Goal: Task Accomplishment & Management: Manage account settings

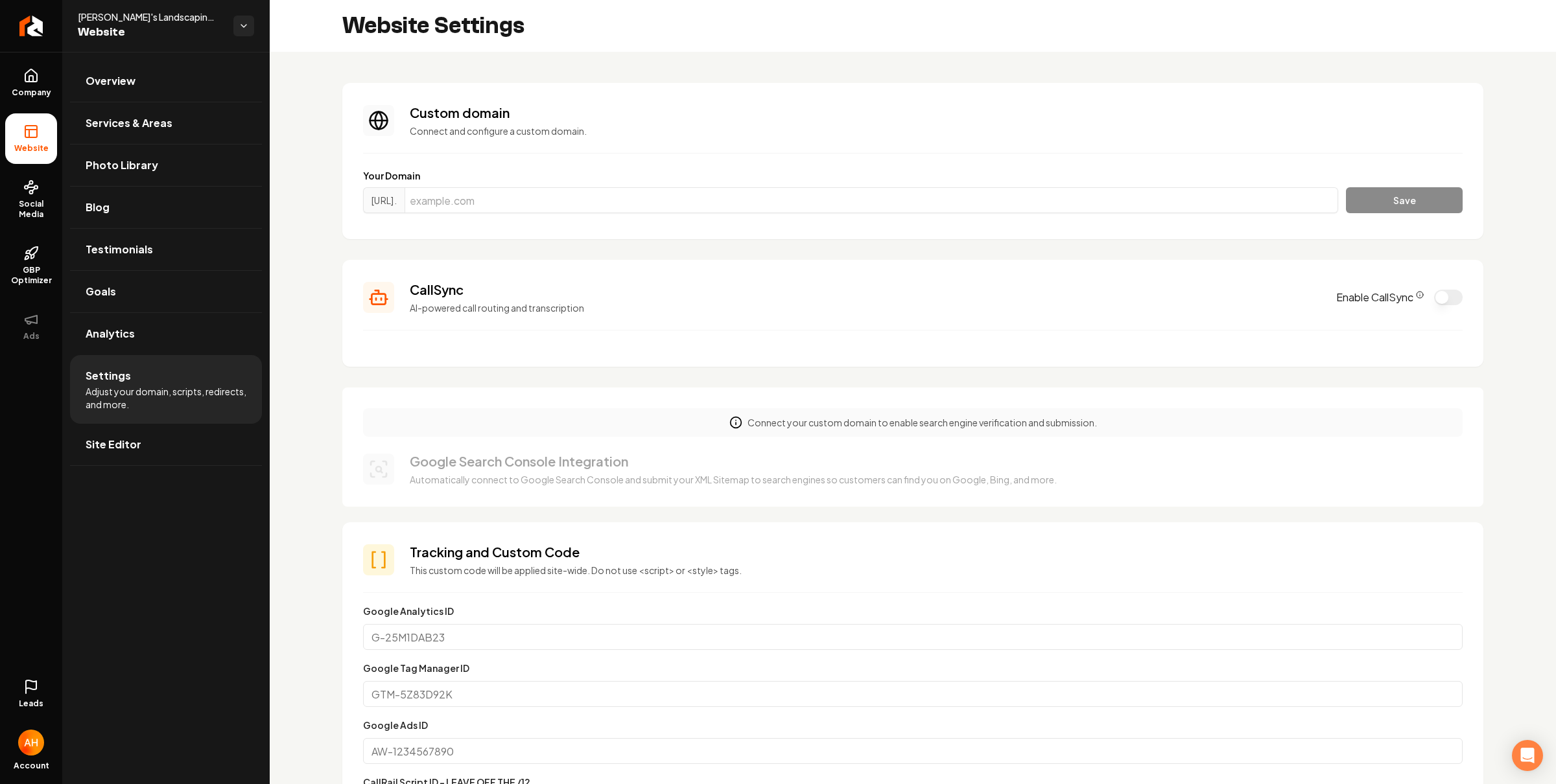
click at [613, 88] on section "Custom domain Connect and configure a custom domain. Your Domain https://www. S…" at bounding box center [913, 161] width 1141 height 156
click at [734, 122] on div "Custom domain Connect and configure a custom domain." at bounding box center [936, 120] width 1052 height 34
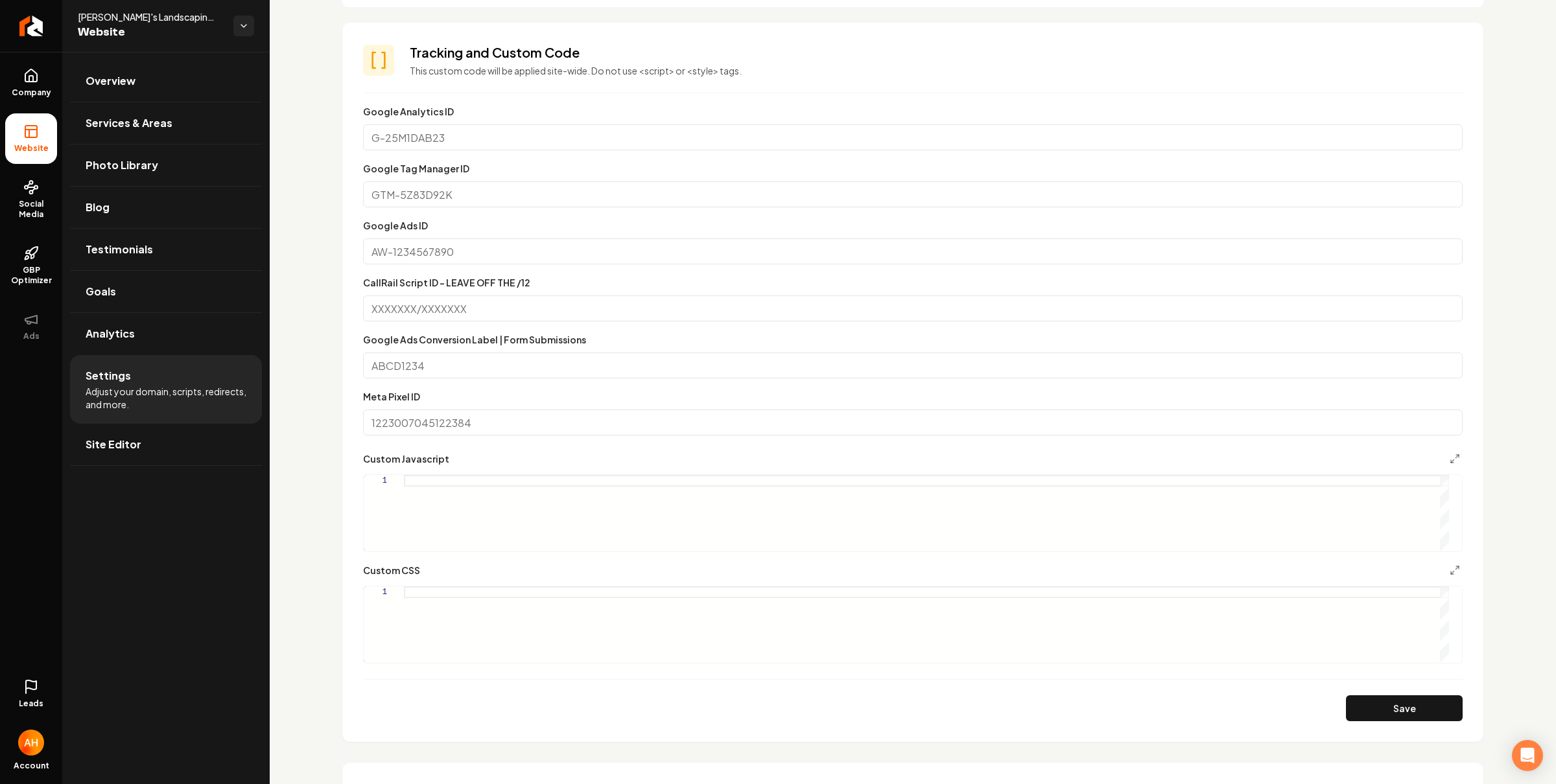
scroll to position [157, 0]
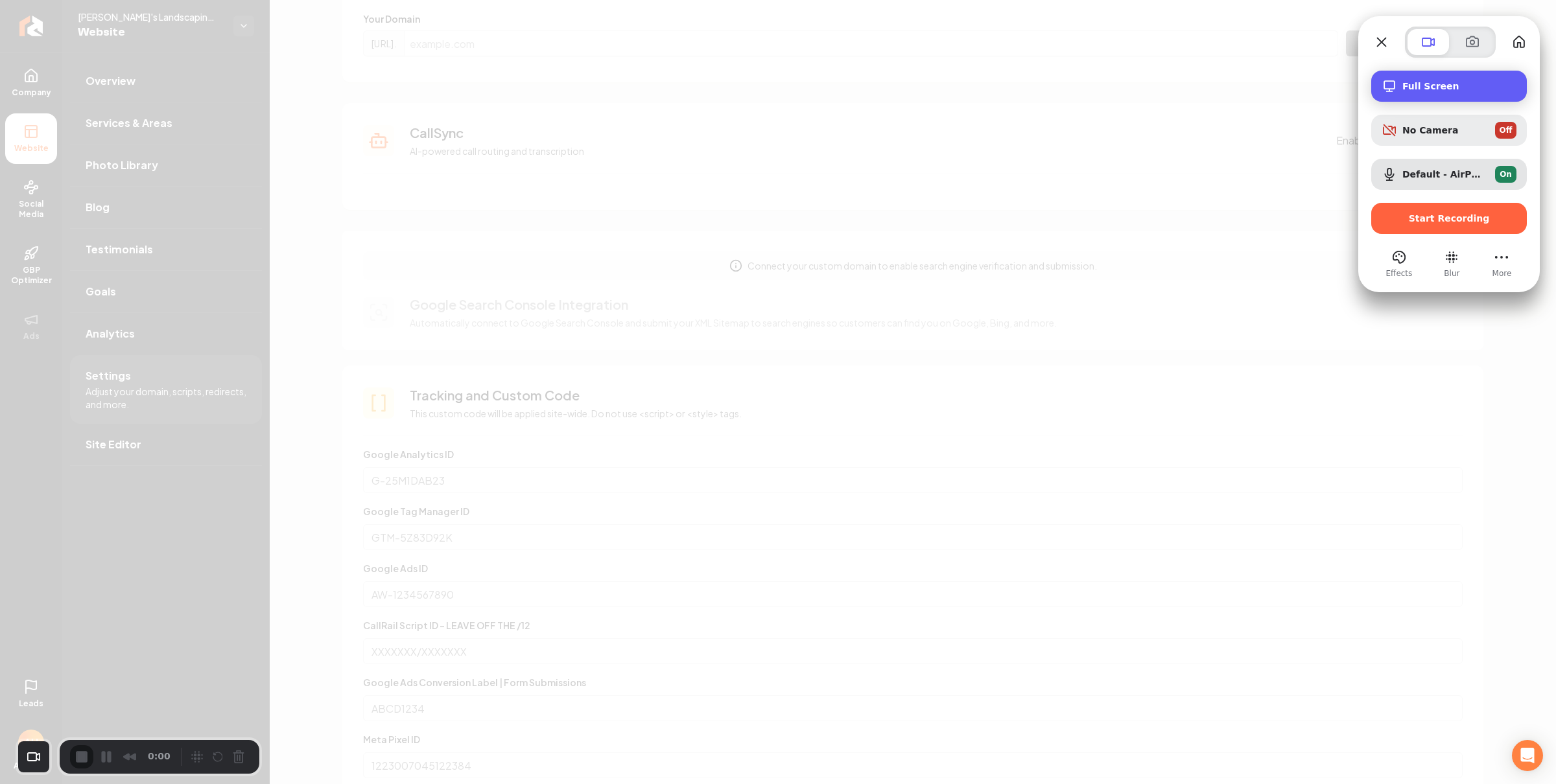
click at [1439, 84] on span "Full Screen" at bounding box center [1459, 86] width 114 height 10
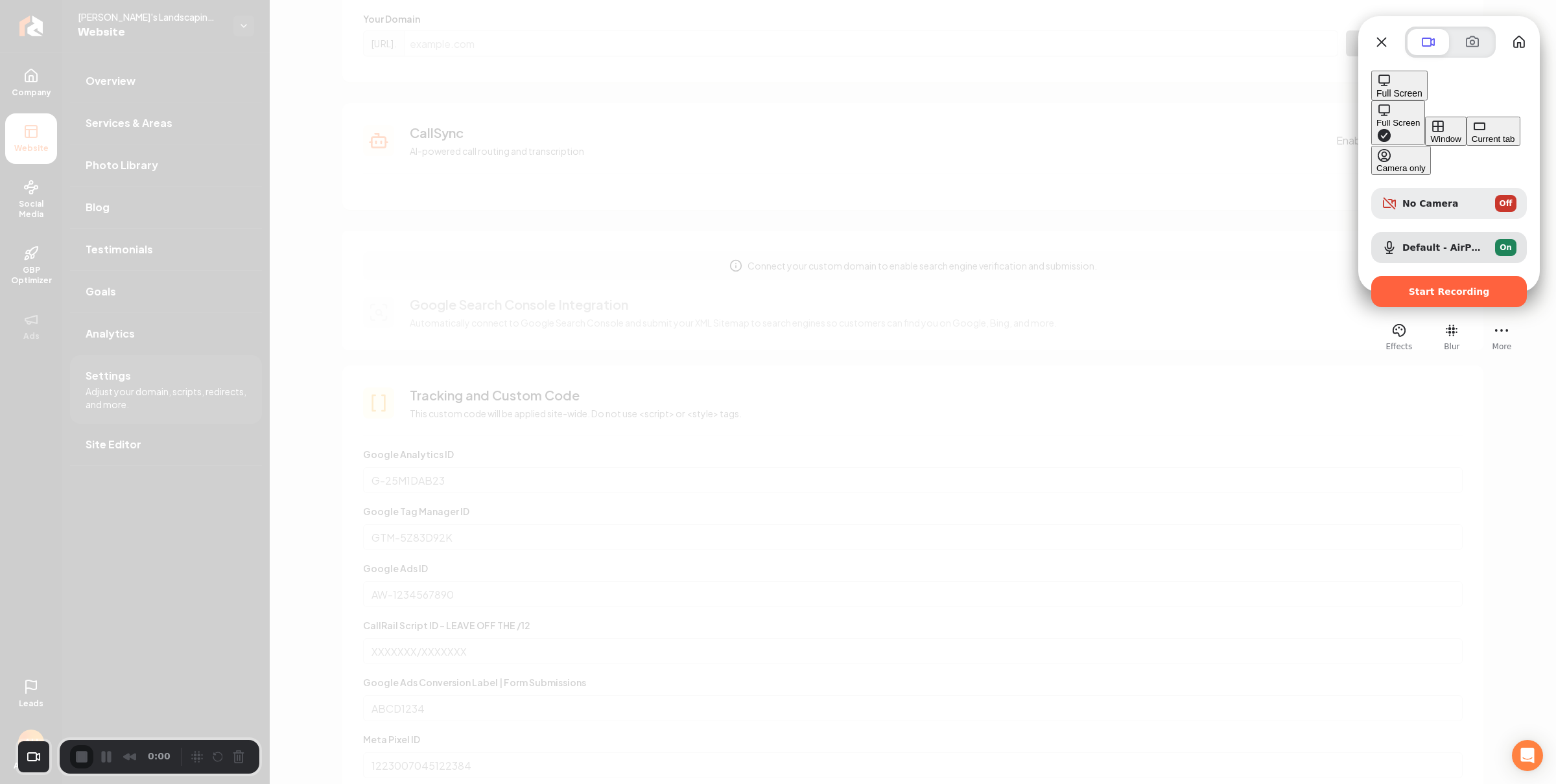
click at [1425, 128] on button "Window" at bounding box center [1445, 131] width 41 height 29
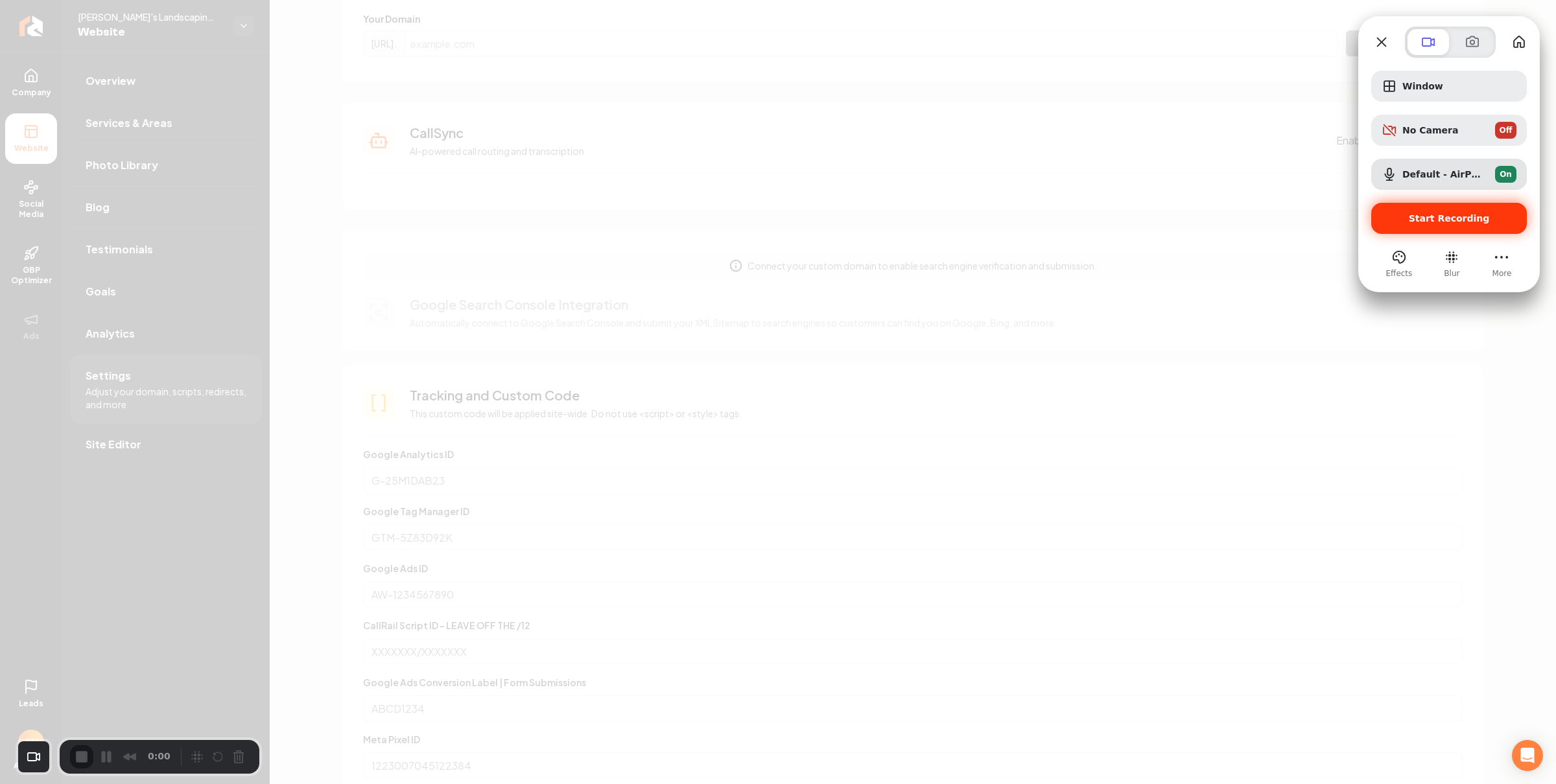
click at [1462, 228] on div "Start Recording" at bounding box center [1449, 218] width 155 height 31
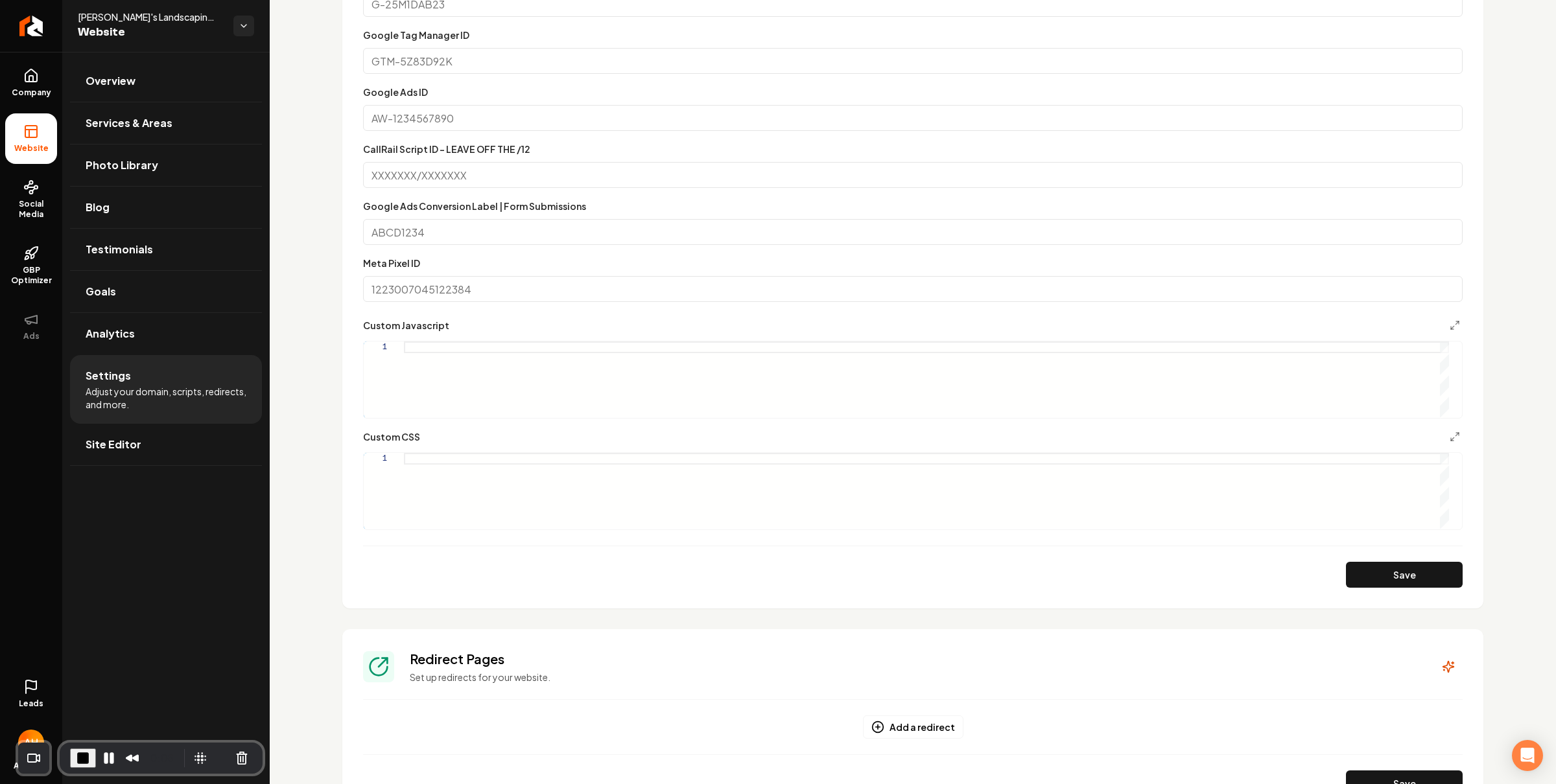
scroll to position [654, 0]
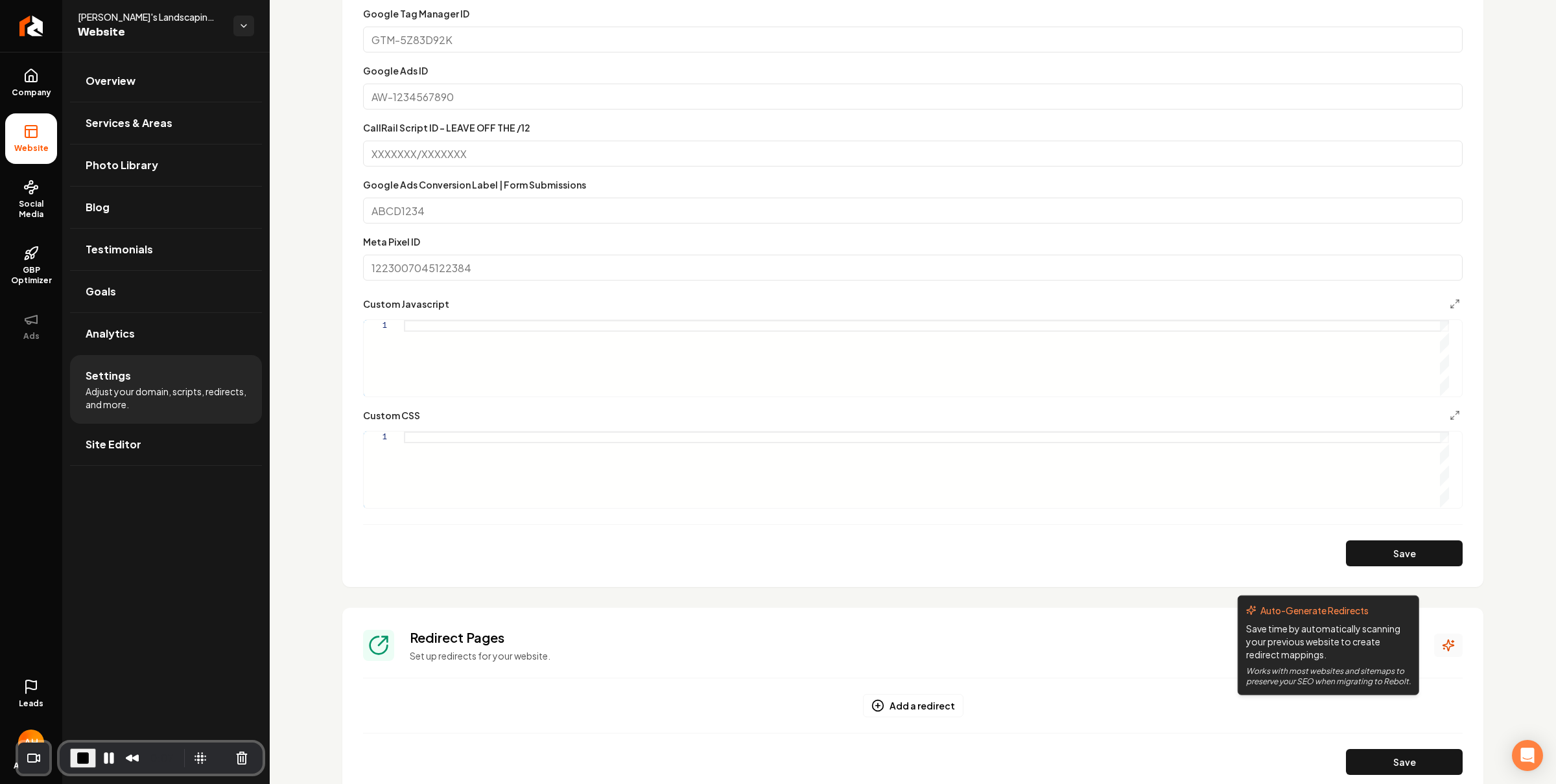
click at [1433, 637] on button "Main content area" at bounding box center [1448, 645] width 29 height 24
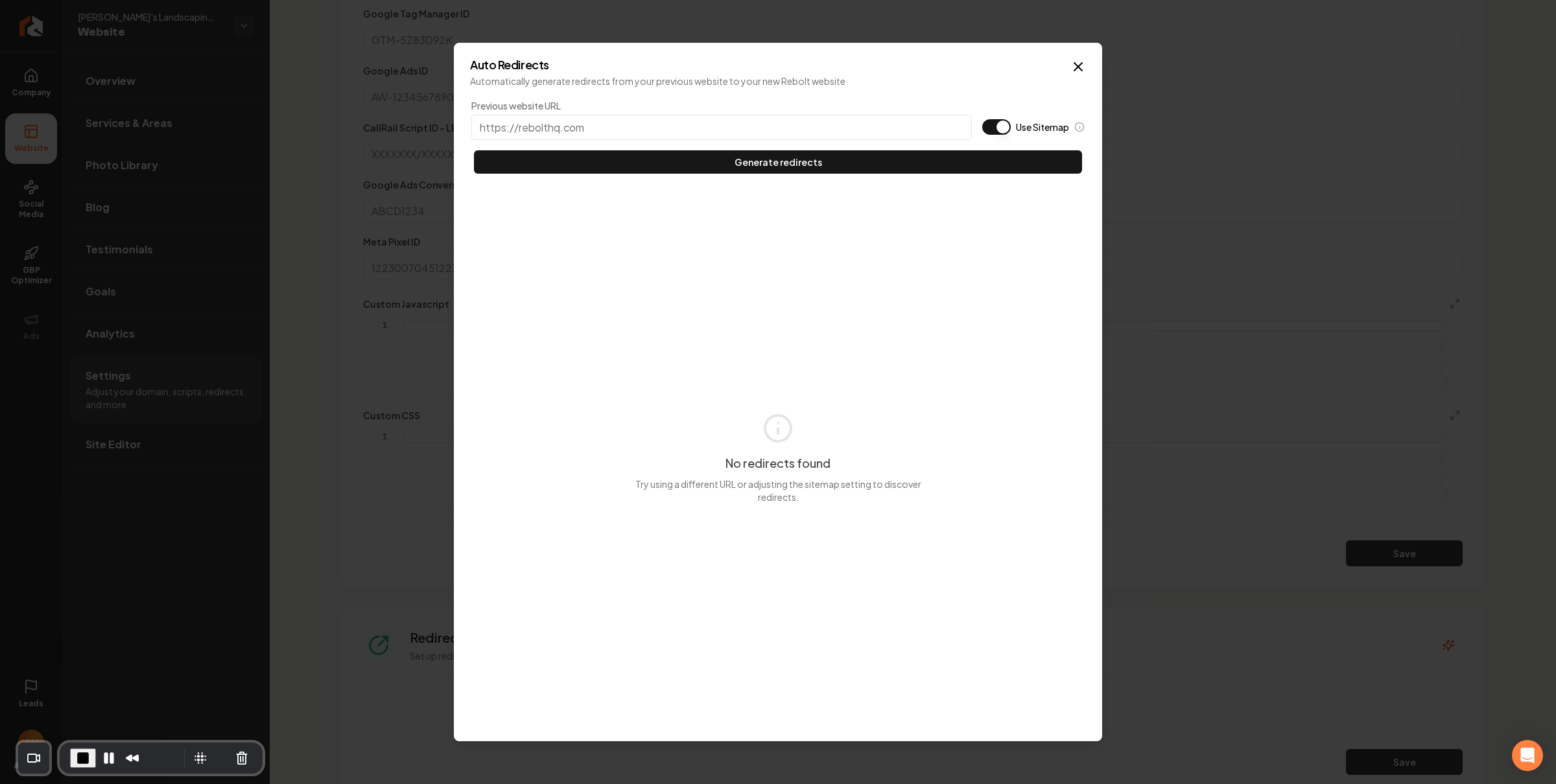
click at [1004, 122] on button "Use Sitemap" at bounding box center [996, 127] width 29 height 16
click at [854, 118] on input "Previous website URL" at bounding box center [721, 127] width 501 height 25
click at [996, 122] on button "Use Sitemap" at bounding box center [996, 127] width 29 height 16
click at [1070, 62] on icon "button" at bounding box center [1078, 67] width 16 height 16
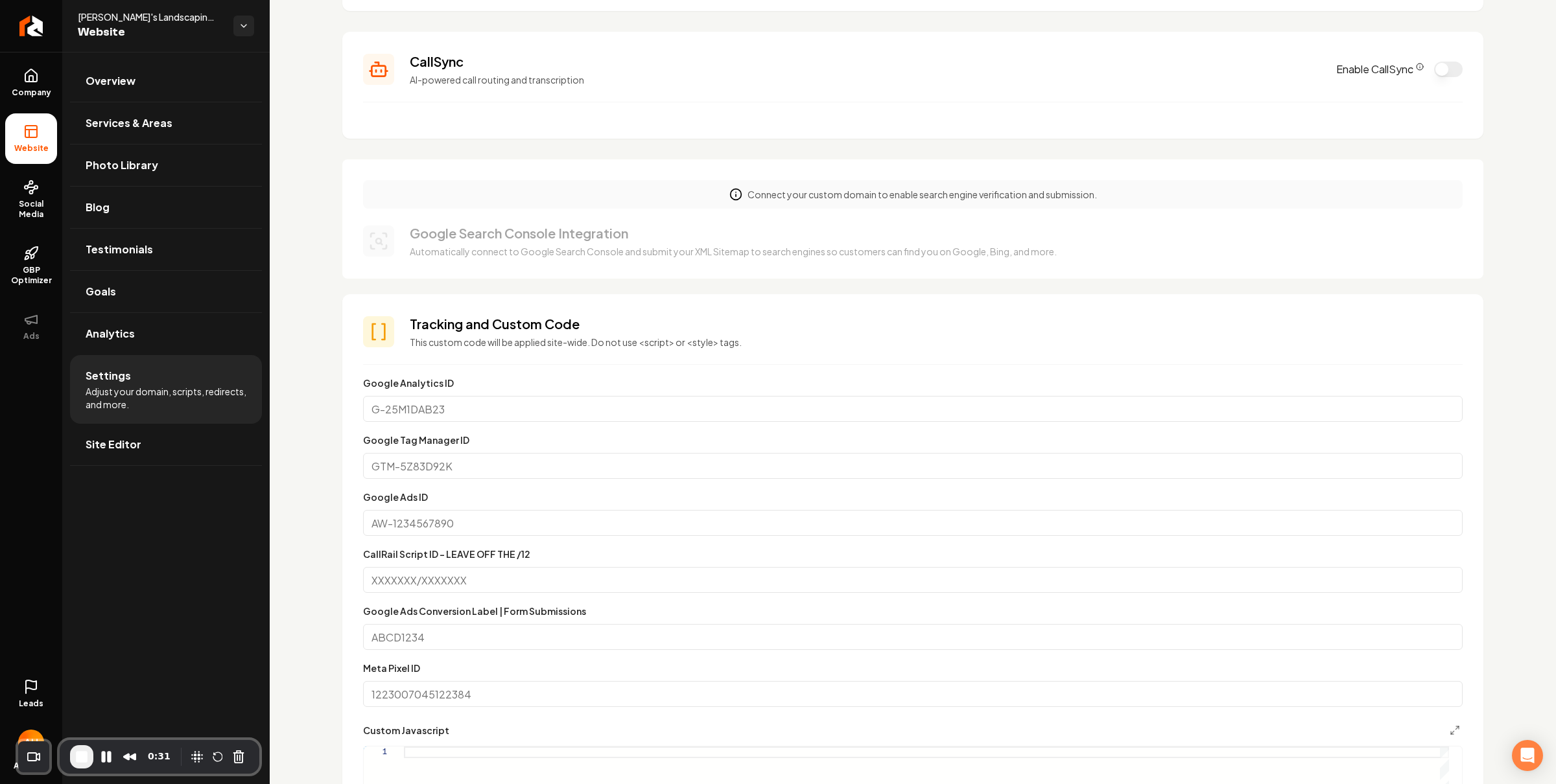
scroll to position [0, 0]
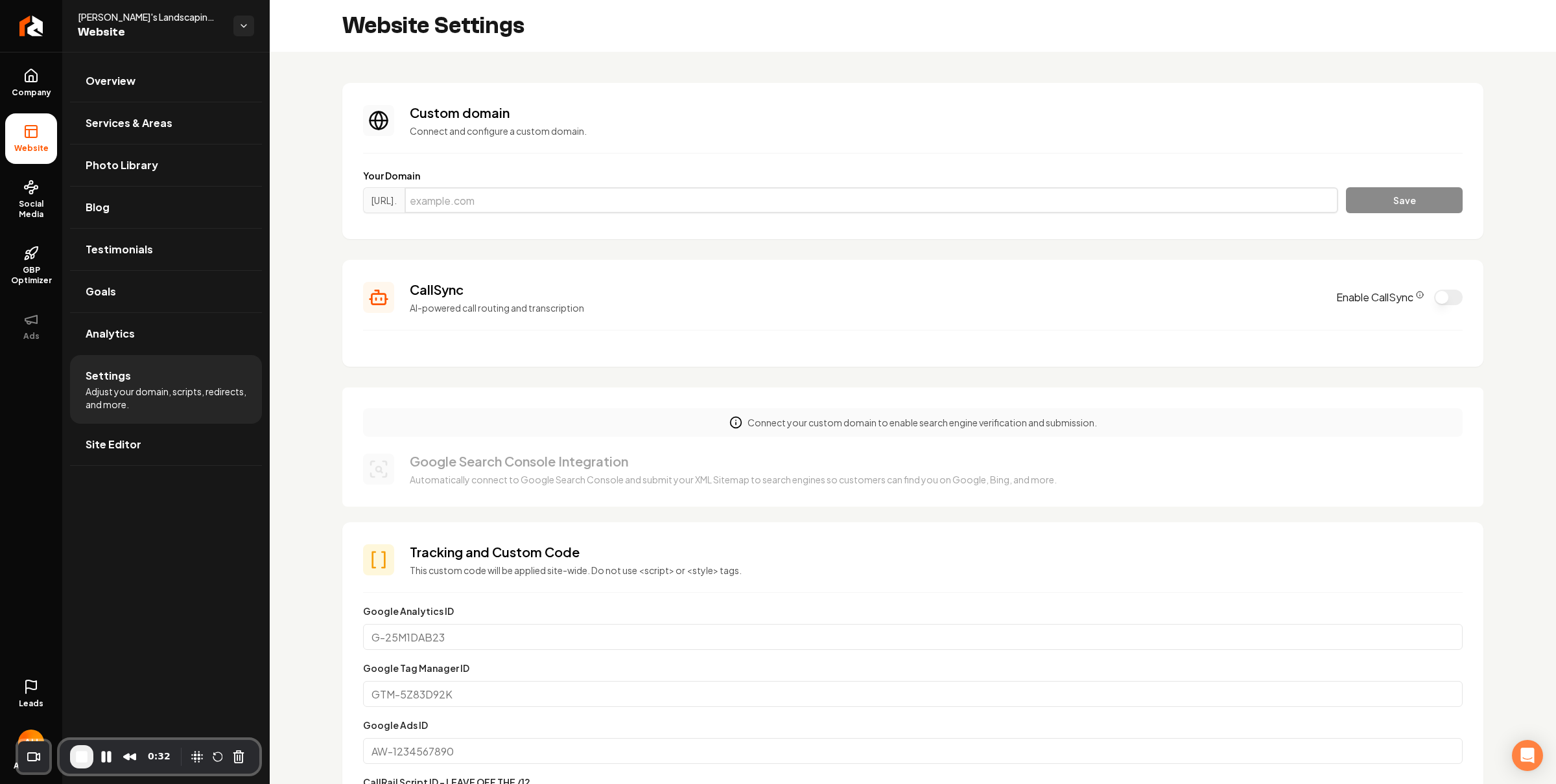
click at [580, 196] on input "Main content area" at bounding box center [871, 200] width 933 height 26
paste input "nufinishpro.com"
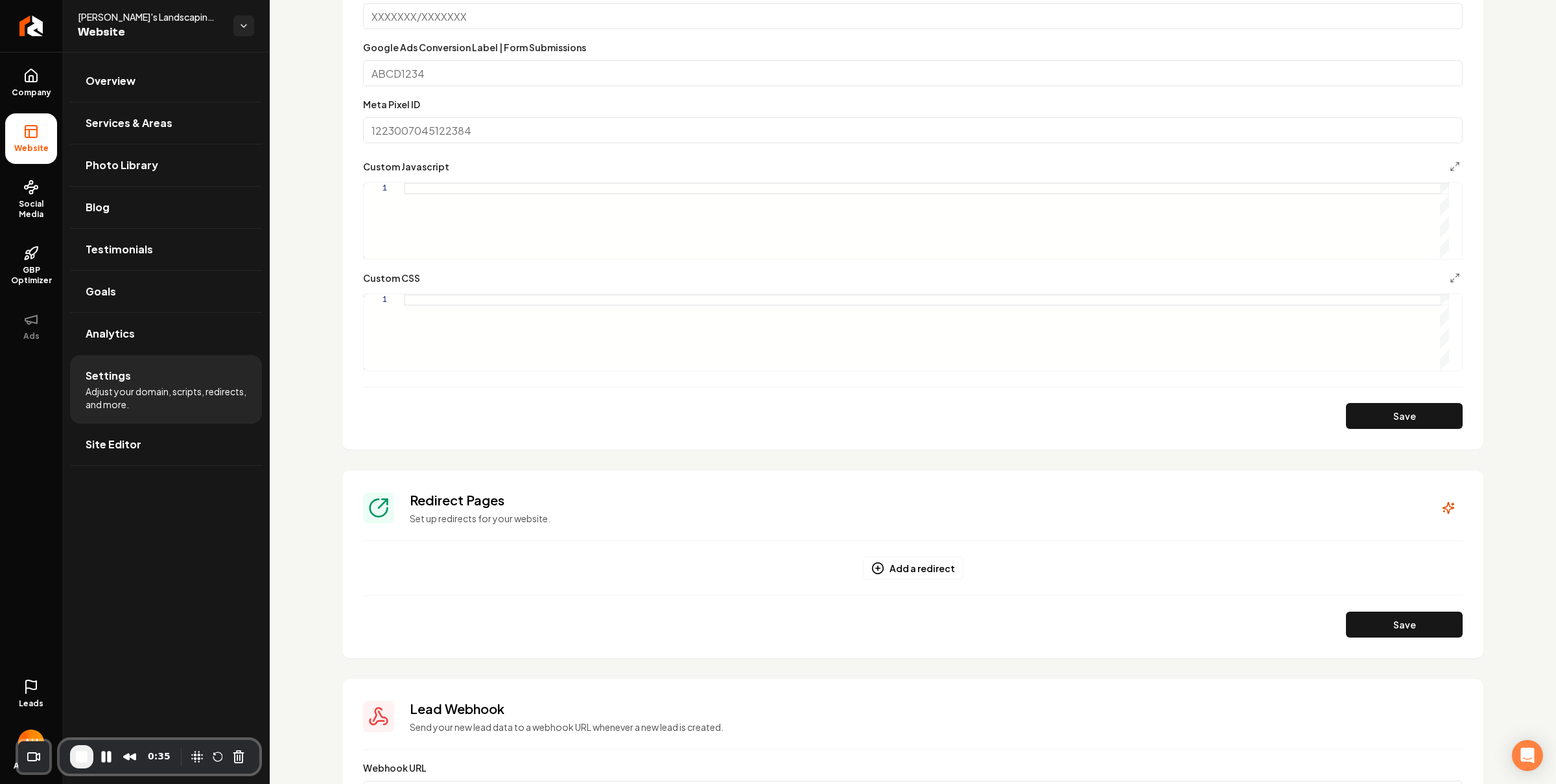
scroll to position [823, 0]
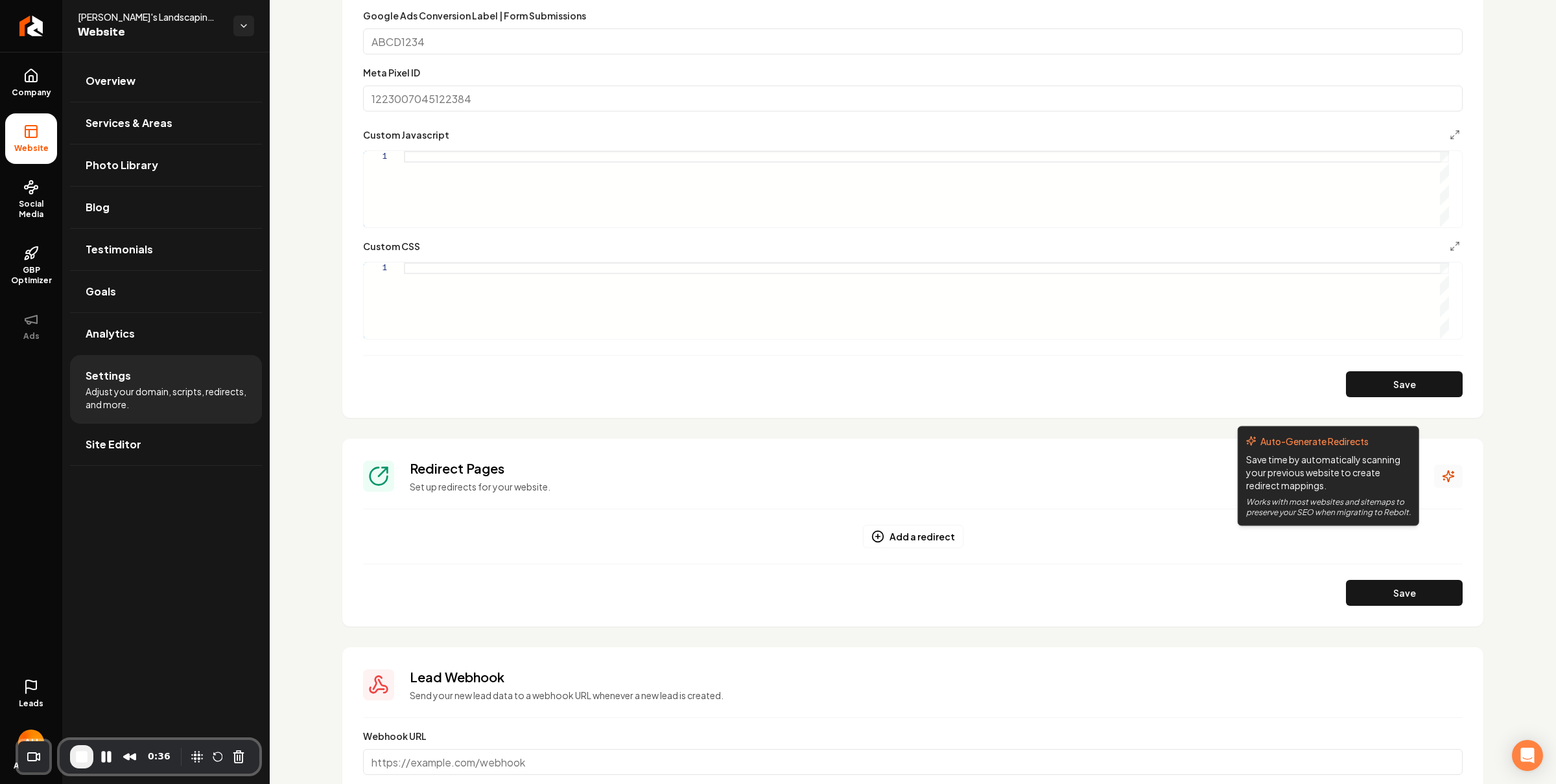
type input "nufinishpro.com"
click at [1433, 470] on button "Main content area" at bounding box center [1448, 476] width 29 height 24
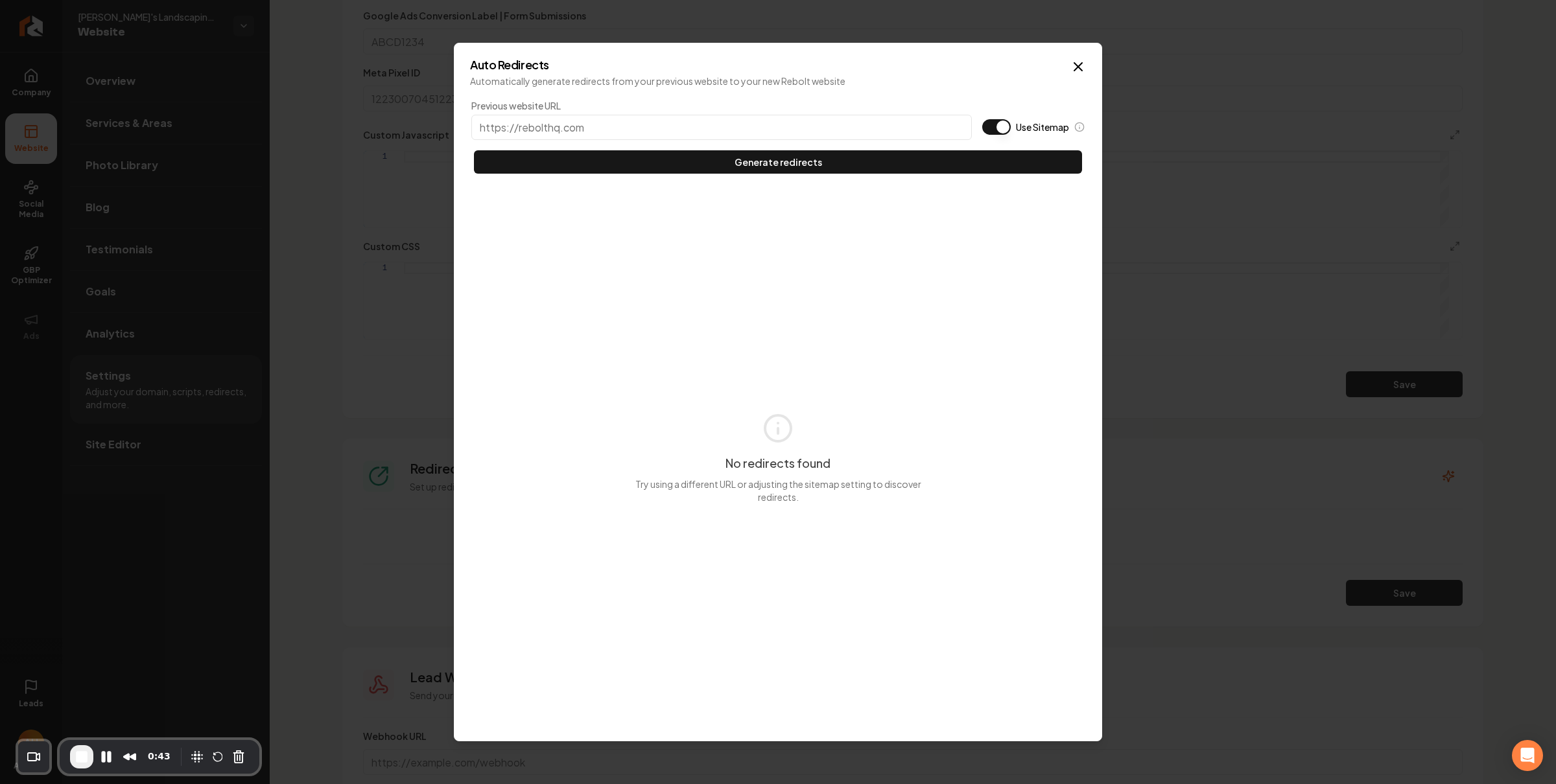
click at [247, 754] on div "0:43" at bounding box center [159, 756] width 200 height 34
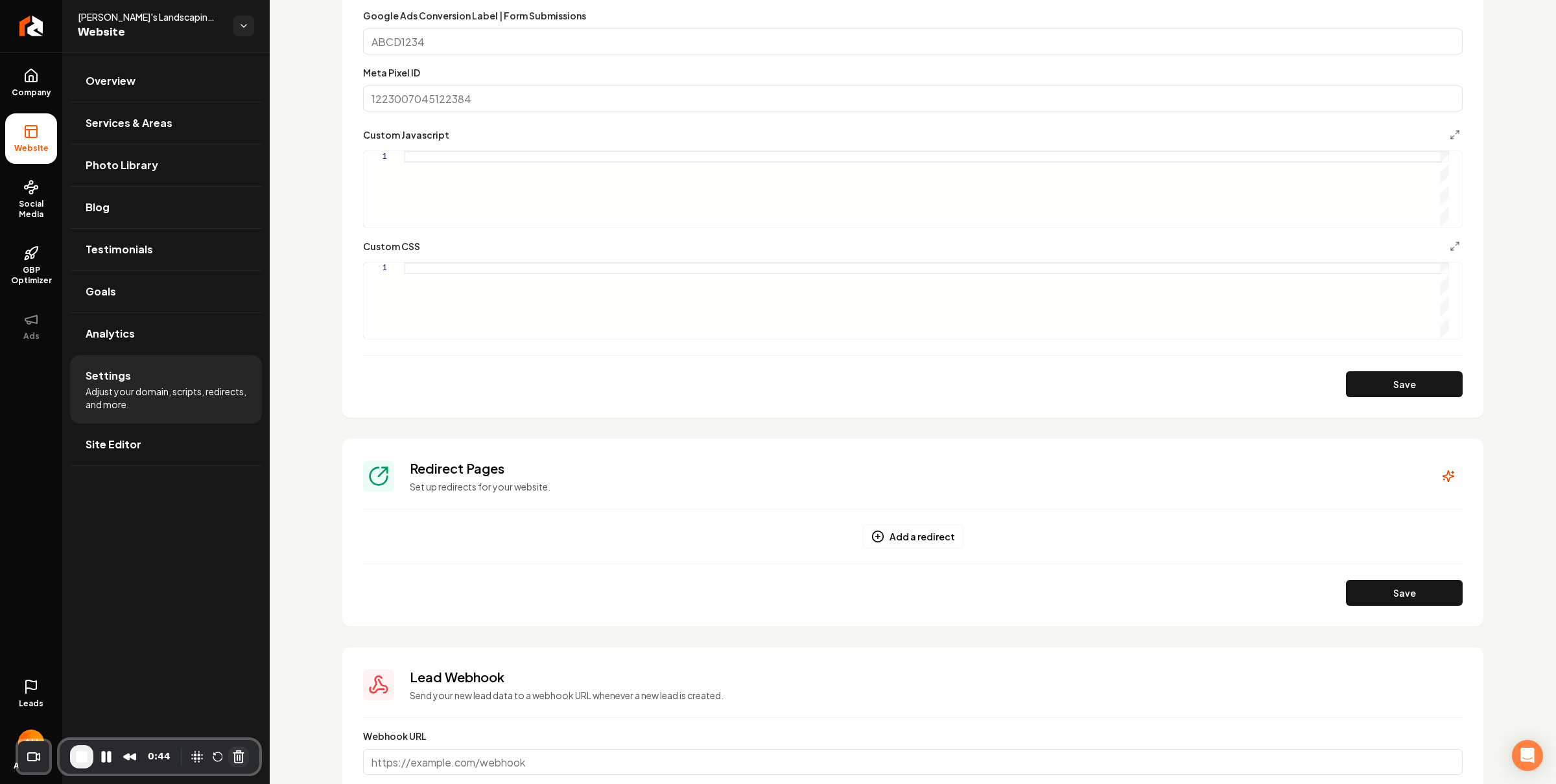
click at [239, 753] on button "Cancel Recording" at bounding box center [239, 756] width 21 height 21
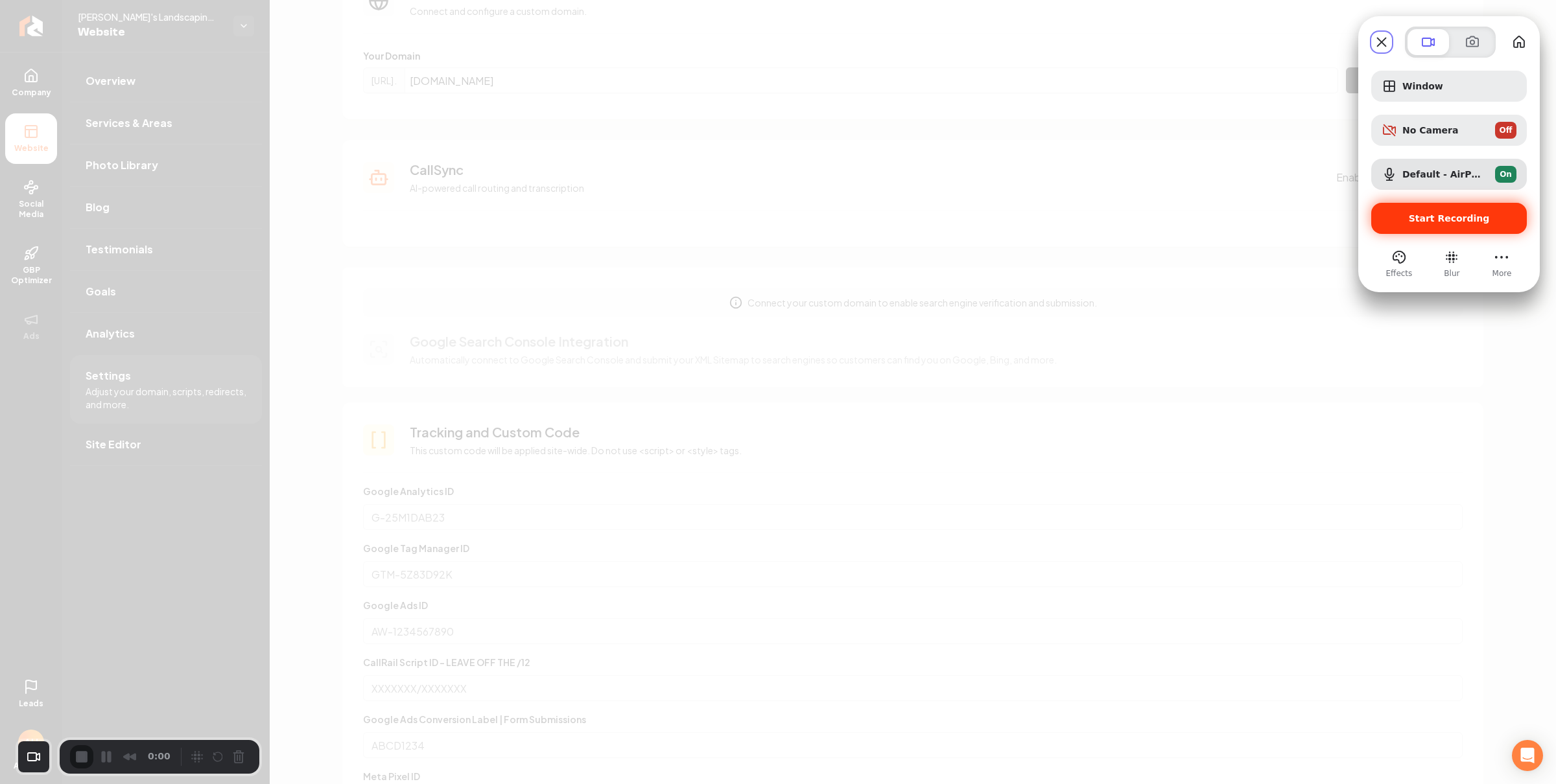
click at [1443, 214] on span "Start Recording" at bounding box center [1449, 218] width 81 height 10
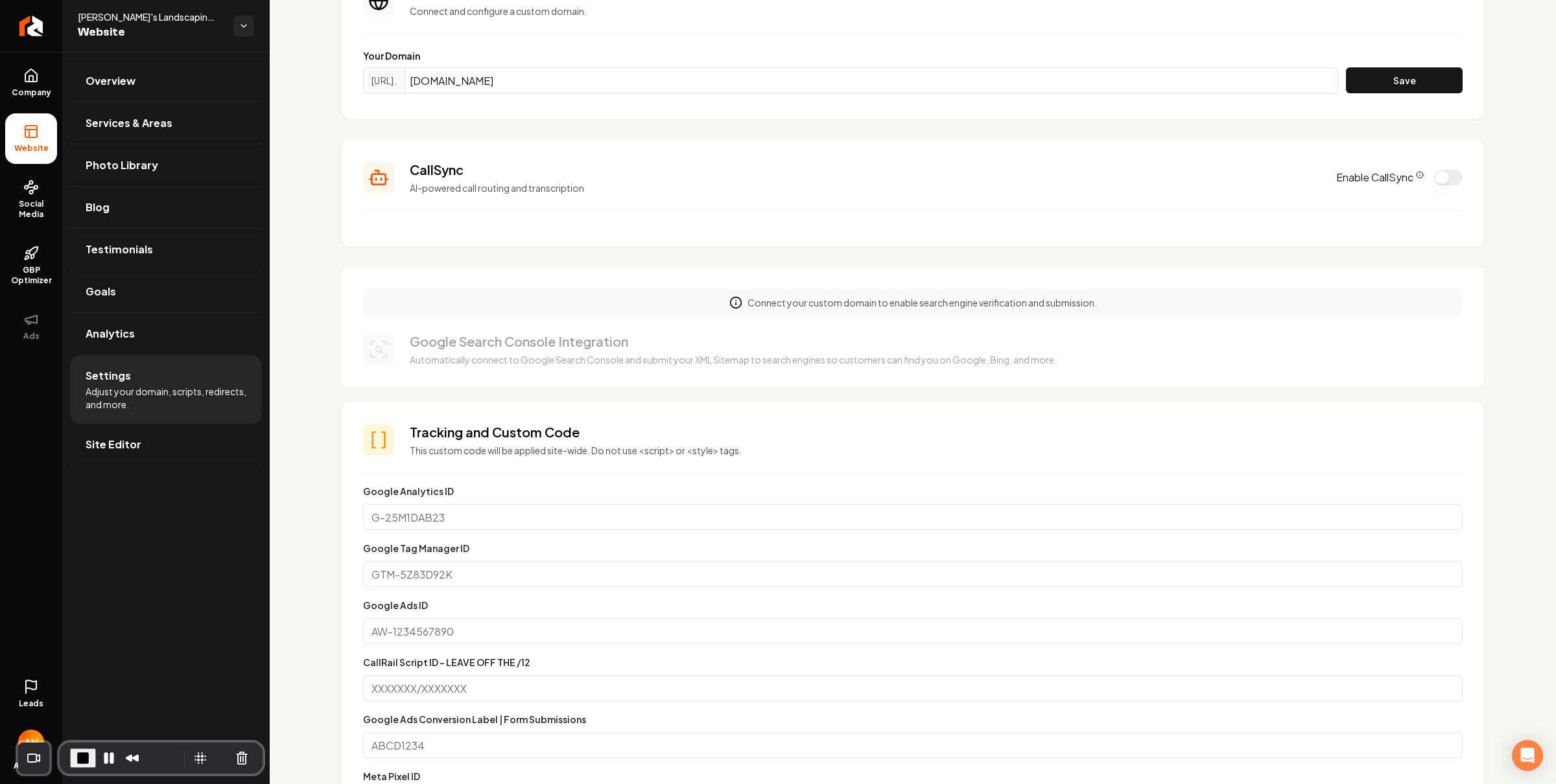
scroll to position [0, 0]
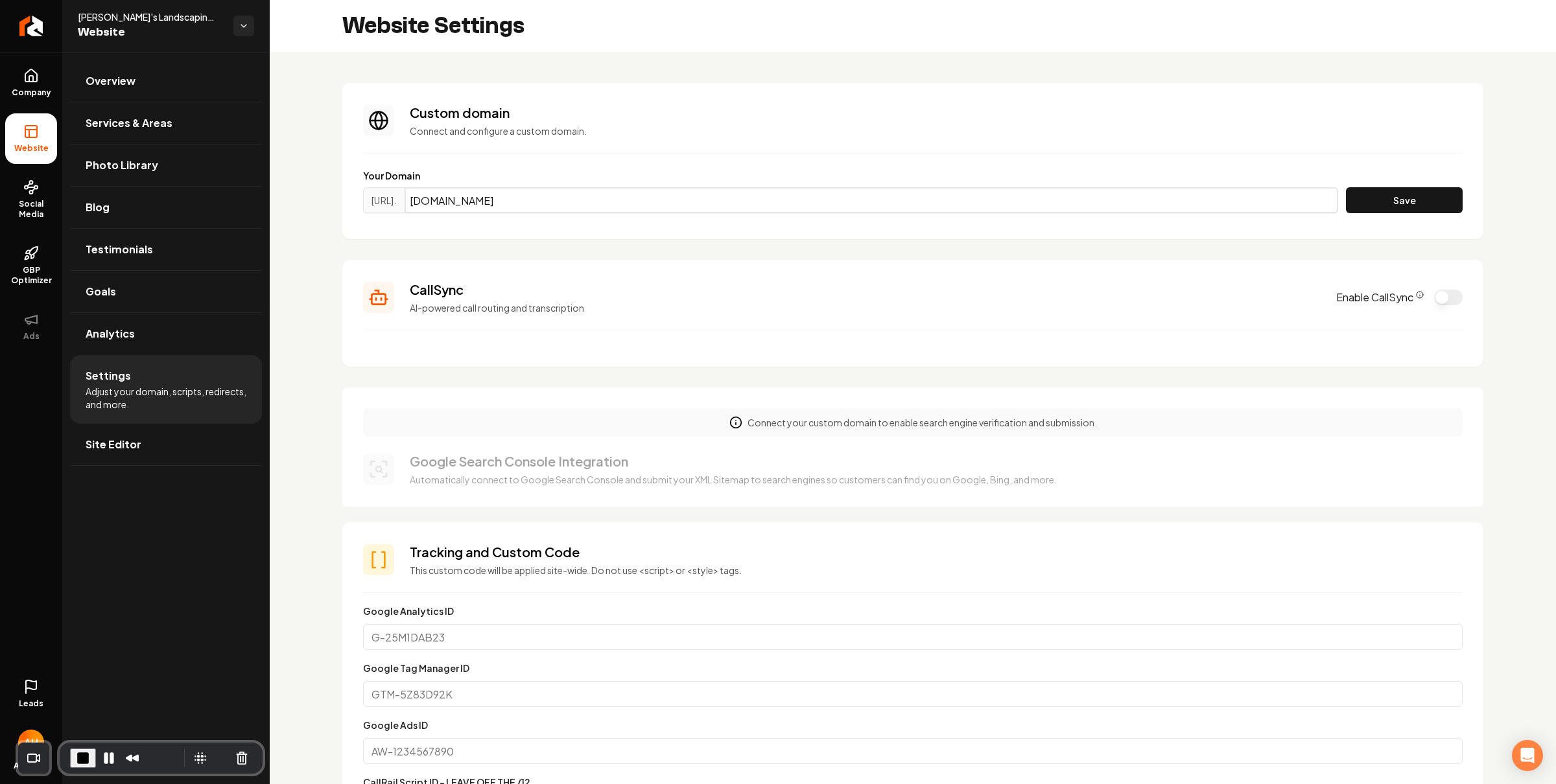
click at [795, 208] on input "nufinishpro.com" at bounding box center [871, 200] width 933 height 26
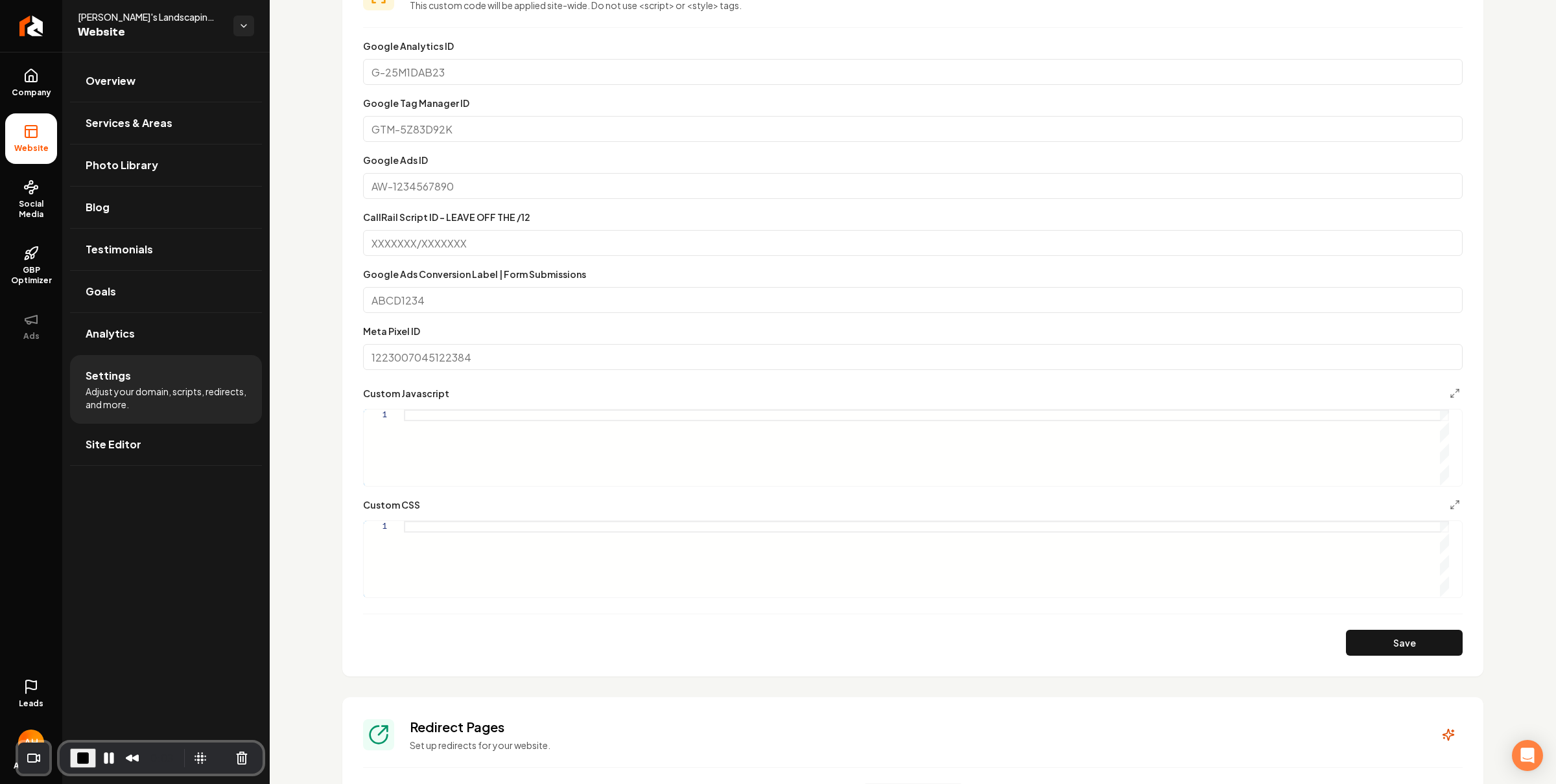
scroll to position [654, 0]
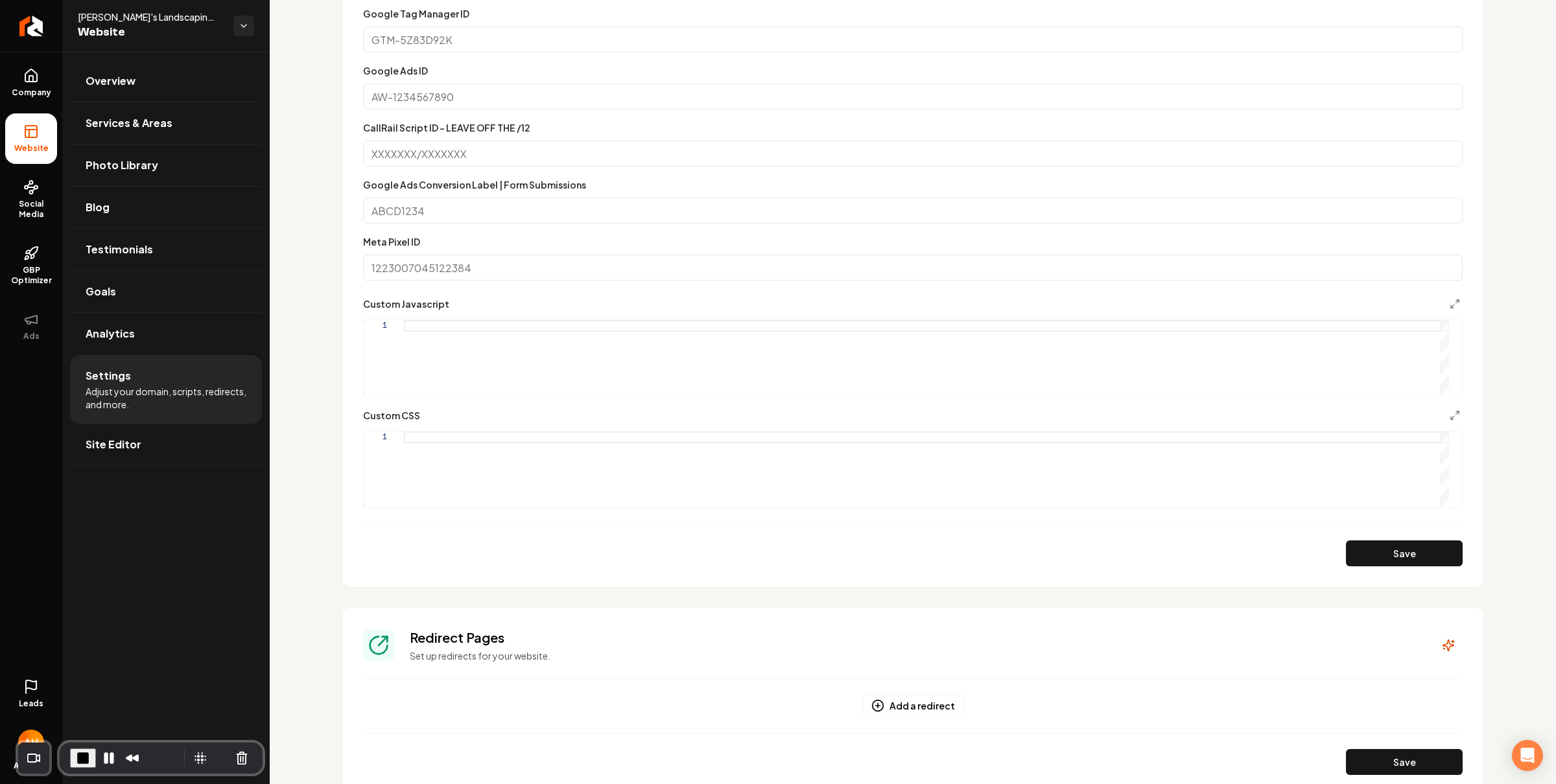
click at [712, 530] on form "Google Analytics ID Google Tag Manager ID Google Ads ID CallRail Script ID - LE…" at bounding box center [913, 258] width 1100 height 617
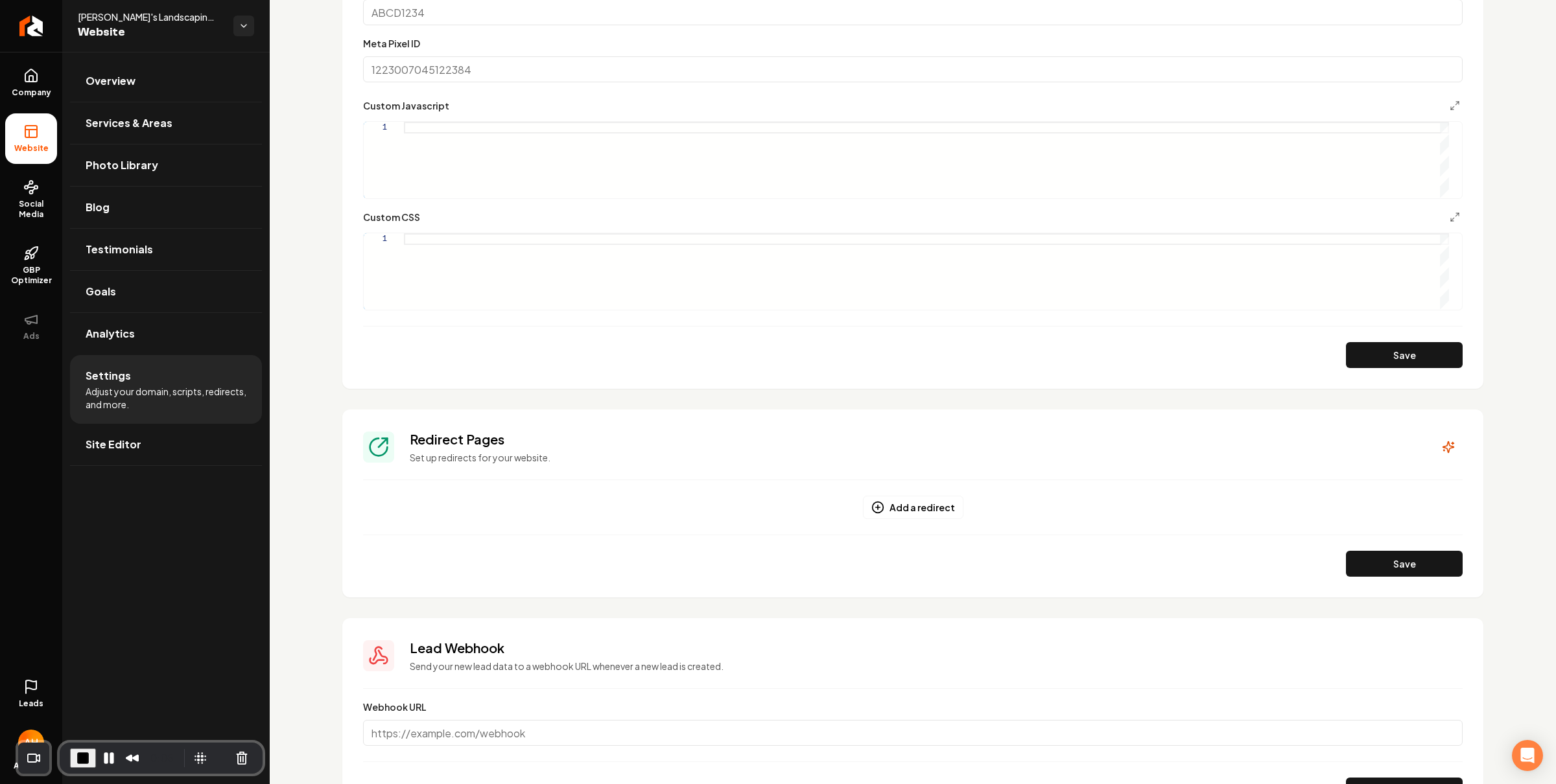
click at [417, 394] on div "Custom domain Connect and configure a custom domain. Your Domain https://www. S…" at bounding box center [912, 38] width 1286 height 1677
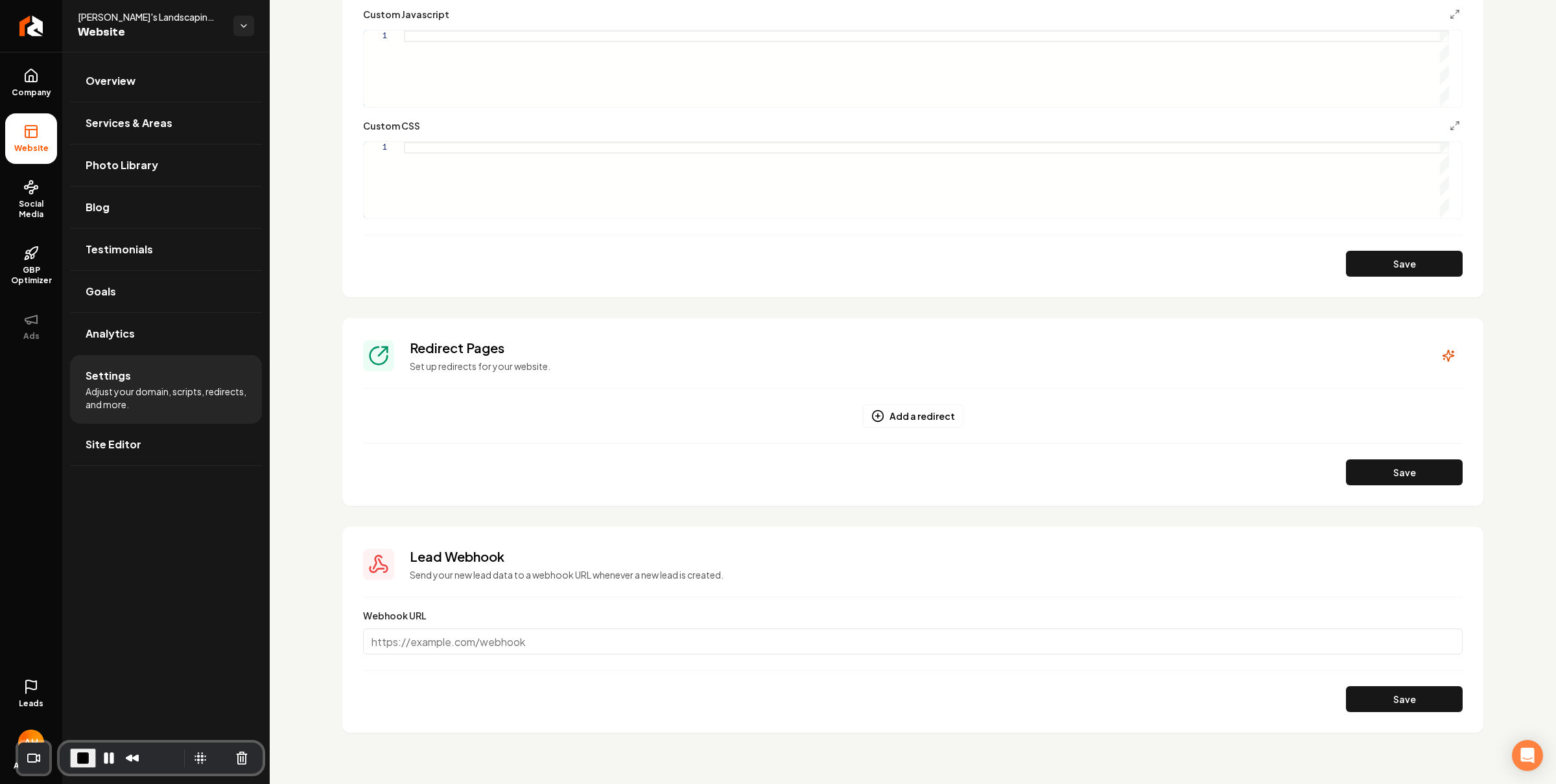
scroll to position [934, 0]
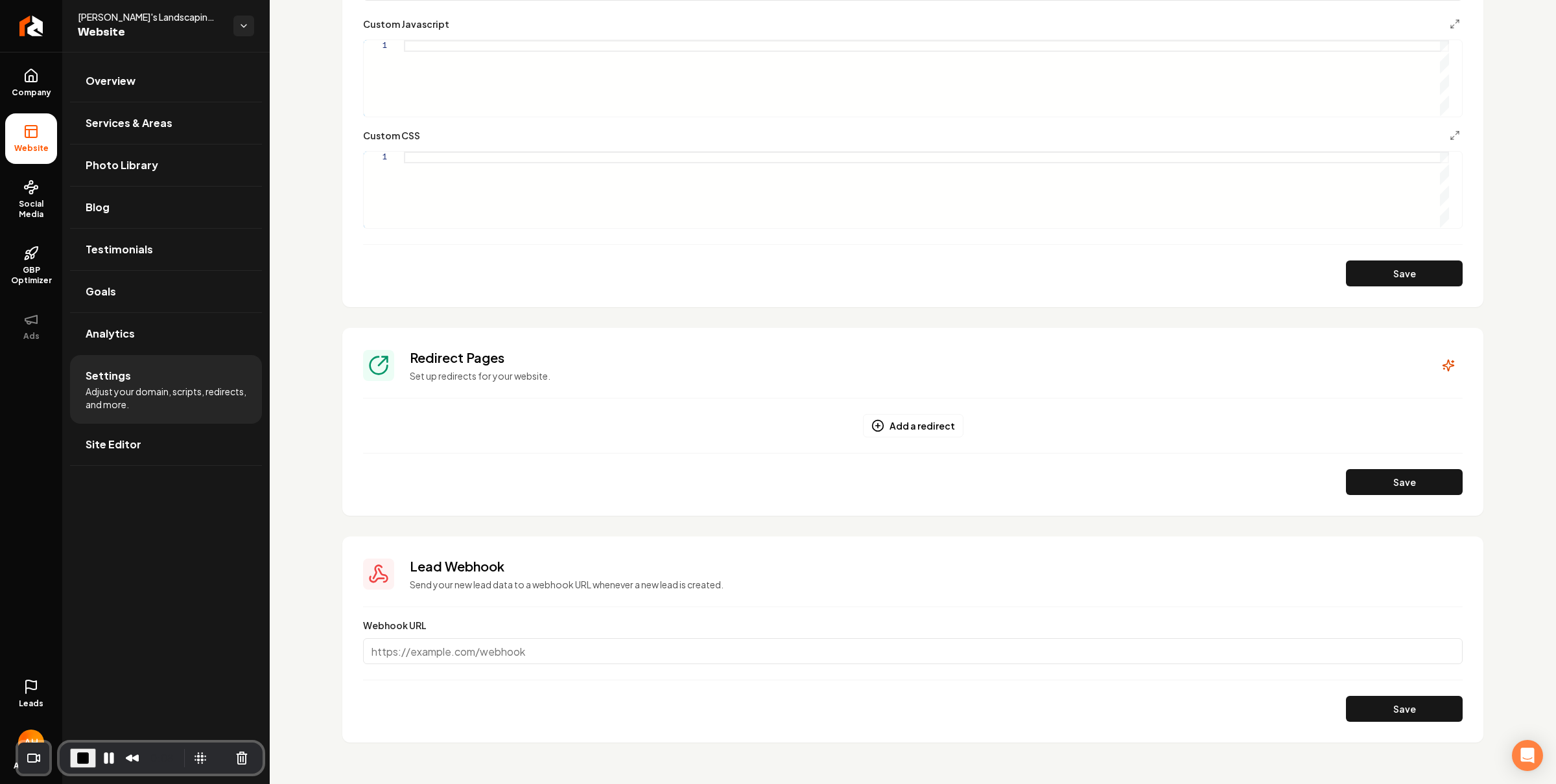
click at [1421, 363] on div "Redirect Pages Set up redirects for your website." at bounding box center [913, 365] width 1100 height 34
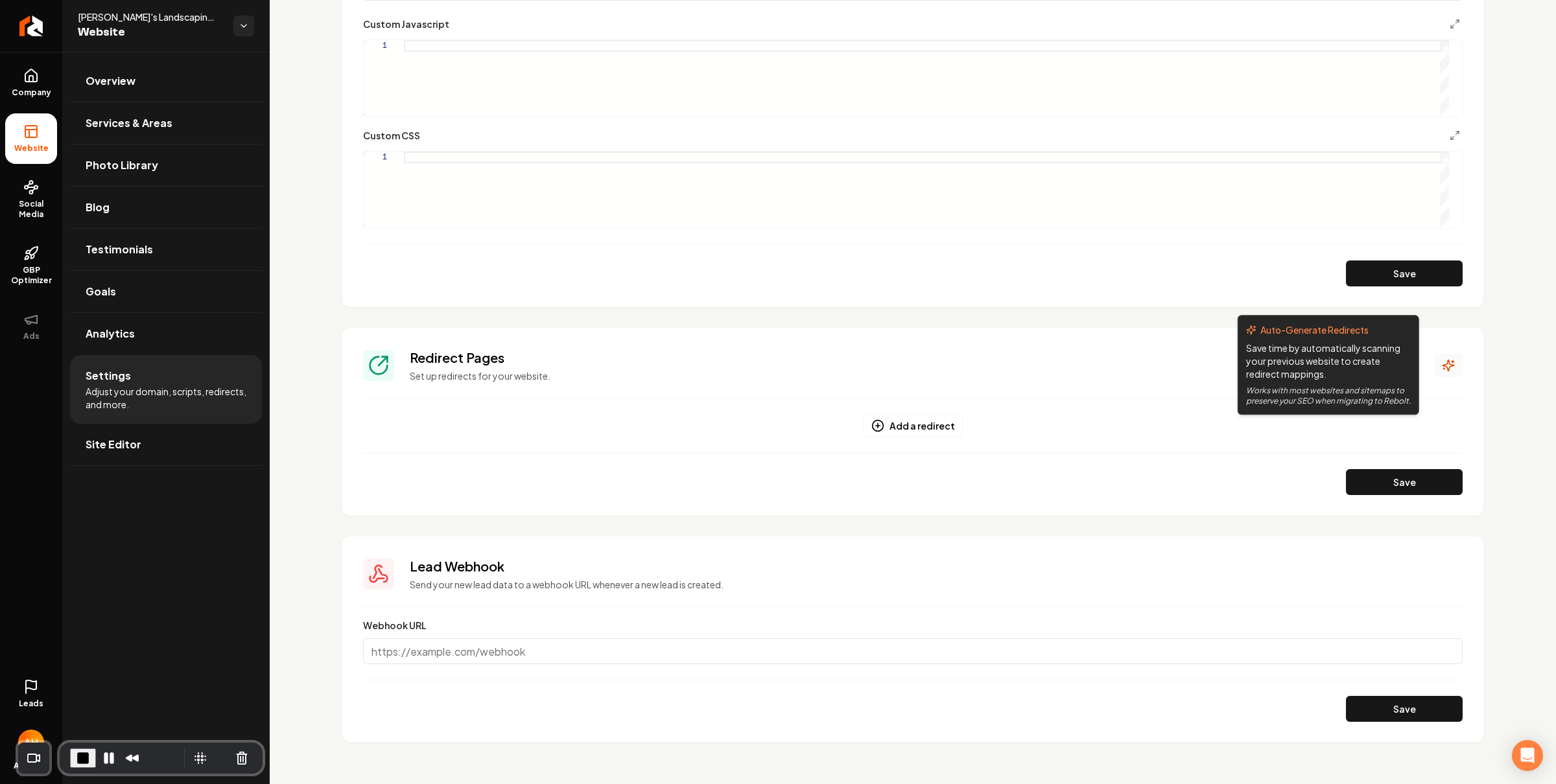
click at [1437, 354] on button "Main content area" at bounding box center [1448, 365] width 29 height 24
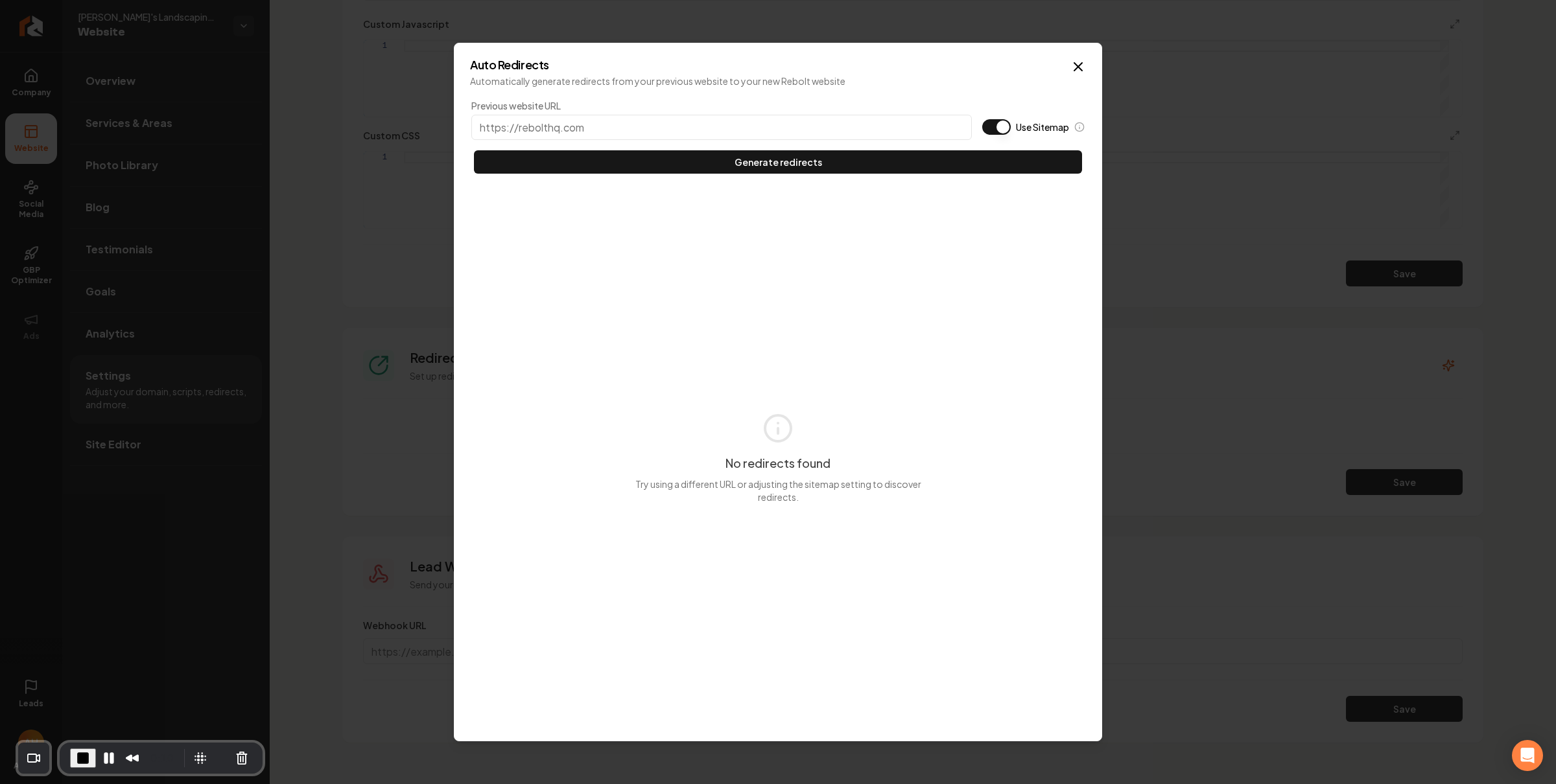
type input "h"
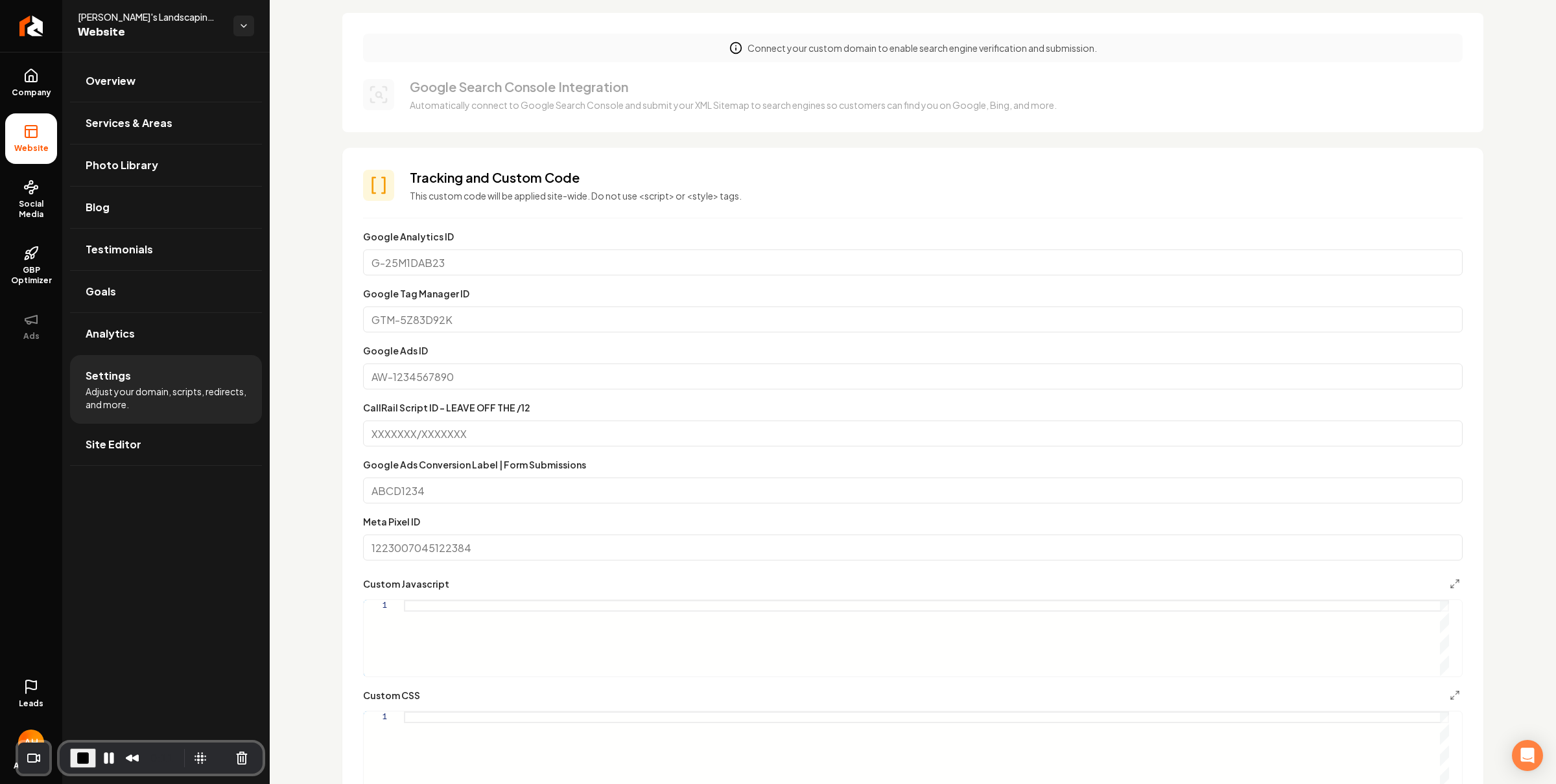
scroll to position [0, 0]
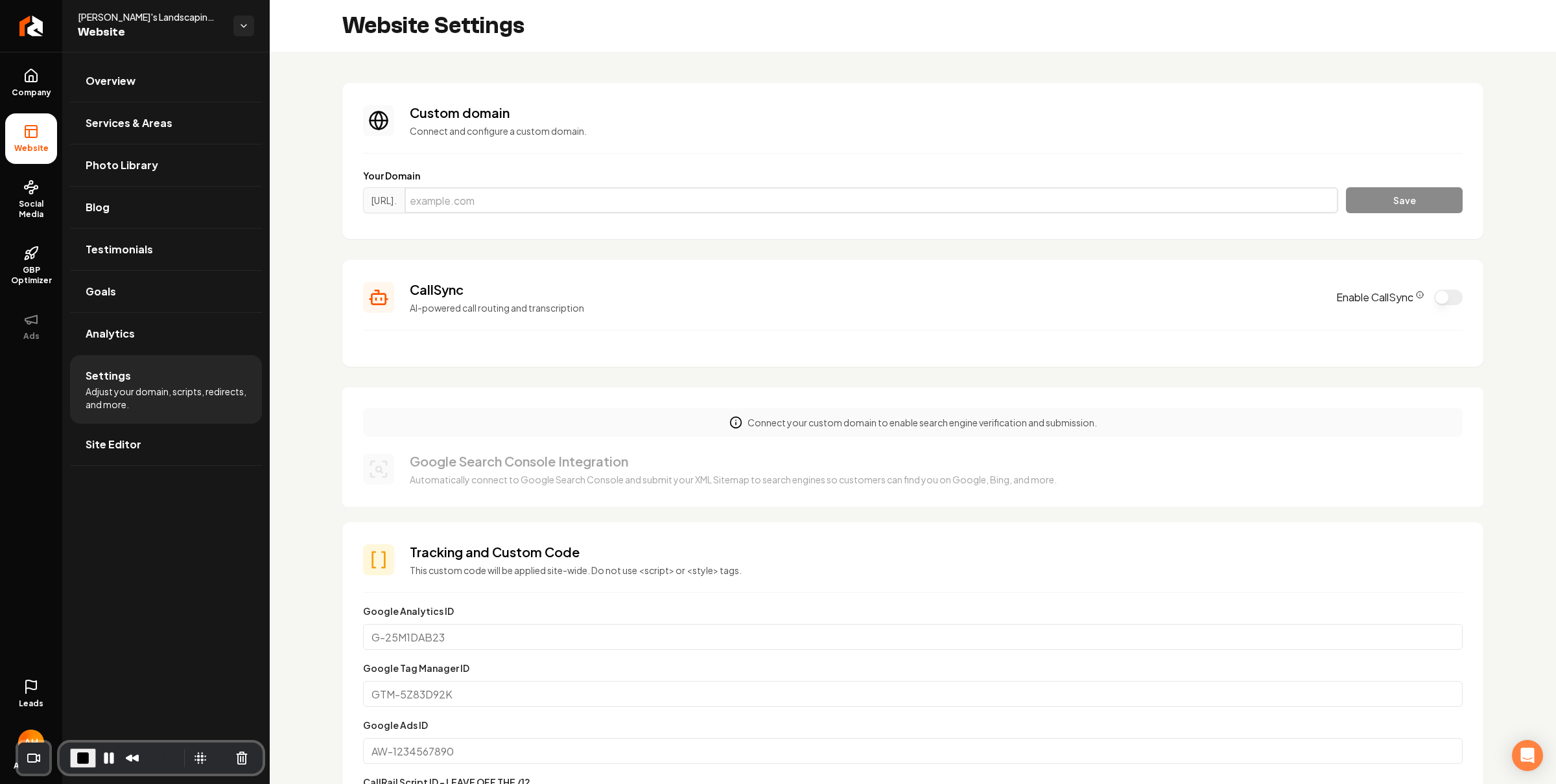
click at [653, 207] on input "Main content area" at bounding box center [871, 200] width 933 height 26
paste input "nufinishpro.com"
drag, startPoint x: 560, startPoint y: 196, endPoint x: 724, endPoint y: 174, distance: 165.5
click at [446, 189] on input "nufinishpro.com" at bounding box center [871, 200] width 933 height 26
type input "nufinishpro.com"
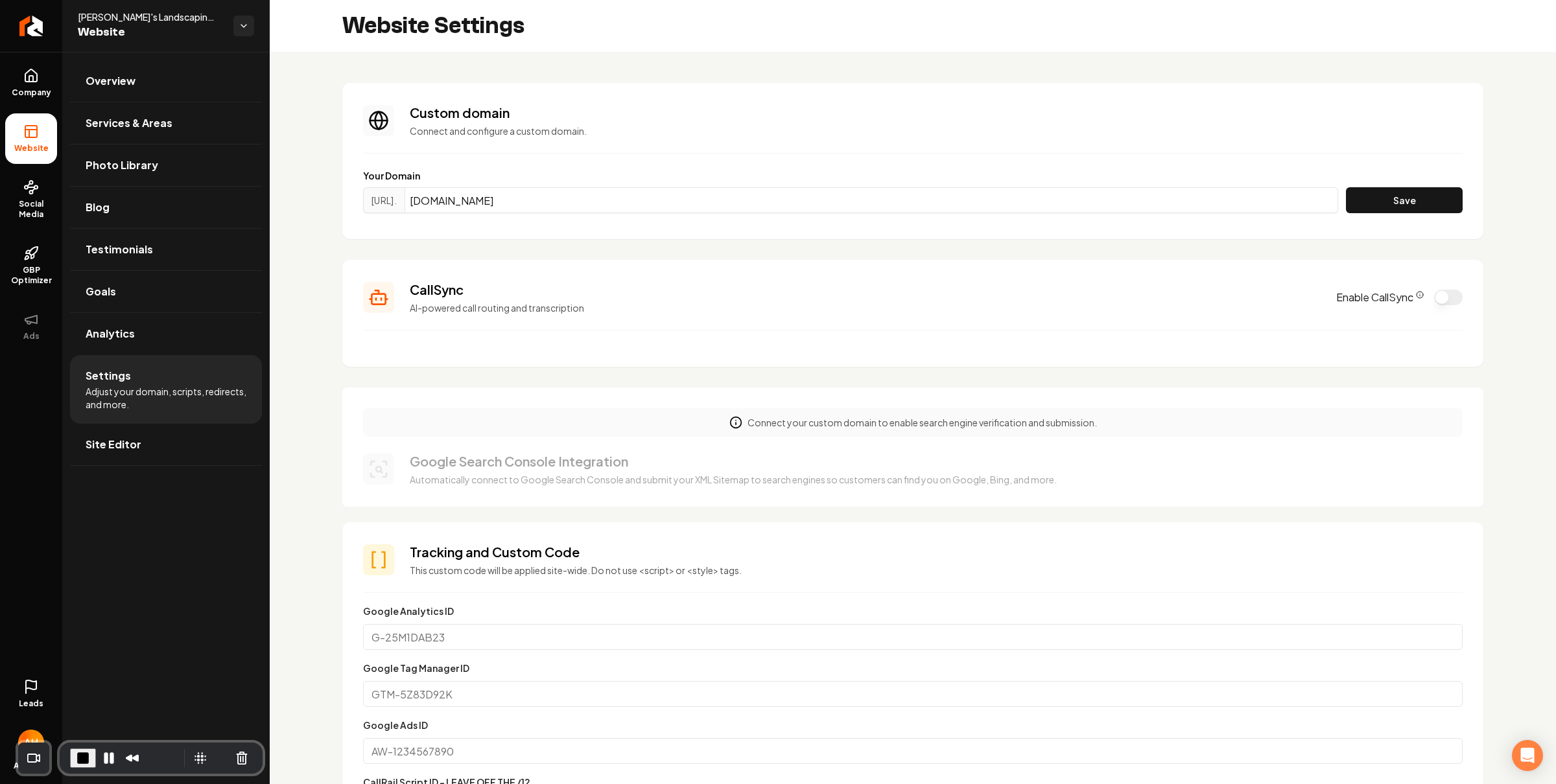
click at [724, 174] on label "Your Domain" at bounding box center [913, 175] width 1100 height 13
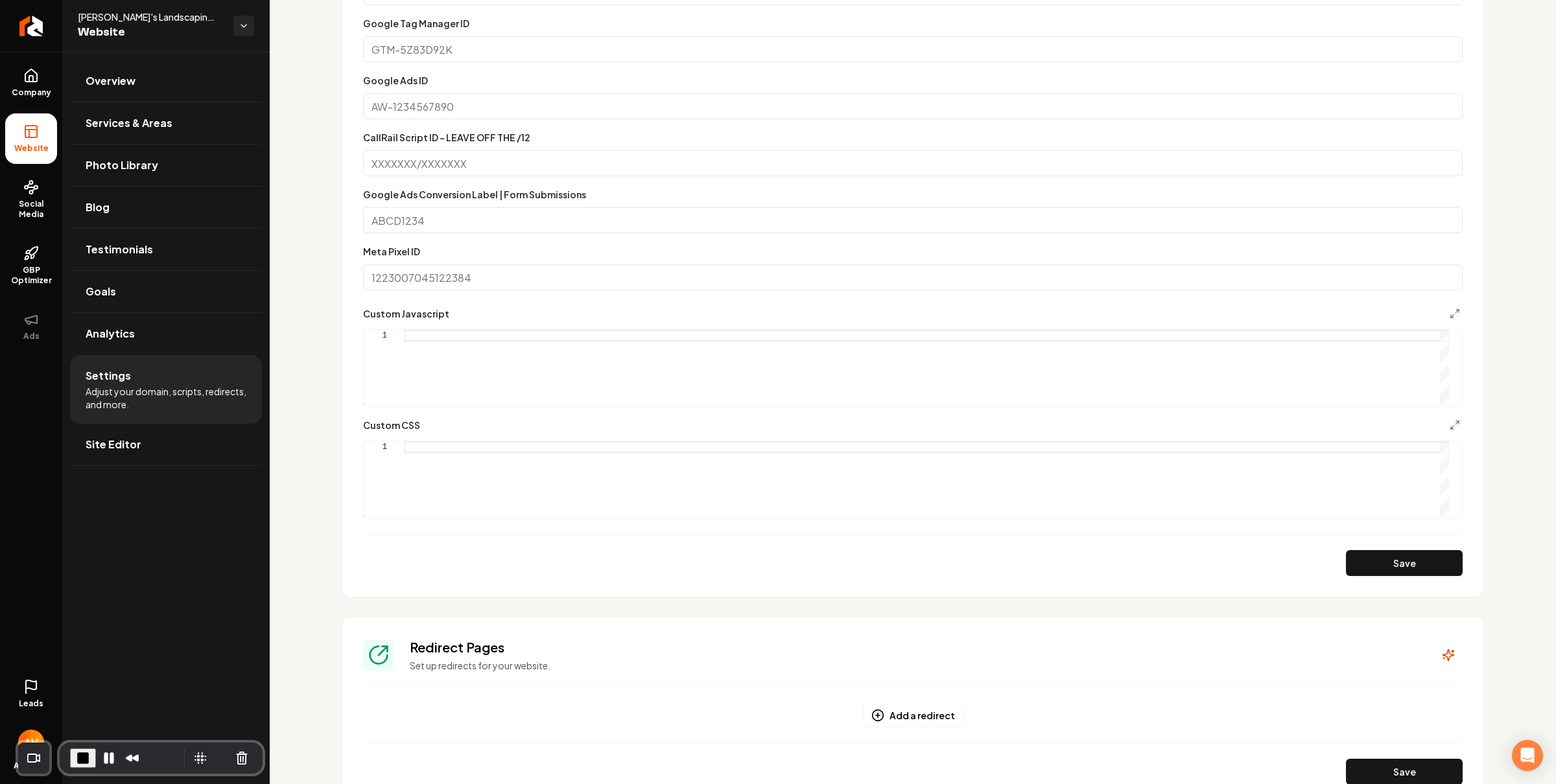
scroll to position [856, 0]
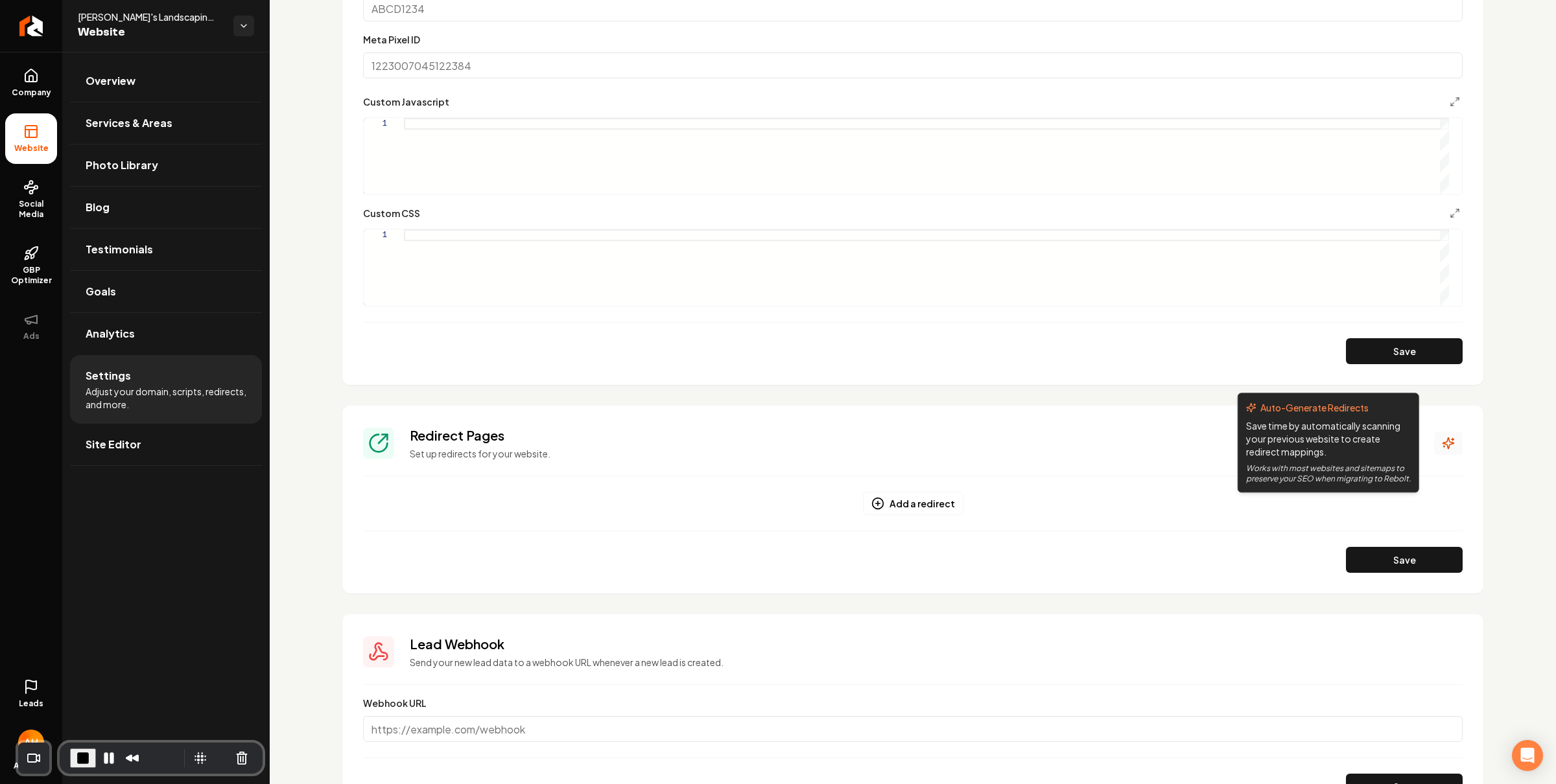
click at [1441, 445] on icon "Main content area" at bounding box center [1448, 443] width 13 height 13
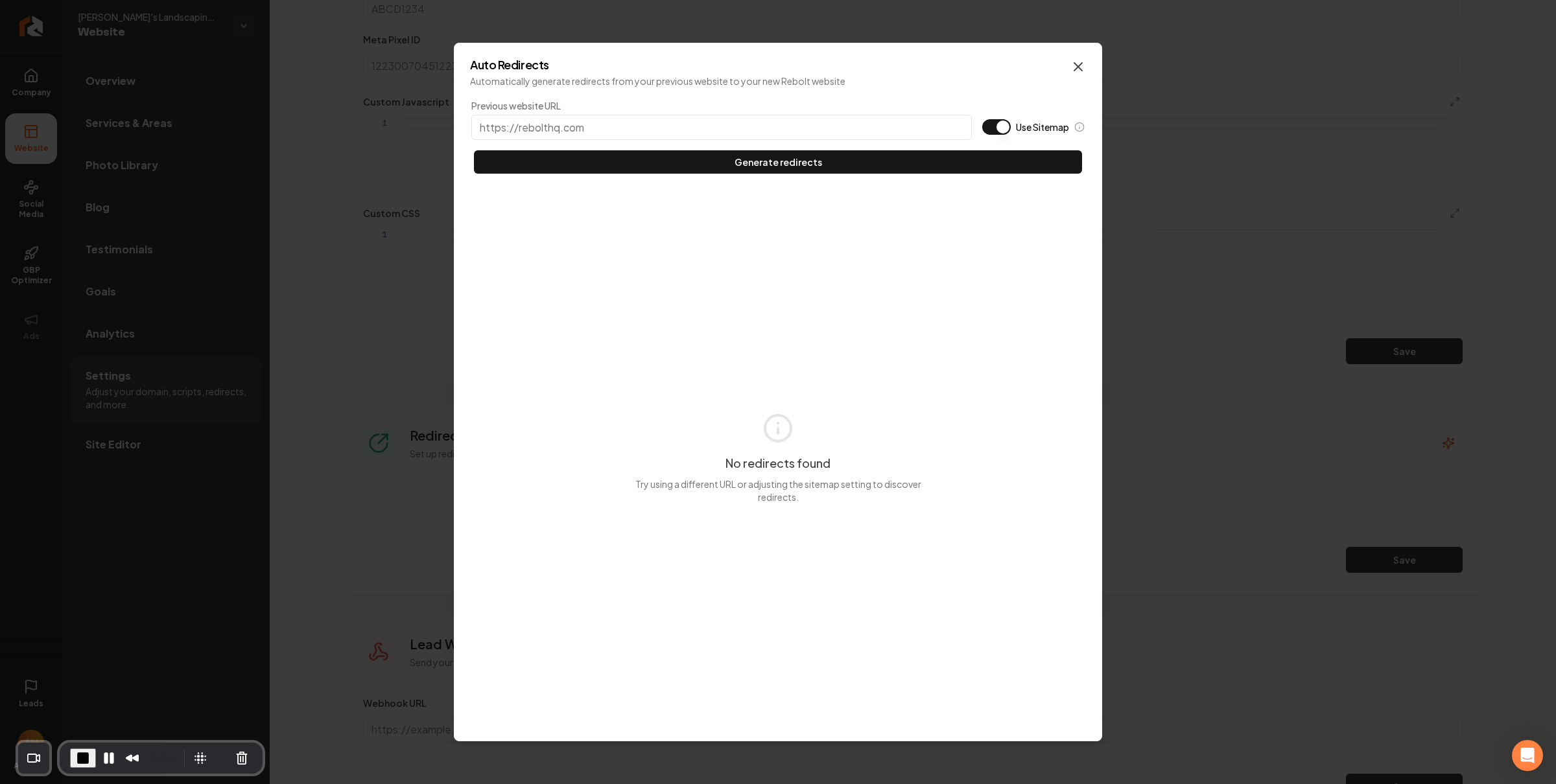
click at [1078, 59] on icon "button" at bounding box center [1078, 67] width 16 height 16
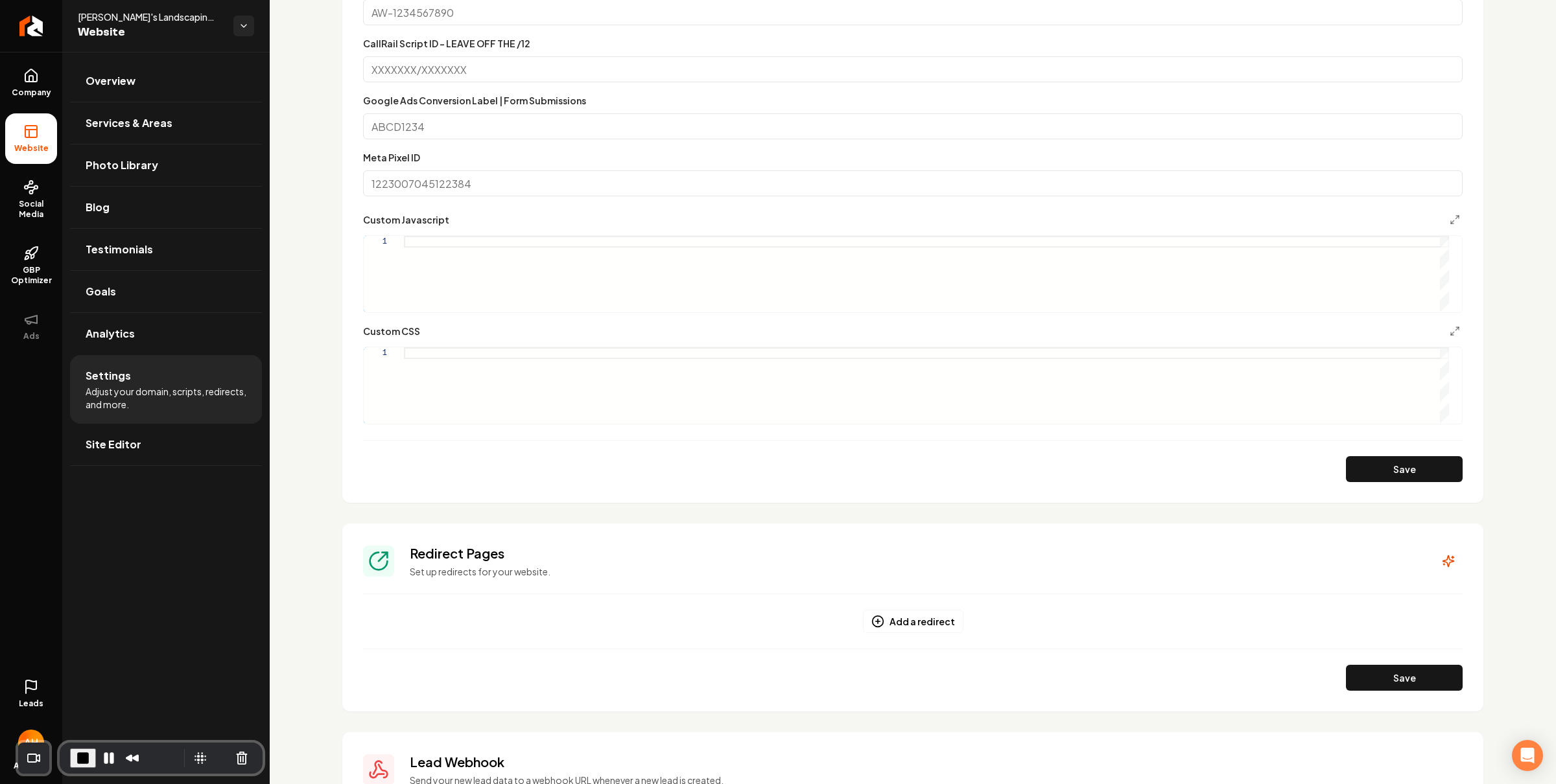
scroll to position [944, 0]
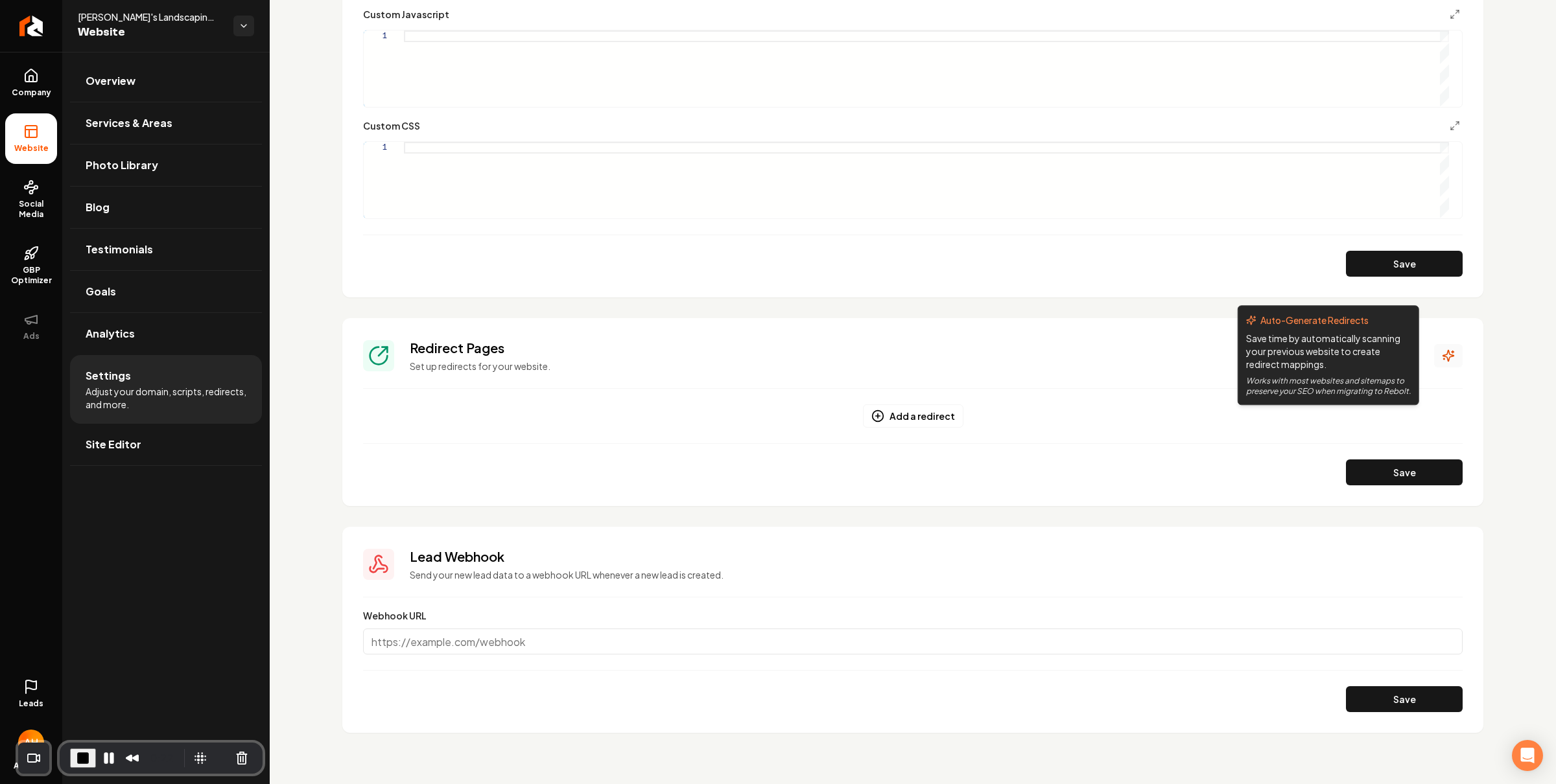
click at [1433, 350] on button "Main content area" at bounding box center [1448, 355] width 29 height 24
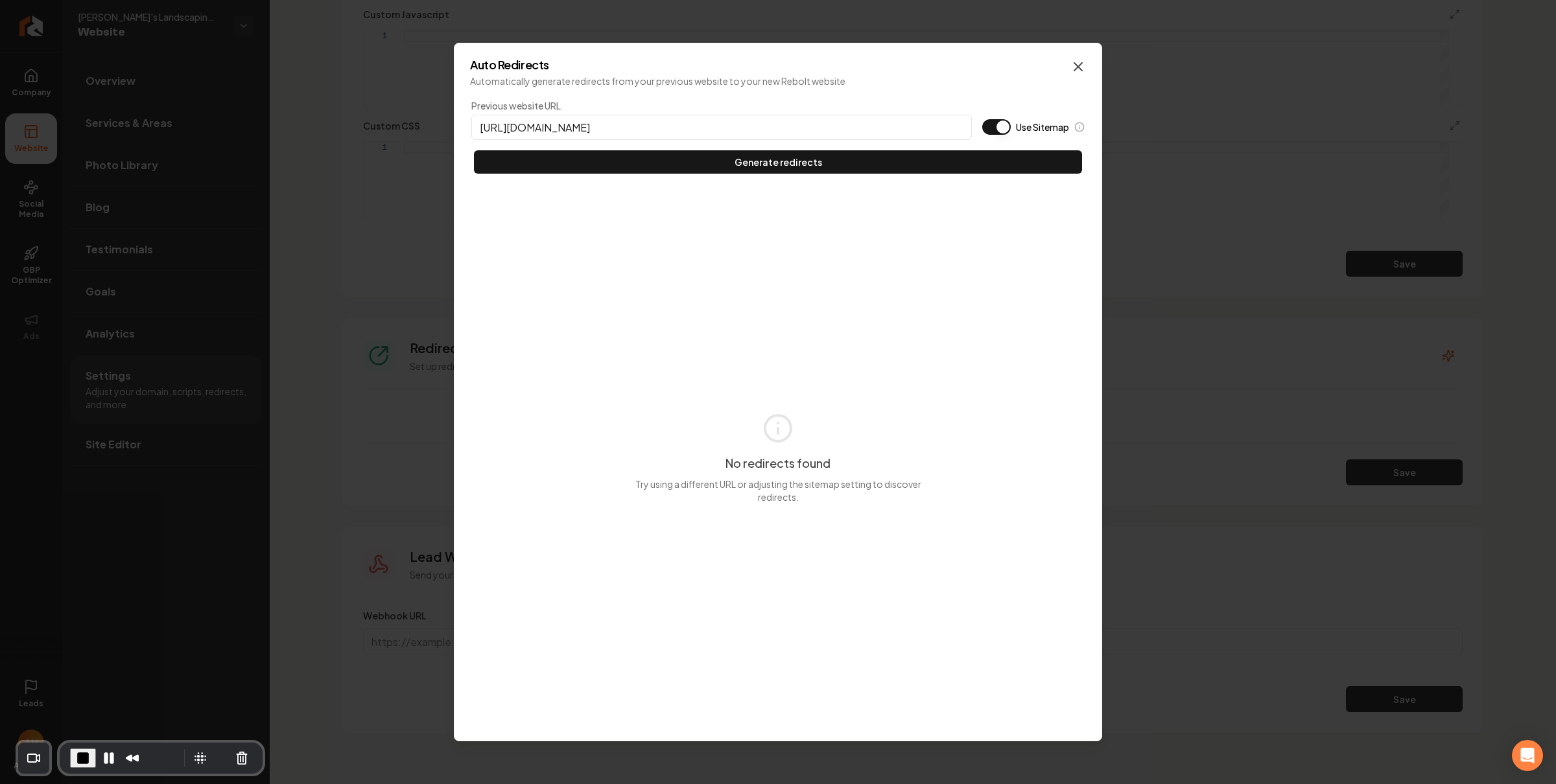
type input "https://nufinishpro.com"
click at [1081, 64] on icon "button" at bounding box center [1078, 67] width 16 height 16
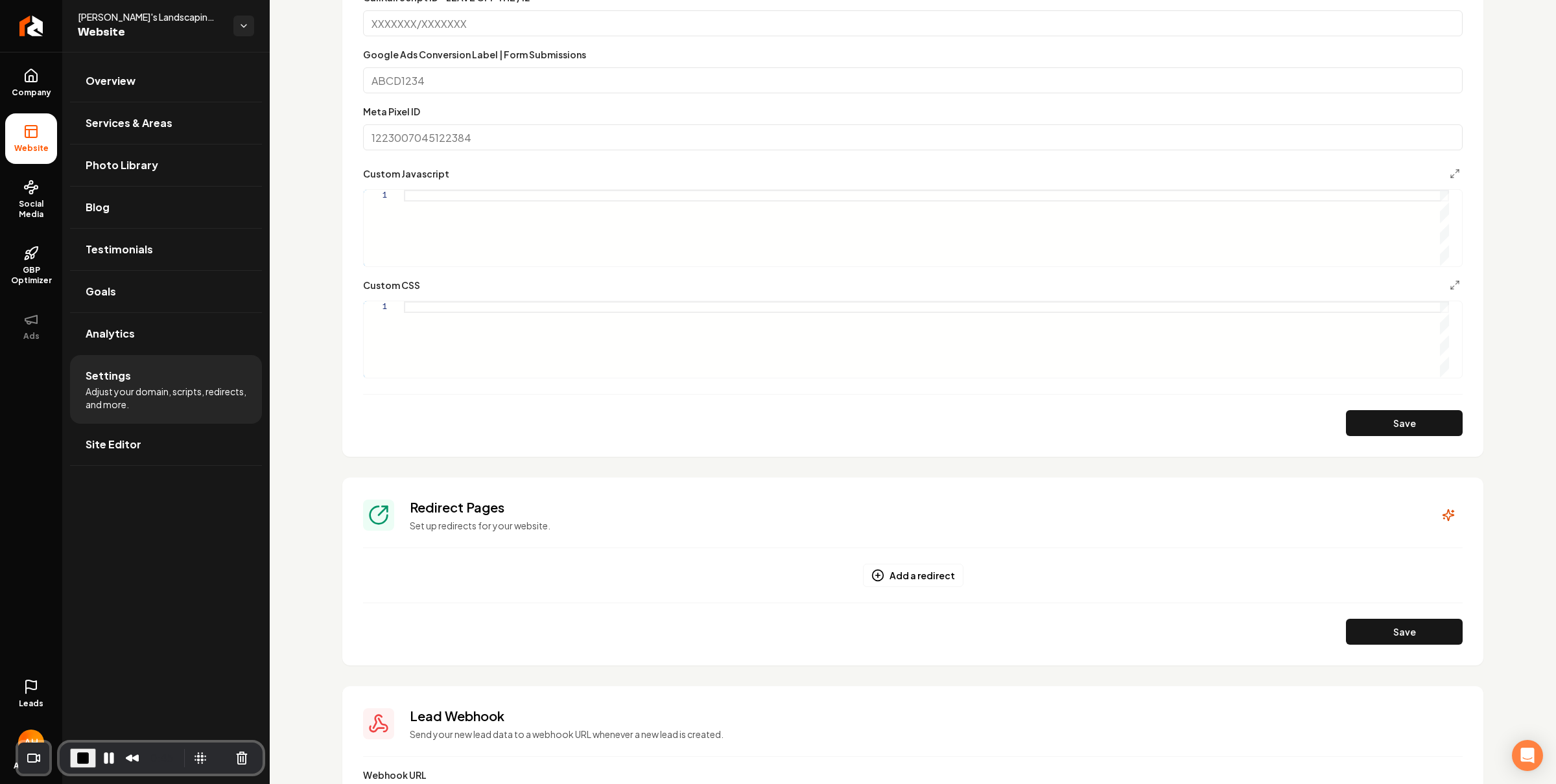
scroll to position [455, 0]
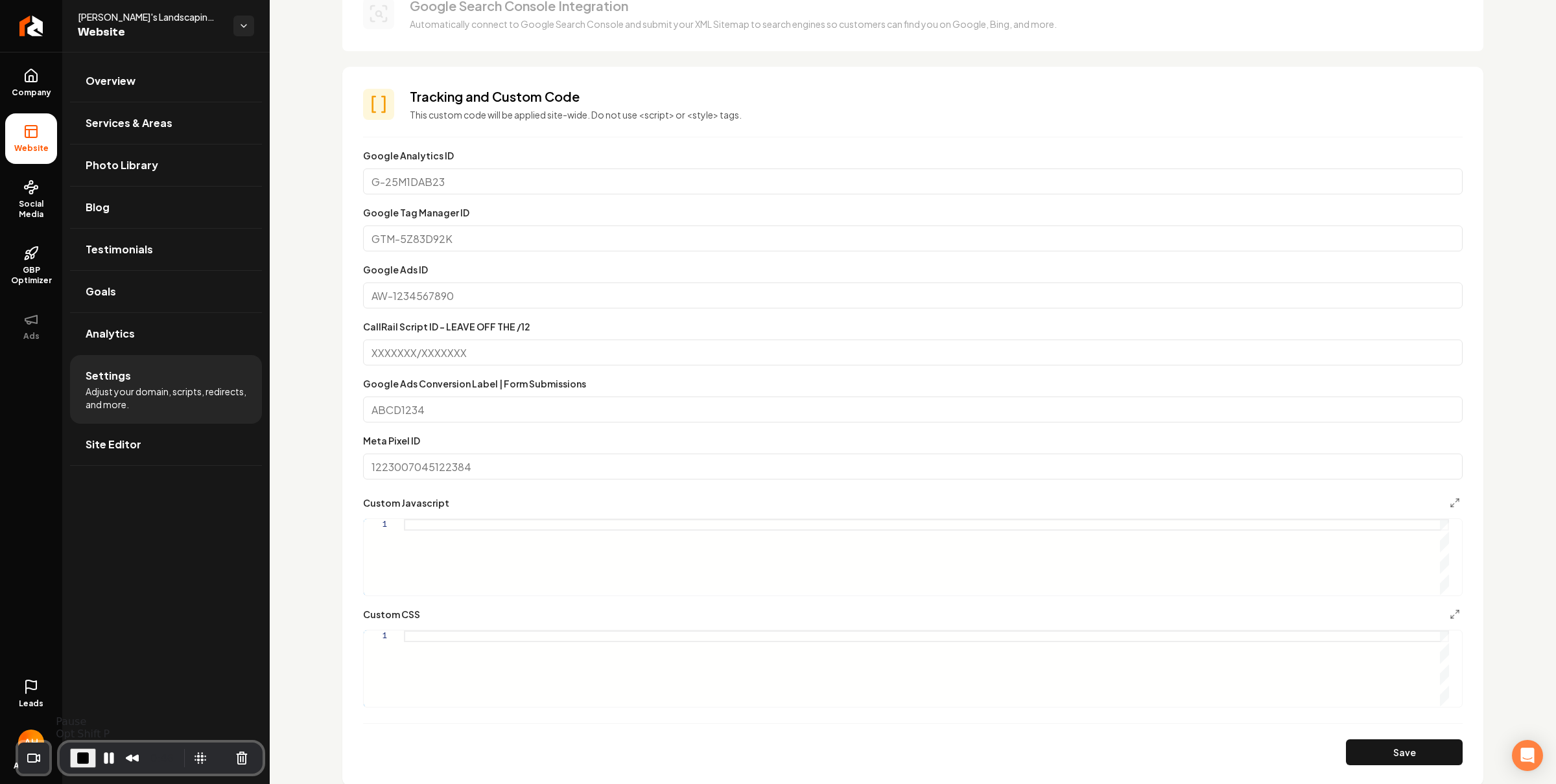
click at [85, 759] on span "End Recording" at bounding box center [83, 758] width 16 height 16
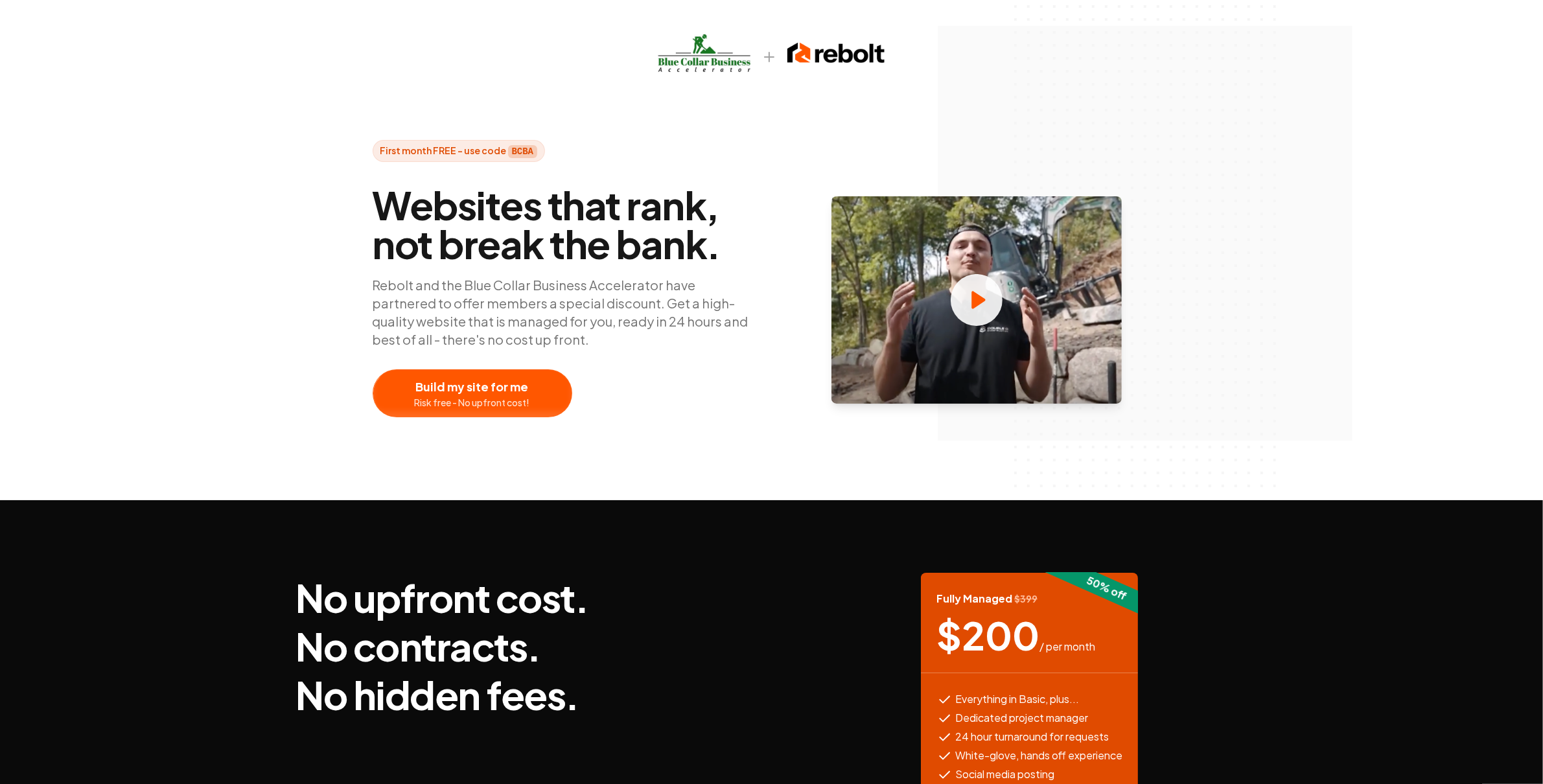
click at [505, 303] on p "Rebolt and the Blue Collar Business Accelerator have partnered to offer members…" at bounding box center [567, 311] width 389 height 72
click at [539, 223] on span "Websites that rank, not break the bank." at bounding box center [567, 224] width 389 height 78
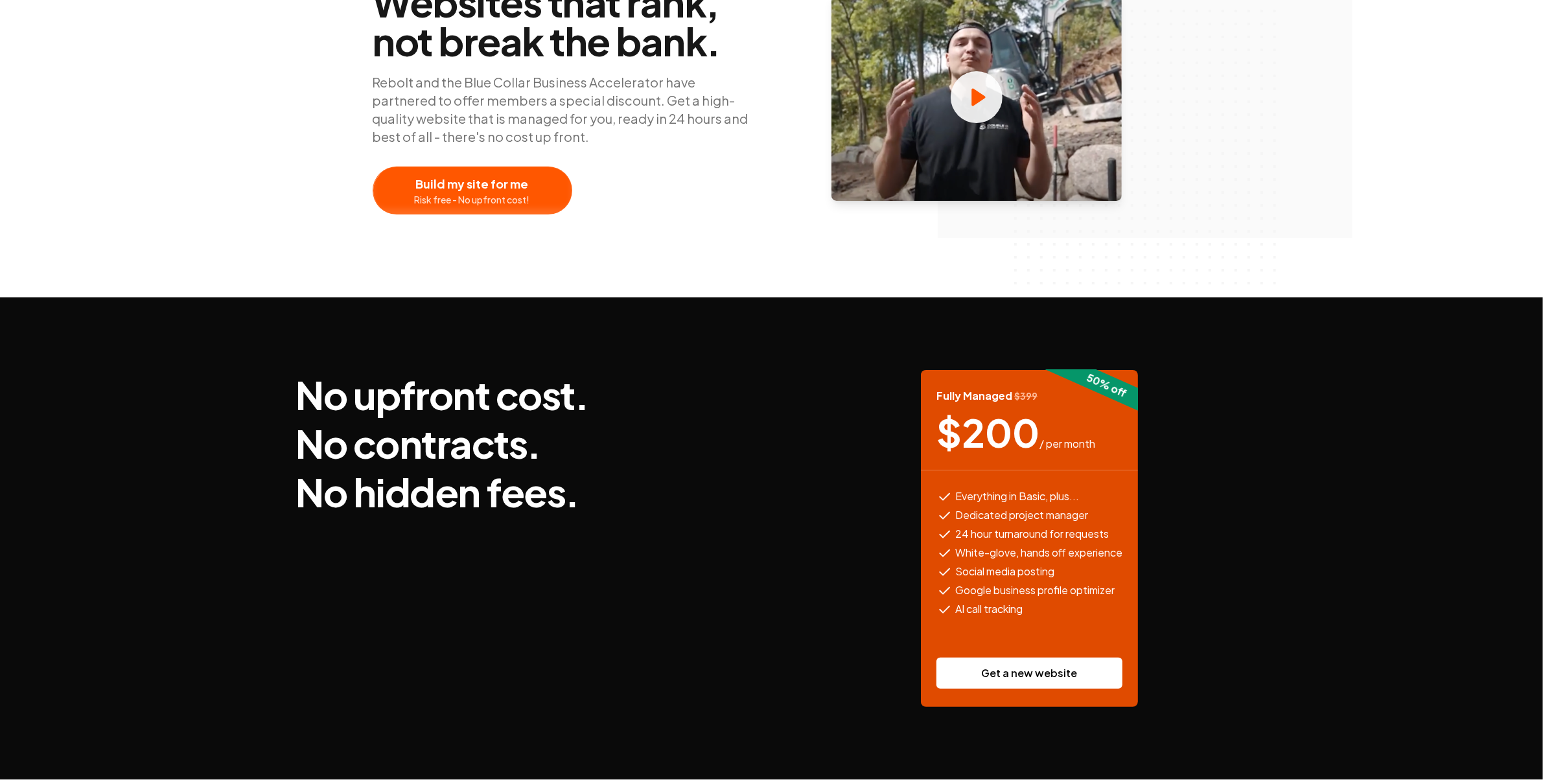
scroll to position [182, 0]
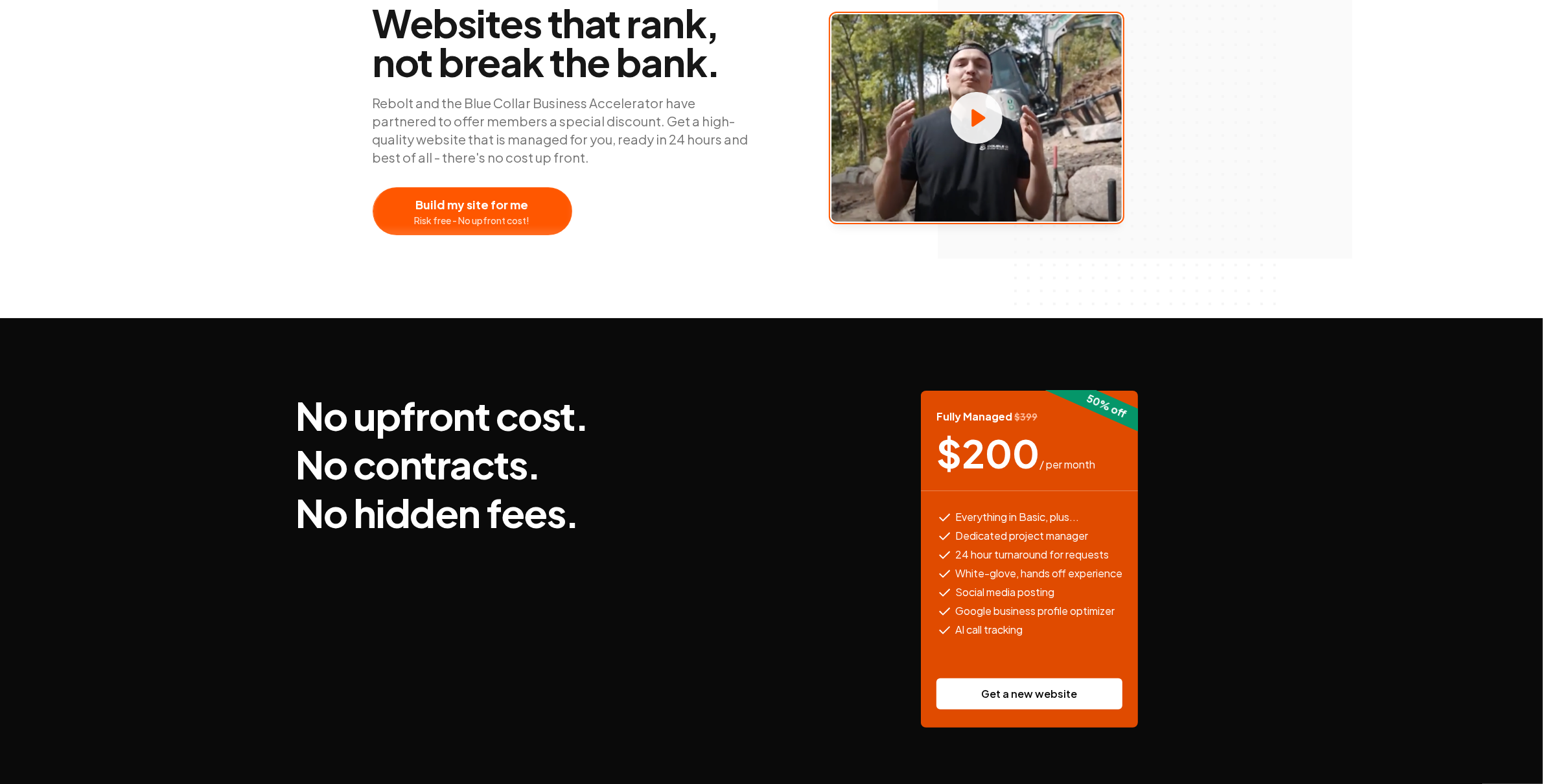
click at [848, 139] on span at bounding box center [976, 118] width 290 height 208
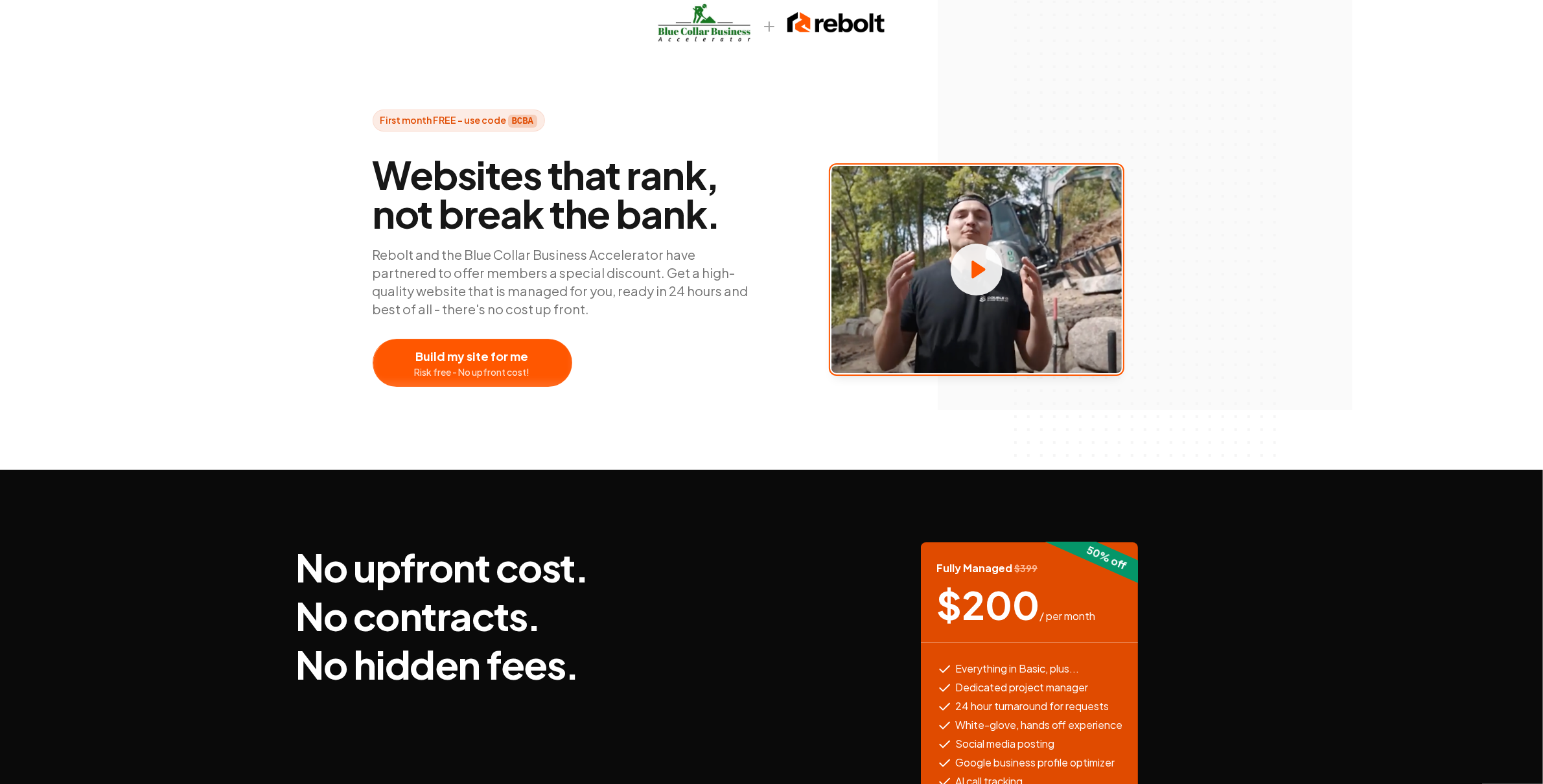
scroll to position [0, 0]
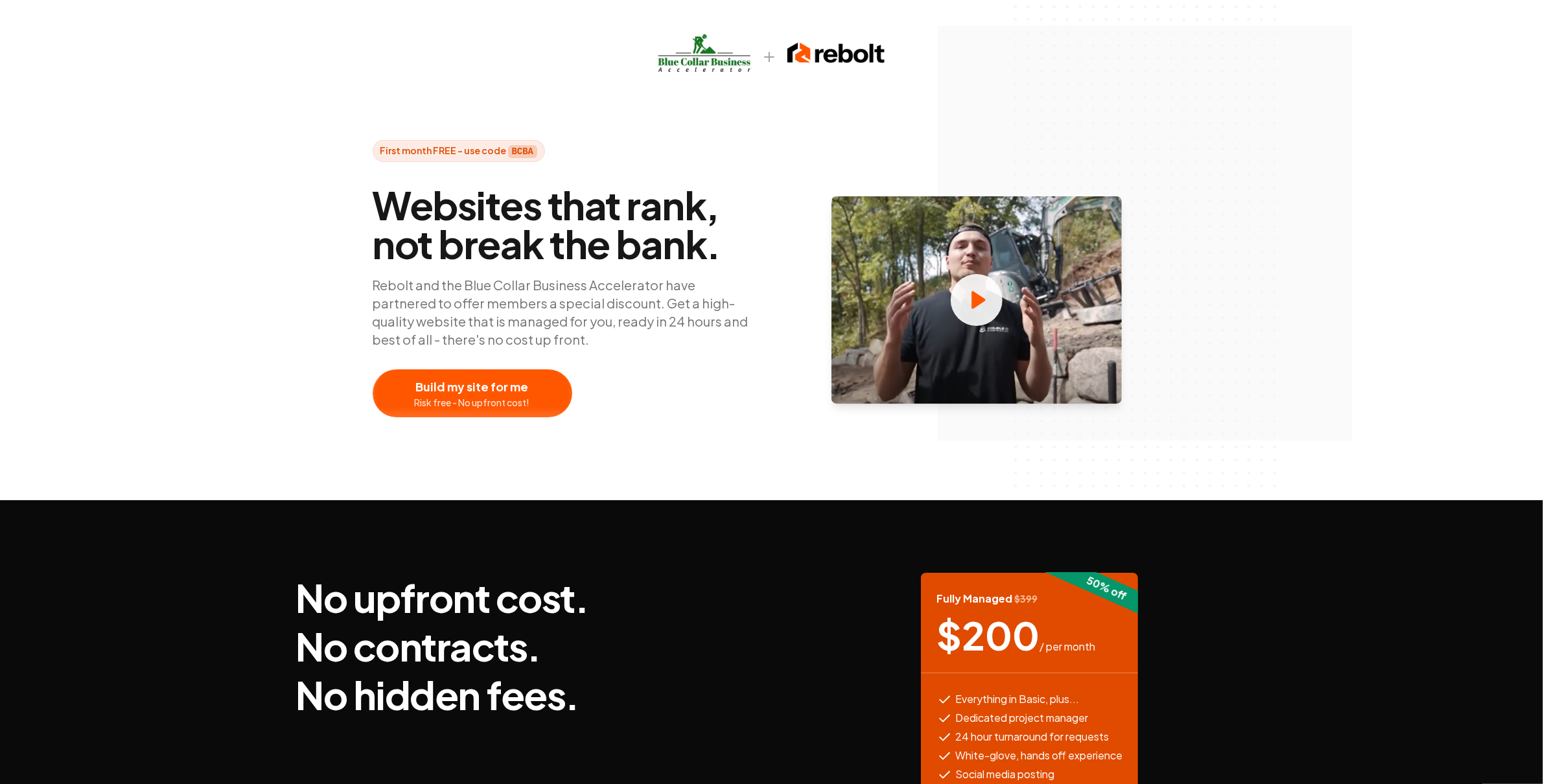
click at [1318, 295] on div "First month FREE - use code BCBA Websites that rank, not break the bank. Rebolt…" at bounding box center [772, 250] width 1543 height 500
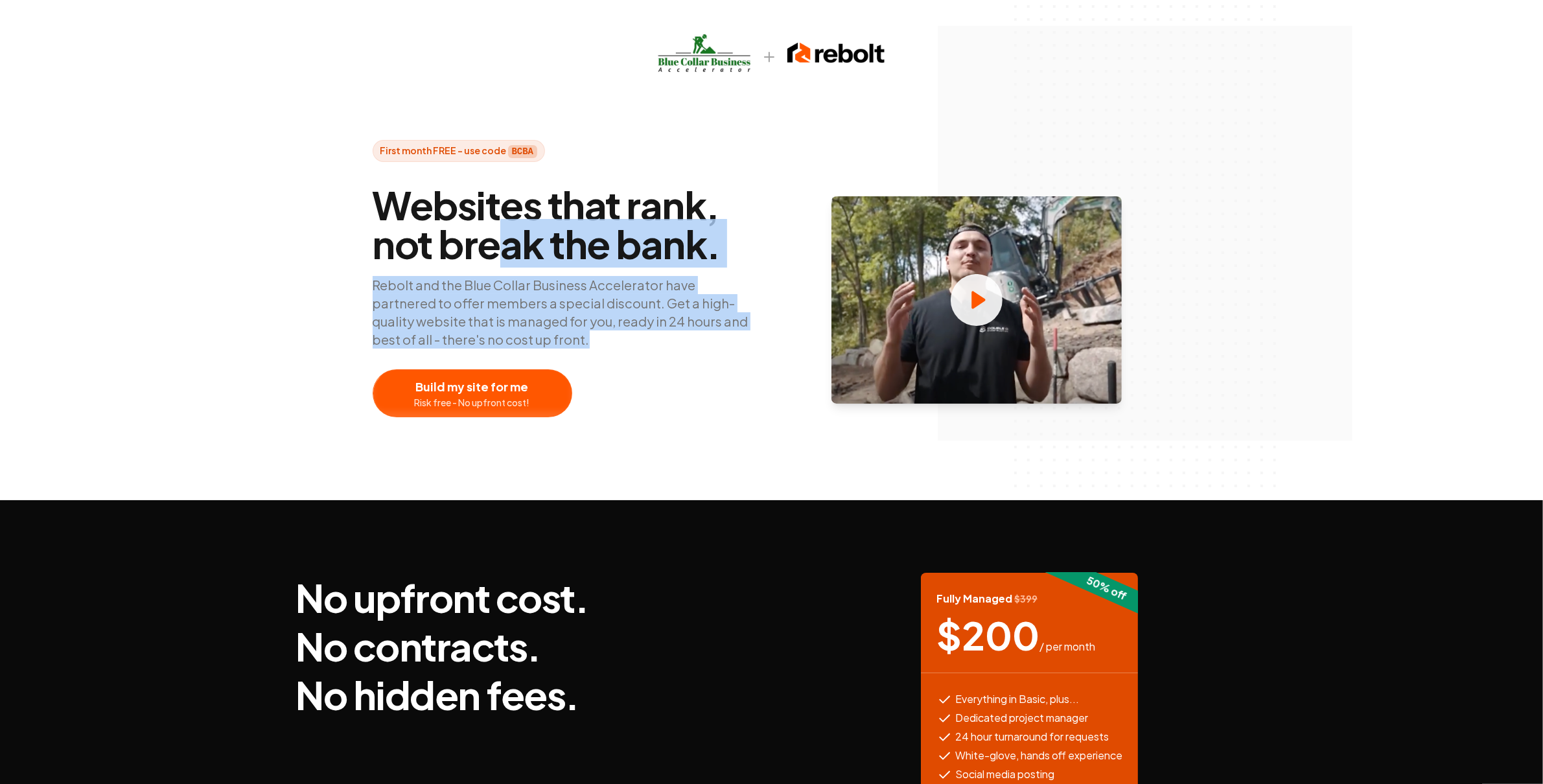
drag, startPoint x: 686, startPoint y: 339, endPoint x: 509, endPoint y: 254, distance: 196.4
click at [509, 254] on div "Websites that rank, not break the bank. Rebolt and the Blue Collar Business Acc…" at bounding box center [567, 300] width 389 height 235
click at [500, 241] on span "Websites that rank, not break the bank." at bounding box center [567, 224] width 389 height 78
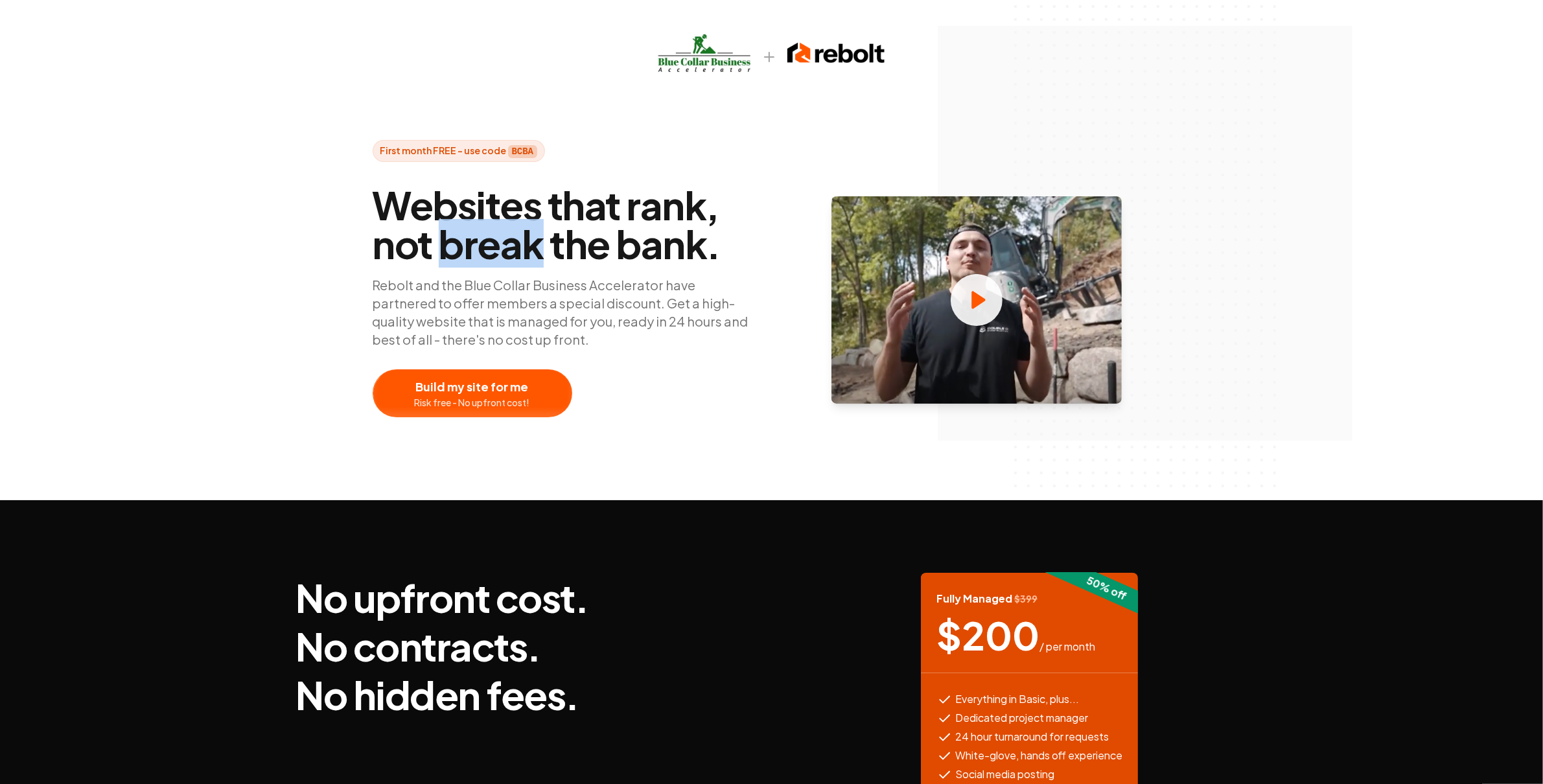
click at [500, 241] on span "Websites that rank, not break the bank." at bounding box center [567, 224] width 389 height 78
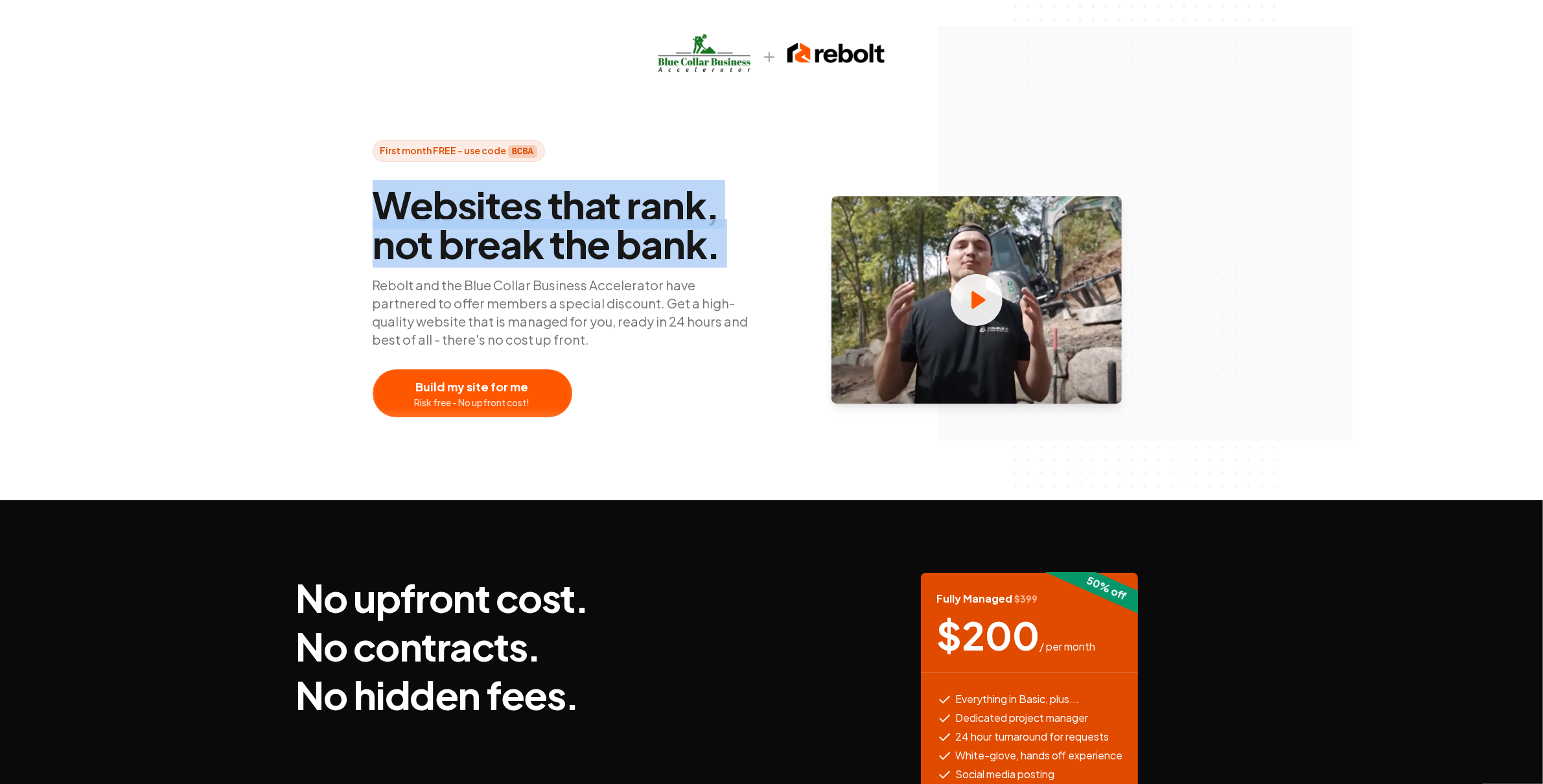
click at [500, 241] on span "Websites that rank, not break the bank." at bounding box center [567, 224] width 389 height 78
click at [506, 232] on span "Websites that rank, not break the bank." at bounding box center [567, 224] width 389 height 78
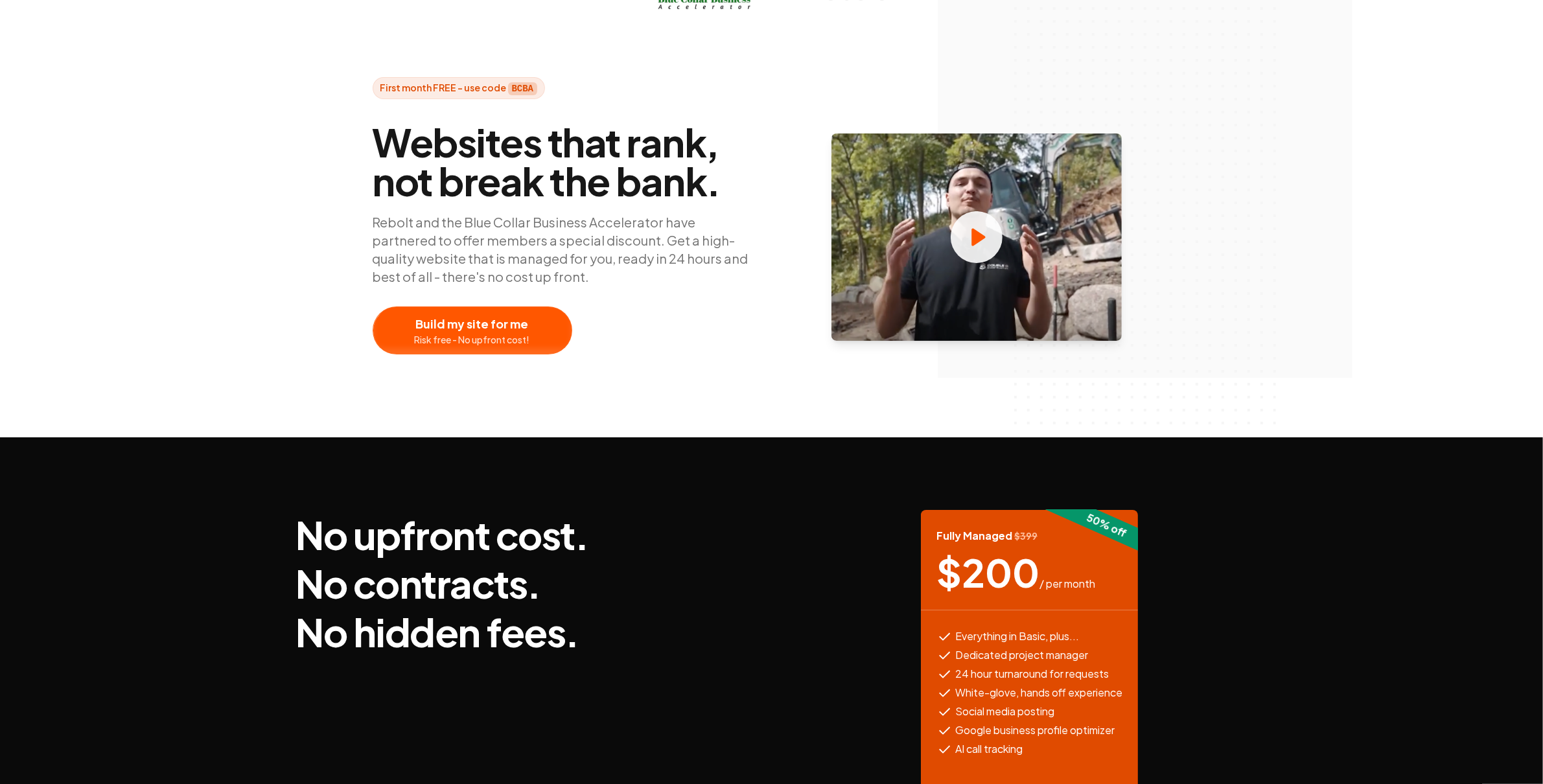
scroll to position [137, 0]
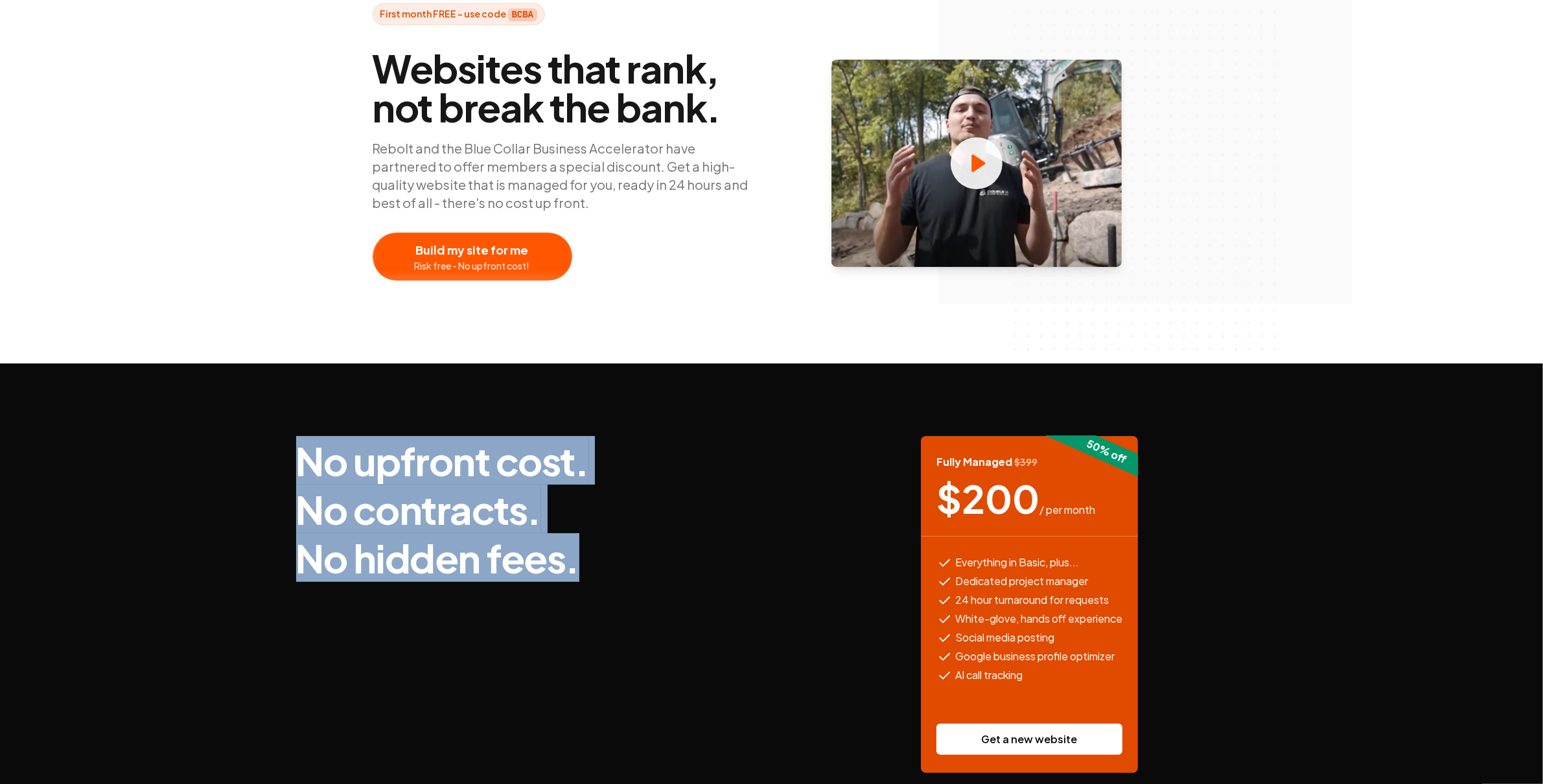
drag, startPoint x: 292, startPoint y: 417, endPoint x: 679, endPoint y: 613, distance: 433.8
click at [679, 613] on div "No upfront cost. No contracts. No hidden fees. 50 % off Fully Managed $ 399 $ 2…" at bounding box center [772, 604] width 972 height 482
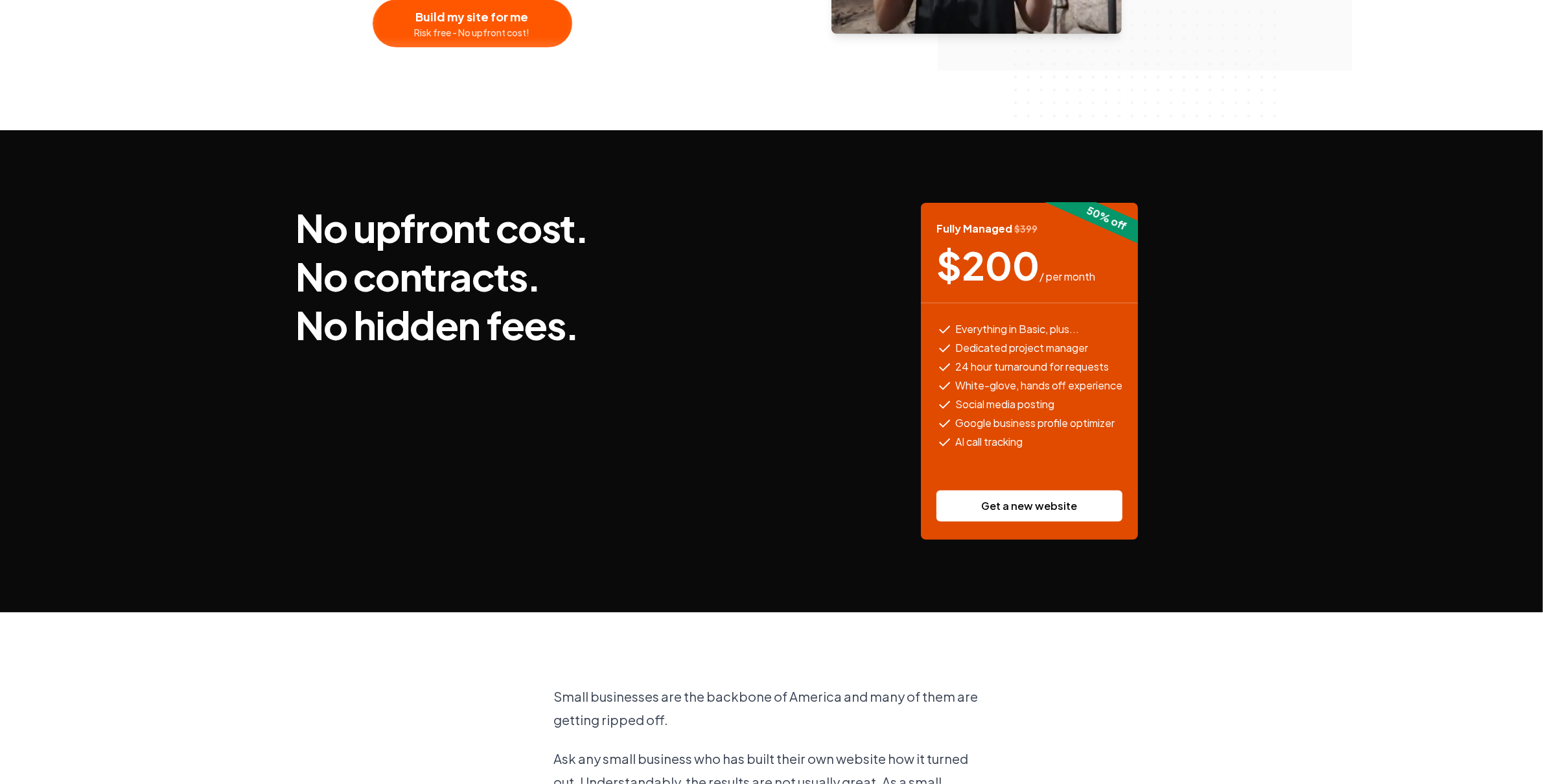
click at [1379, 392] on section "No upfront cost. No contracts. No hidden fees. 50 % off Fully Managed $ 399 $ 2…" at bounding box center [772, 371] width 1543 height 482
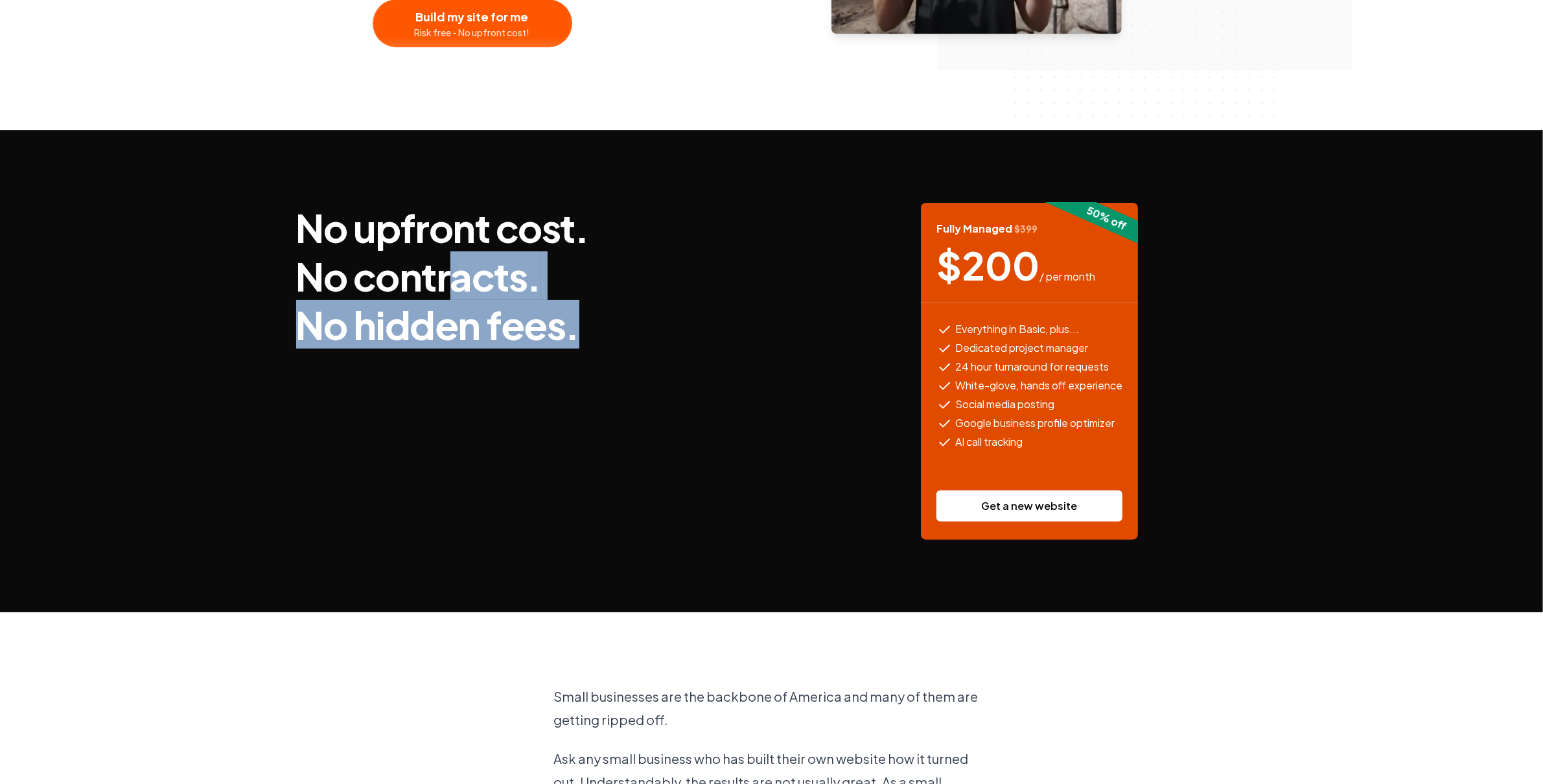
drag, startPoint x: 588, startPoint y: 332, endPoint x: 441, endPoint y: 276, distance: 157.3
click at [444, 279] on h3 "No upfront cost. No contracts. No hidden fees." at bounding box center [443, 276] width 293 height 146
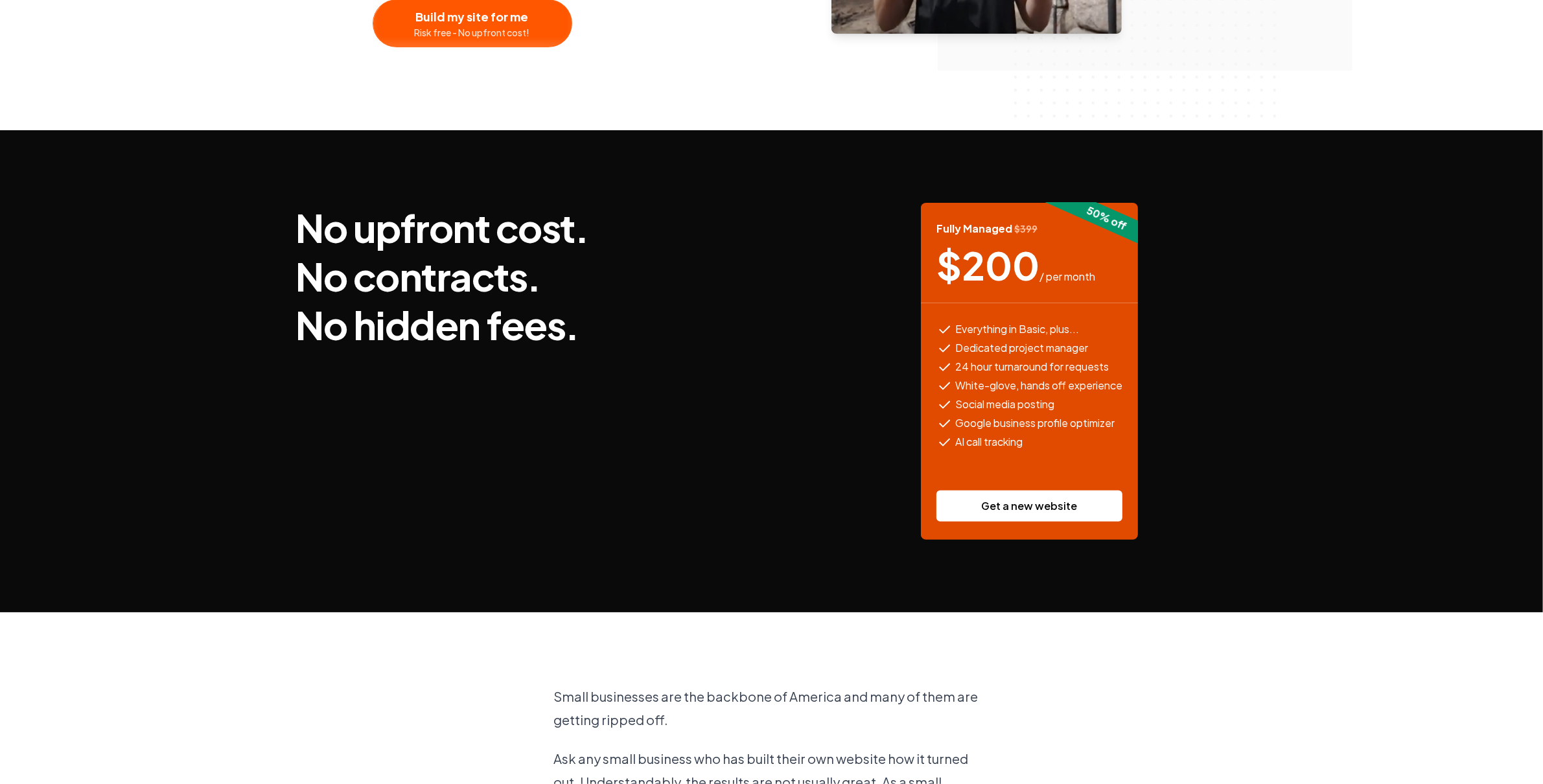
click at [441, 276] on h3 "No upfront cost. No contracts. No hidden fees." at bounding box center [443, 276] width 293 height 146
click at [442, 275] on h3 "No upfront cost. No contracts. No hidden fees." at bounding box center [443, 276] width 293 height 146
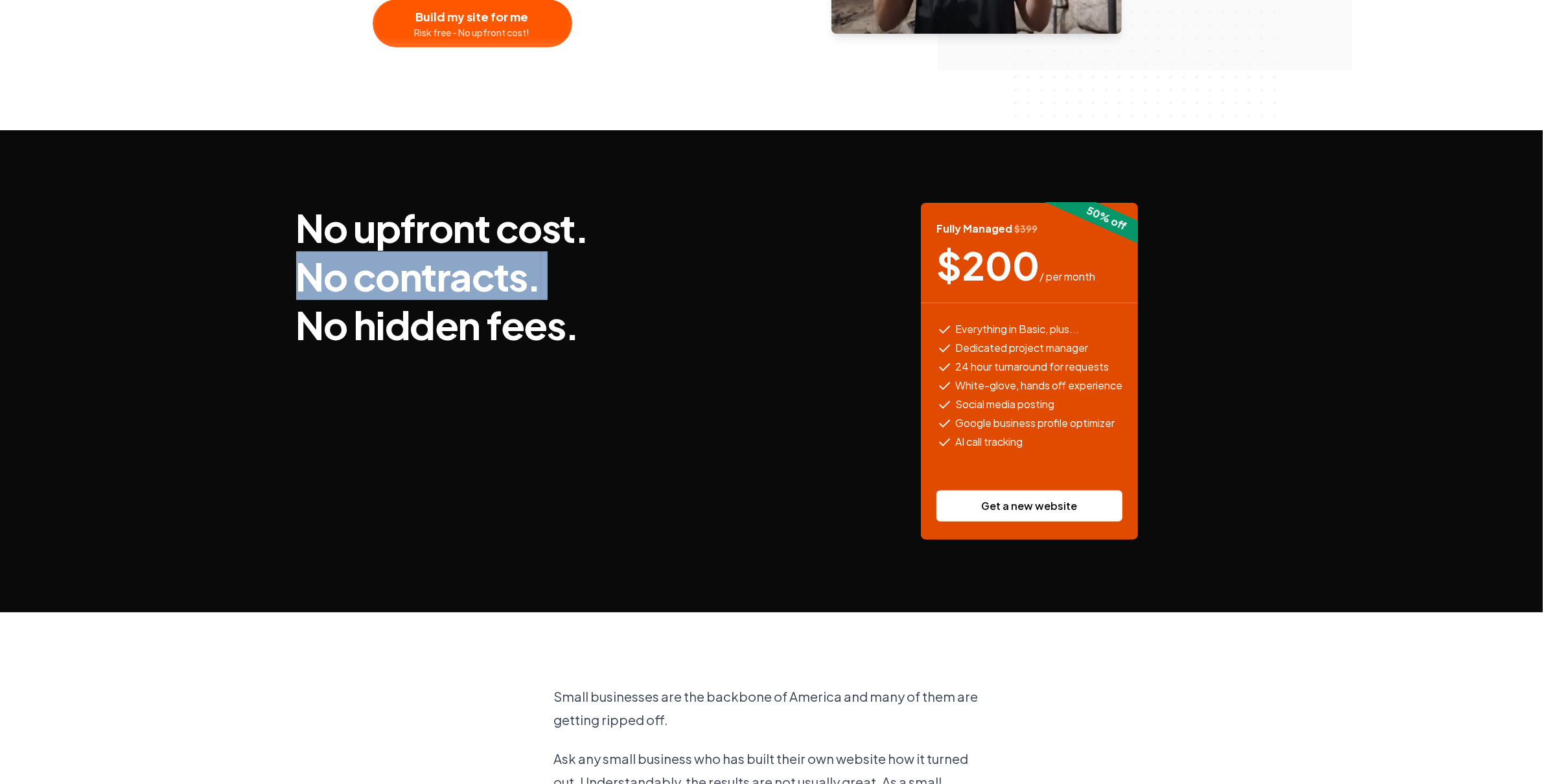
click at [442, 275] on h3 "No upfront cost. No contracts. No hidden fees." at bounding box center [443, 276] width 293 height 146
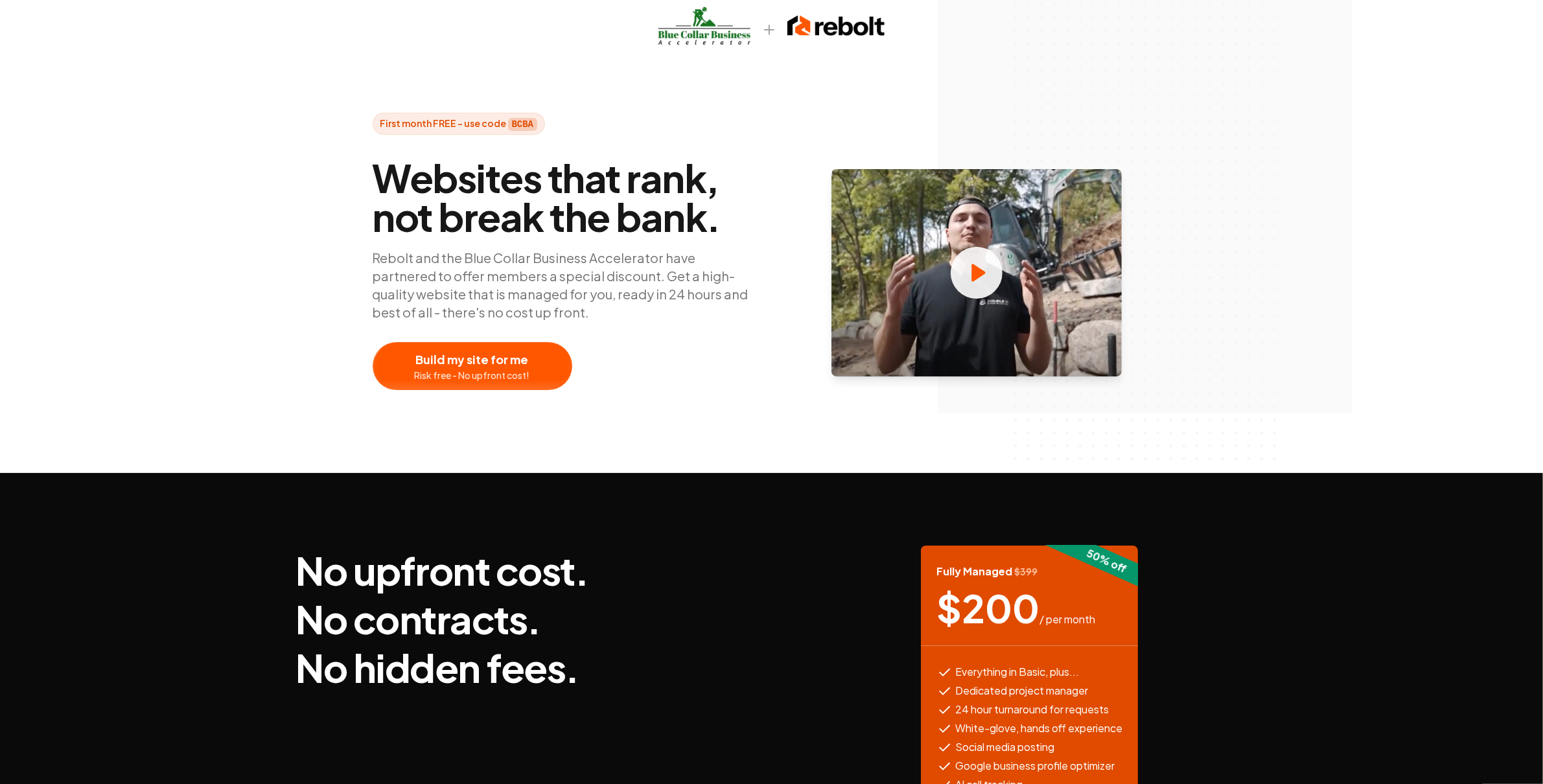
click at [481, 226] on span "Websites that rank, not break the bank." at bounding box center [567, 197] width 389 height 78
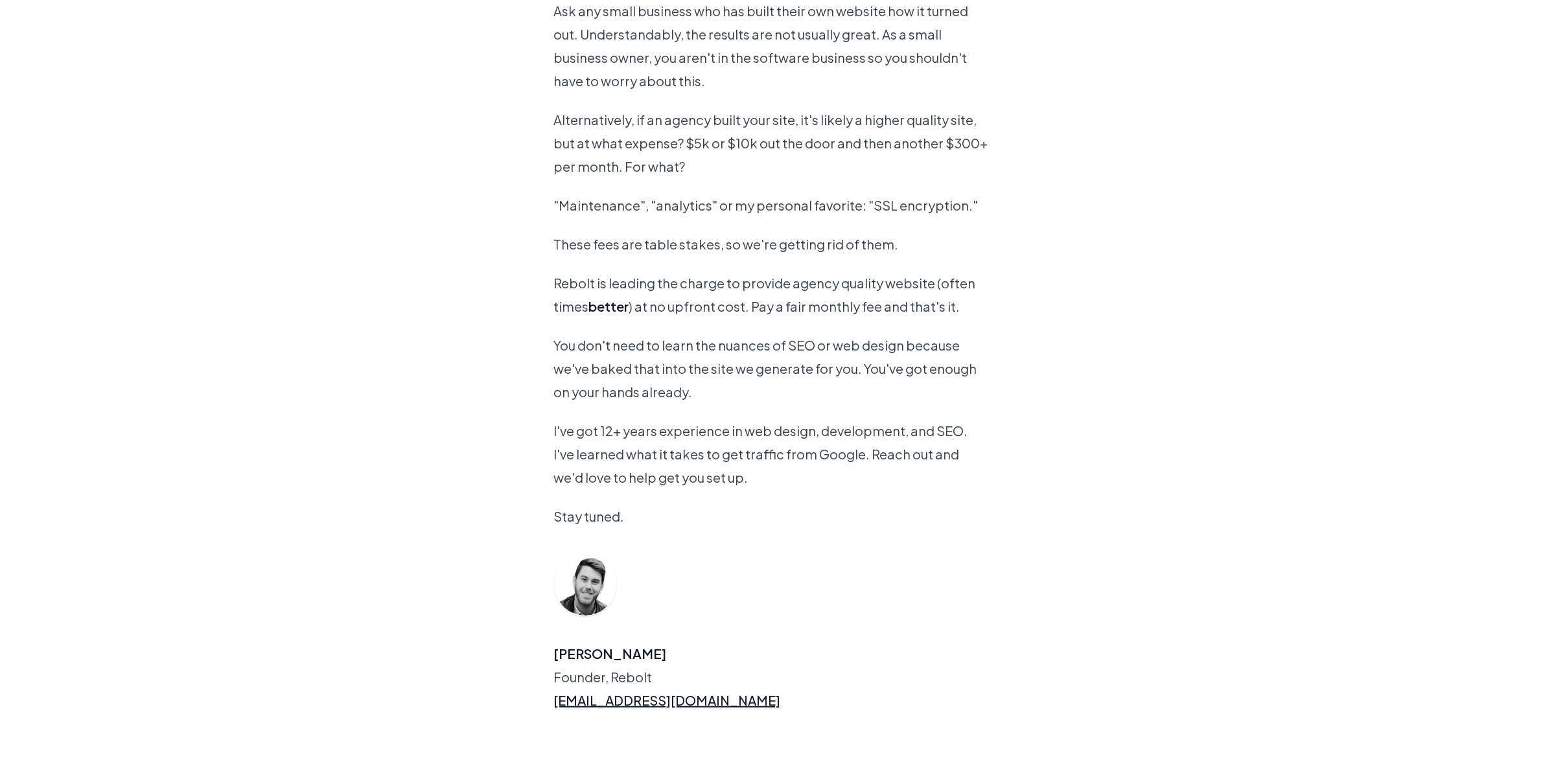
scroll to position [965, 0]
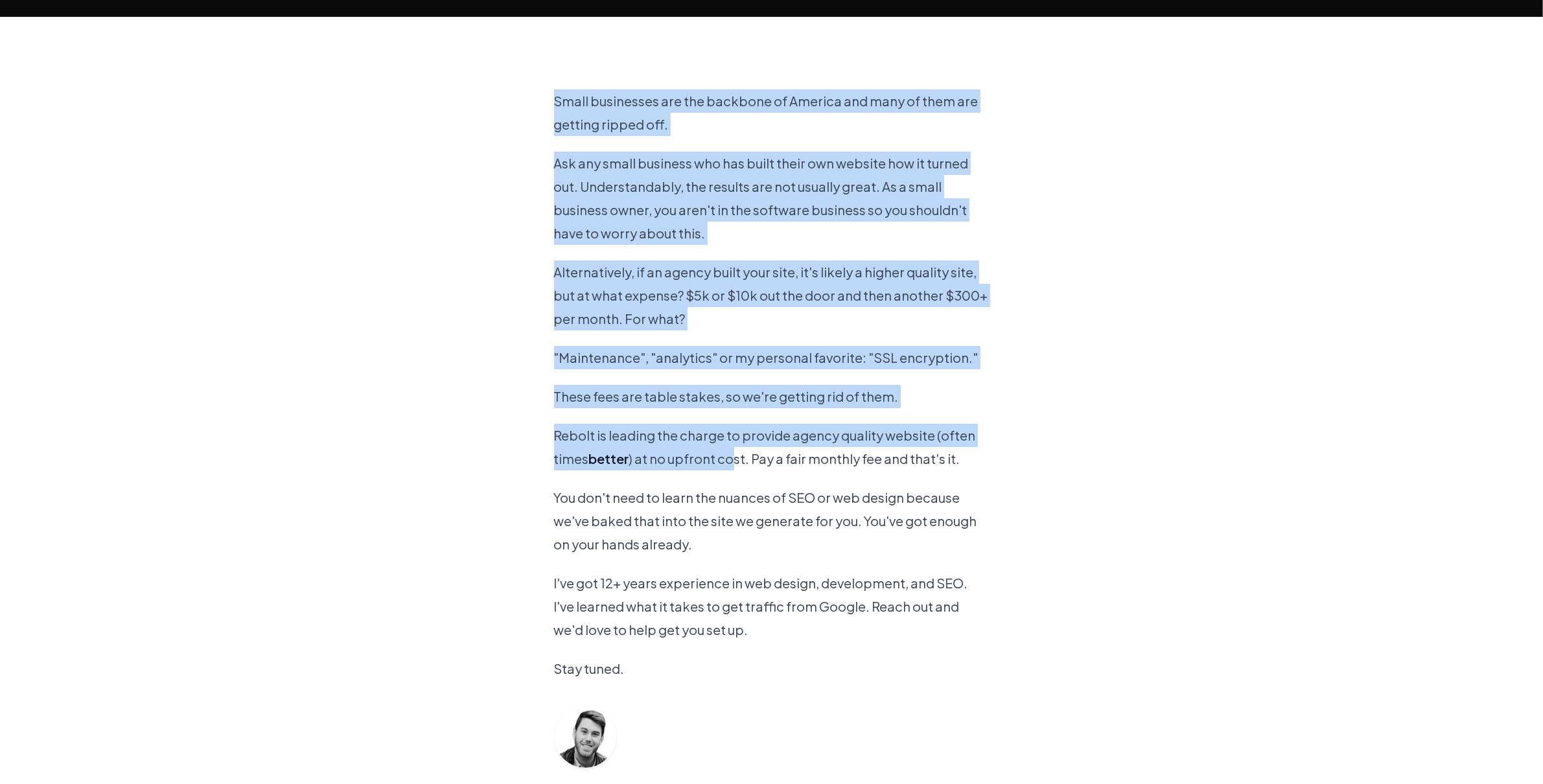
drag, startPoint x: 557, startPoint y: 110, endPoint x: 736, endPoint y: 456, distance: 389.6
click at [734, 454] on div "Small businesses are the backbone of America and many of them are getting rippe…" at bounding box center [772, 477] width 436 height 920
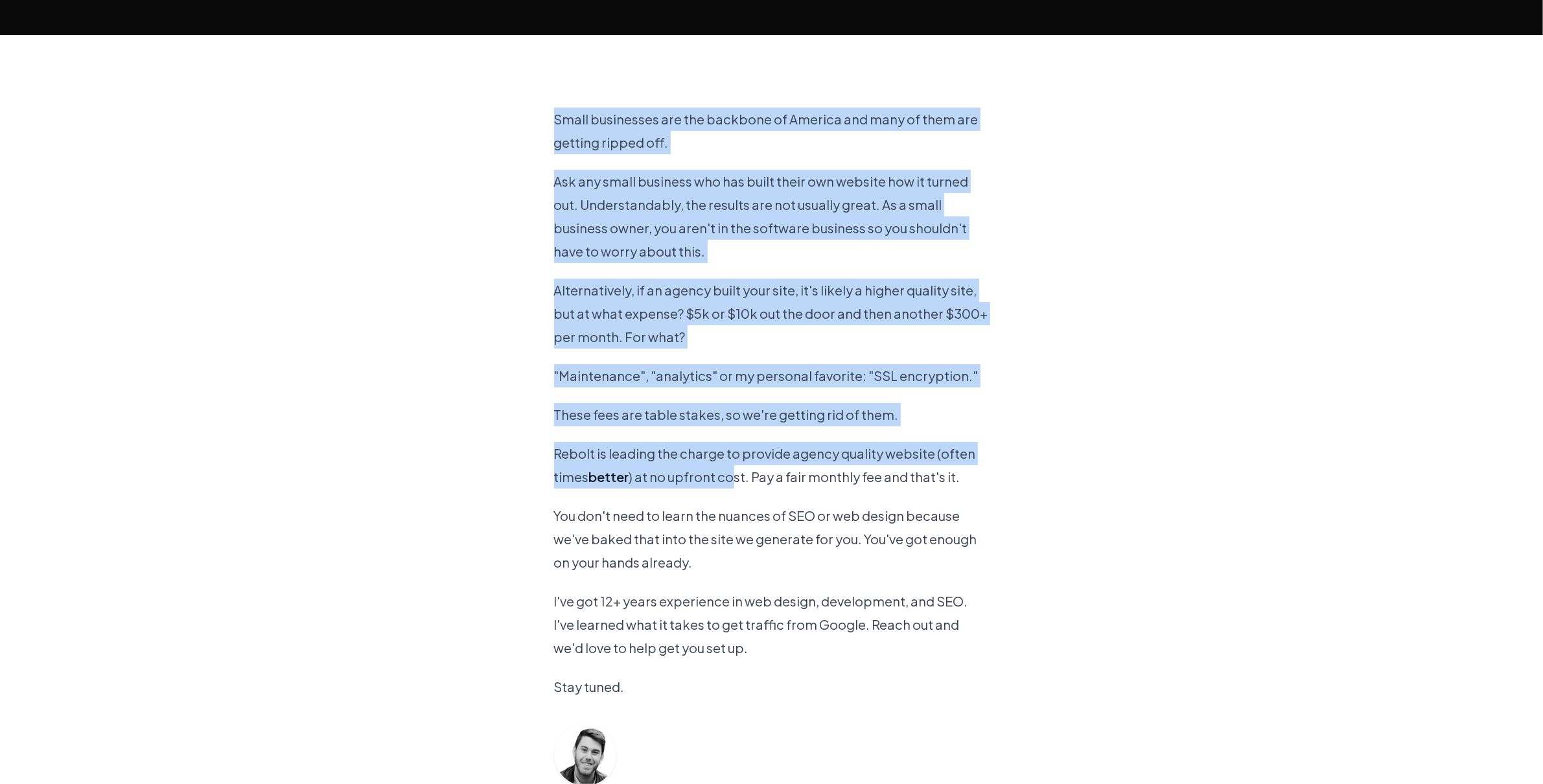
scroll to position [982, 0]
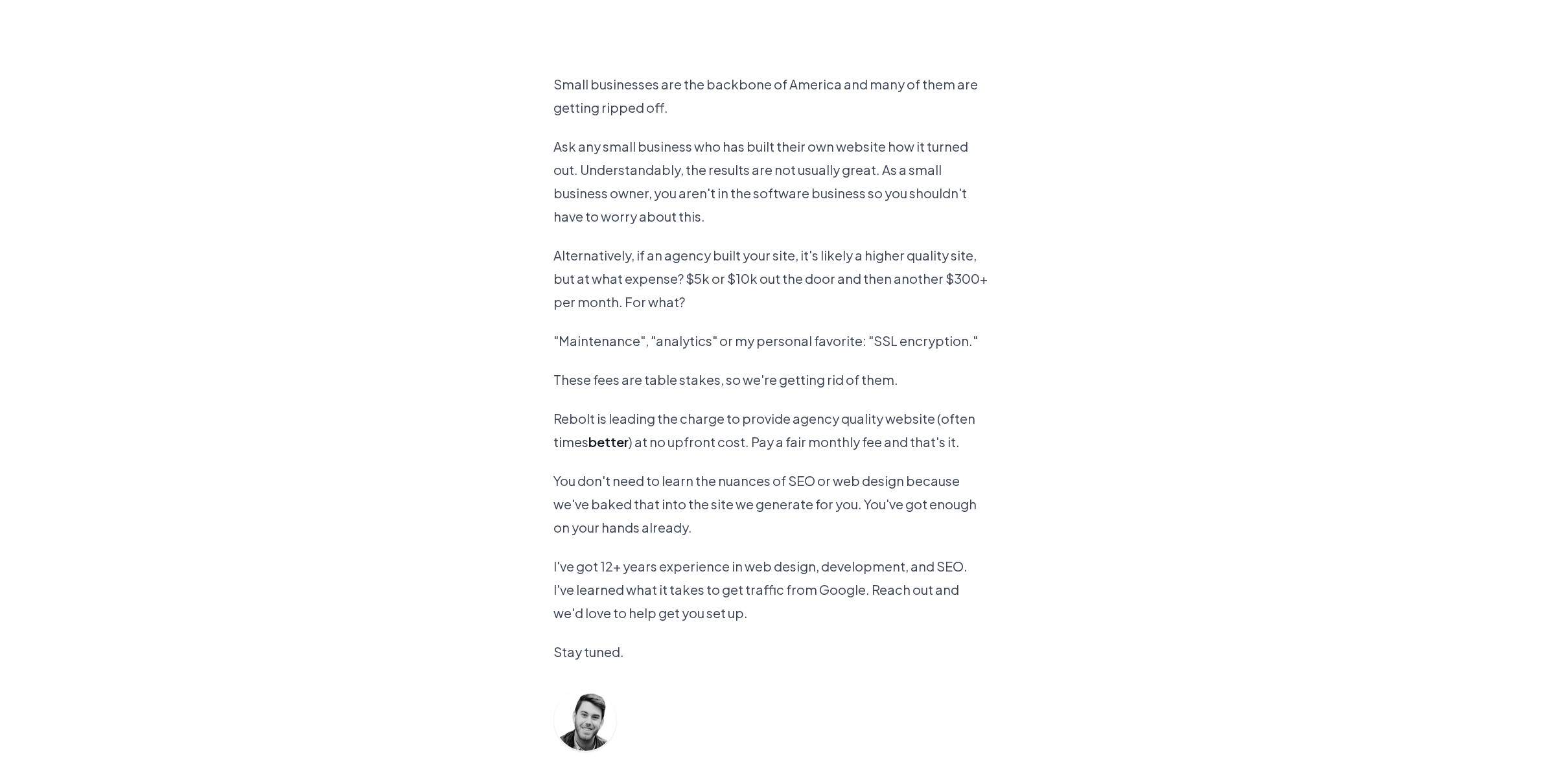
click at [868, 608] on p "I've got 12+ years experience in web design, development, and SEO. I've learned…" at bounding box center [772, 590] width 436 height 70
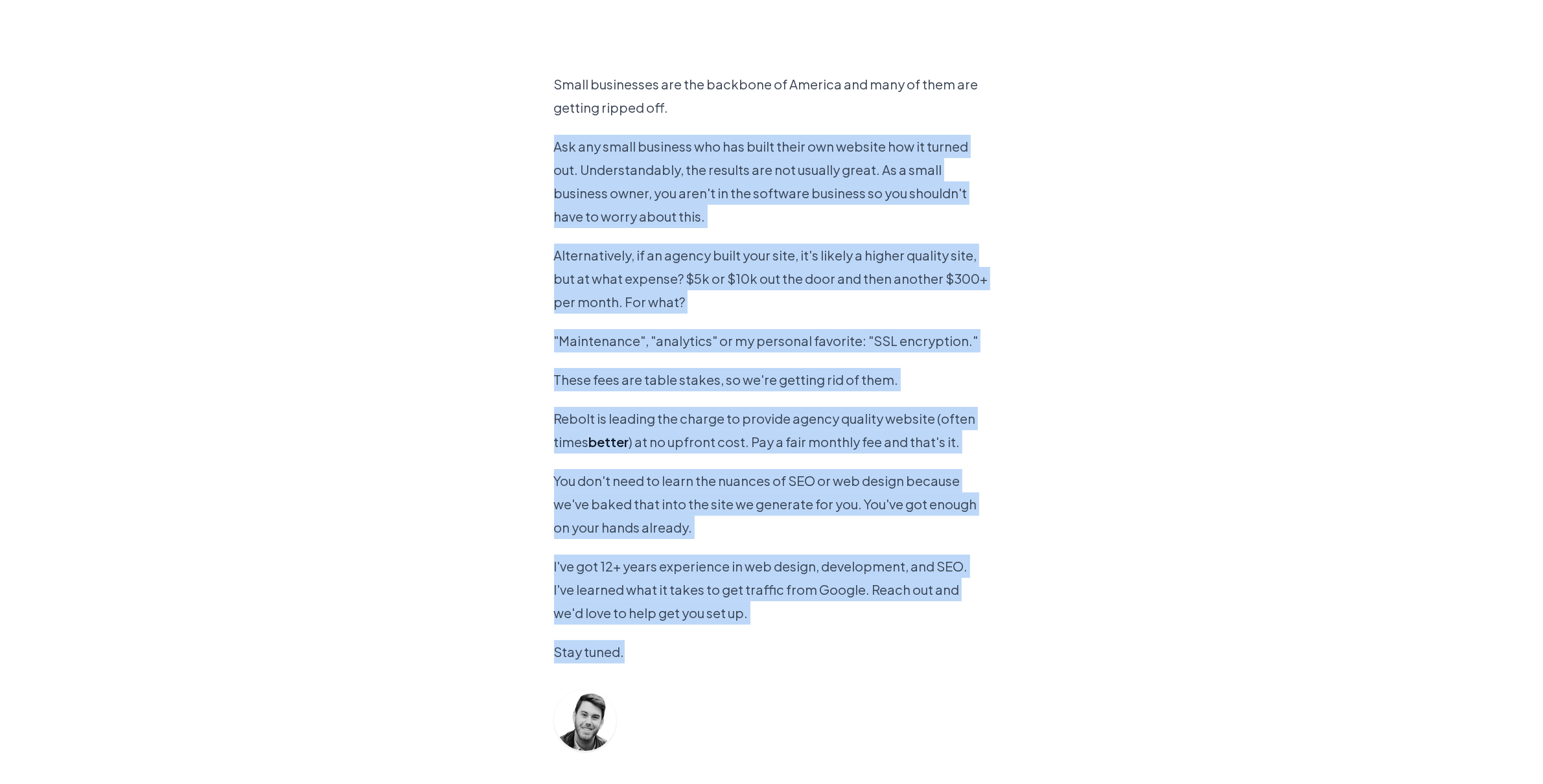
drag, startPoint x: 780, startPoint y: 639, endPoint x: 560, endPoint y: 131, distance: 553.6
click at [560, 131] on div "Small businesses are the backbone of America and many of them are getting rippe…" at bounding box center [772, 460] width 436 height 920
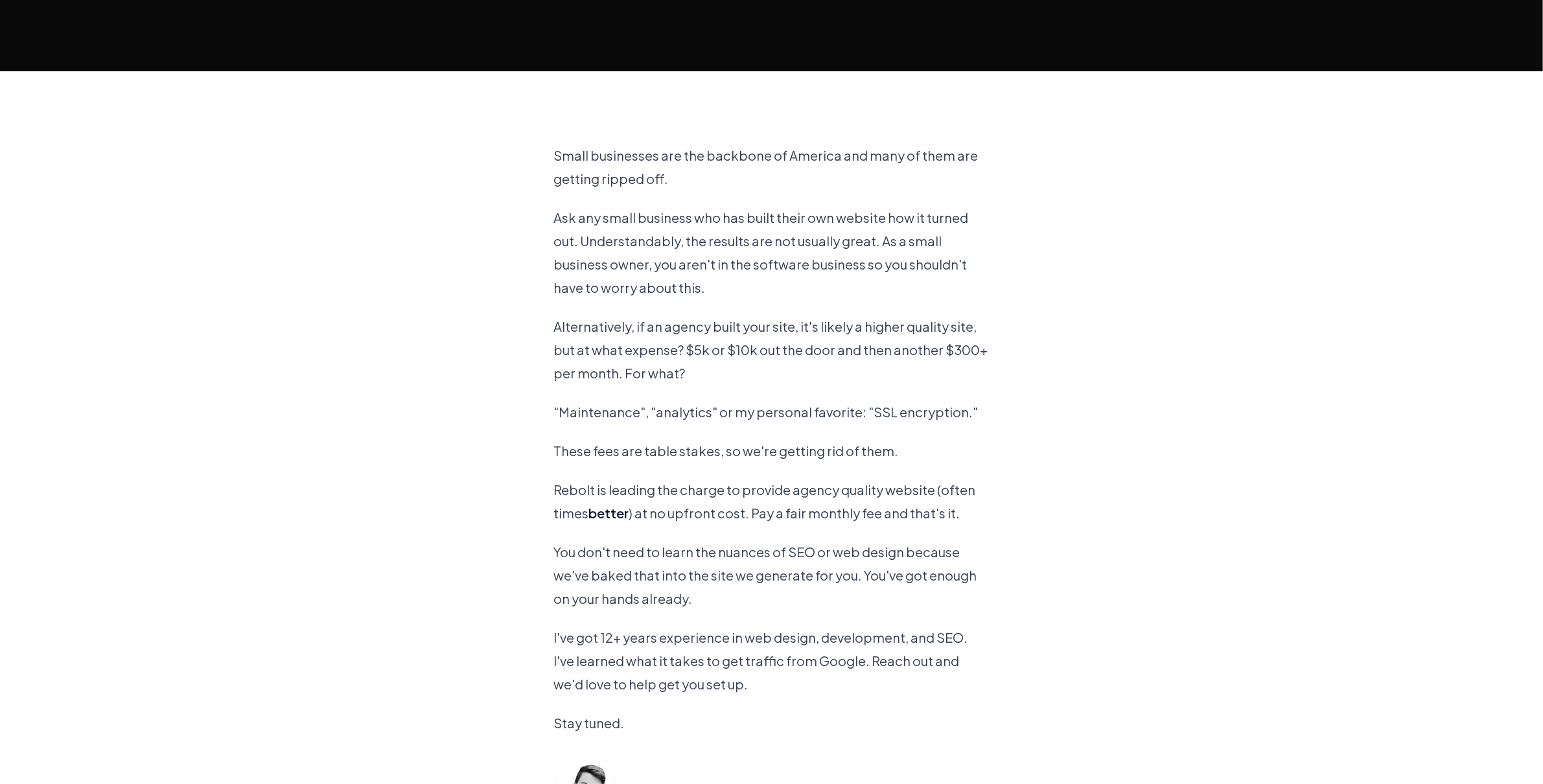
drag, startPoint x: 626, startPoint y: 266, endPoint x: 576, endPoint y: 183, distance: 96.9
click at [625, 264] on p "Ask any small business who has built their own website how it turned out. Under…" at bounding box center [772, 253] width 436 height 93
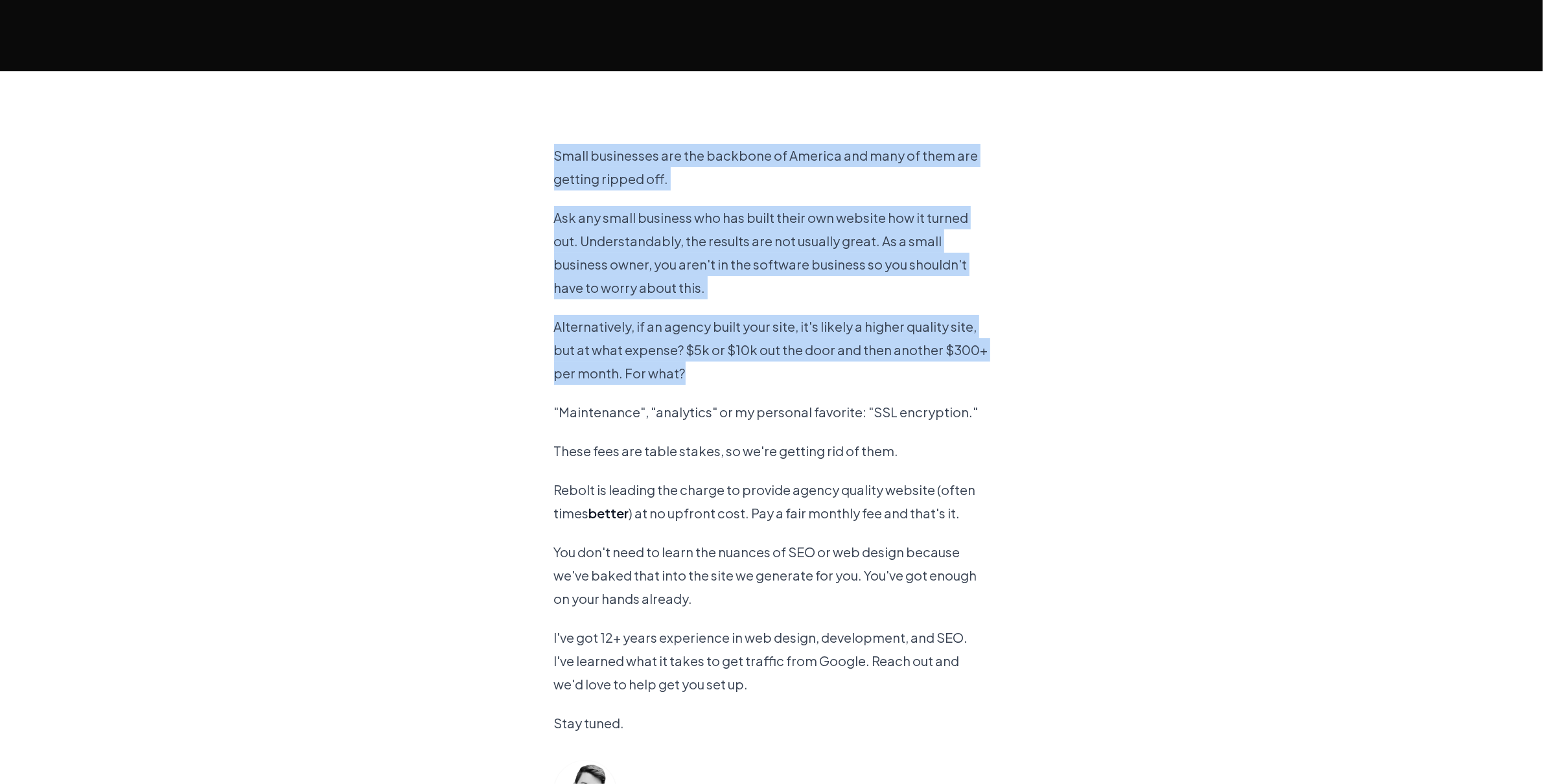
drag, startPoint x: 551, startPoint y: 150, endPoint x: 701, endPoint y: 379, distance: 273.8
click at [701, 379] on section "Small businesses are the backbone of America and many of them are getting rippe…" at bounding box center [772, 531] width 1543 height 920
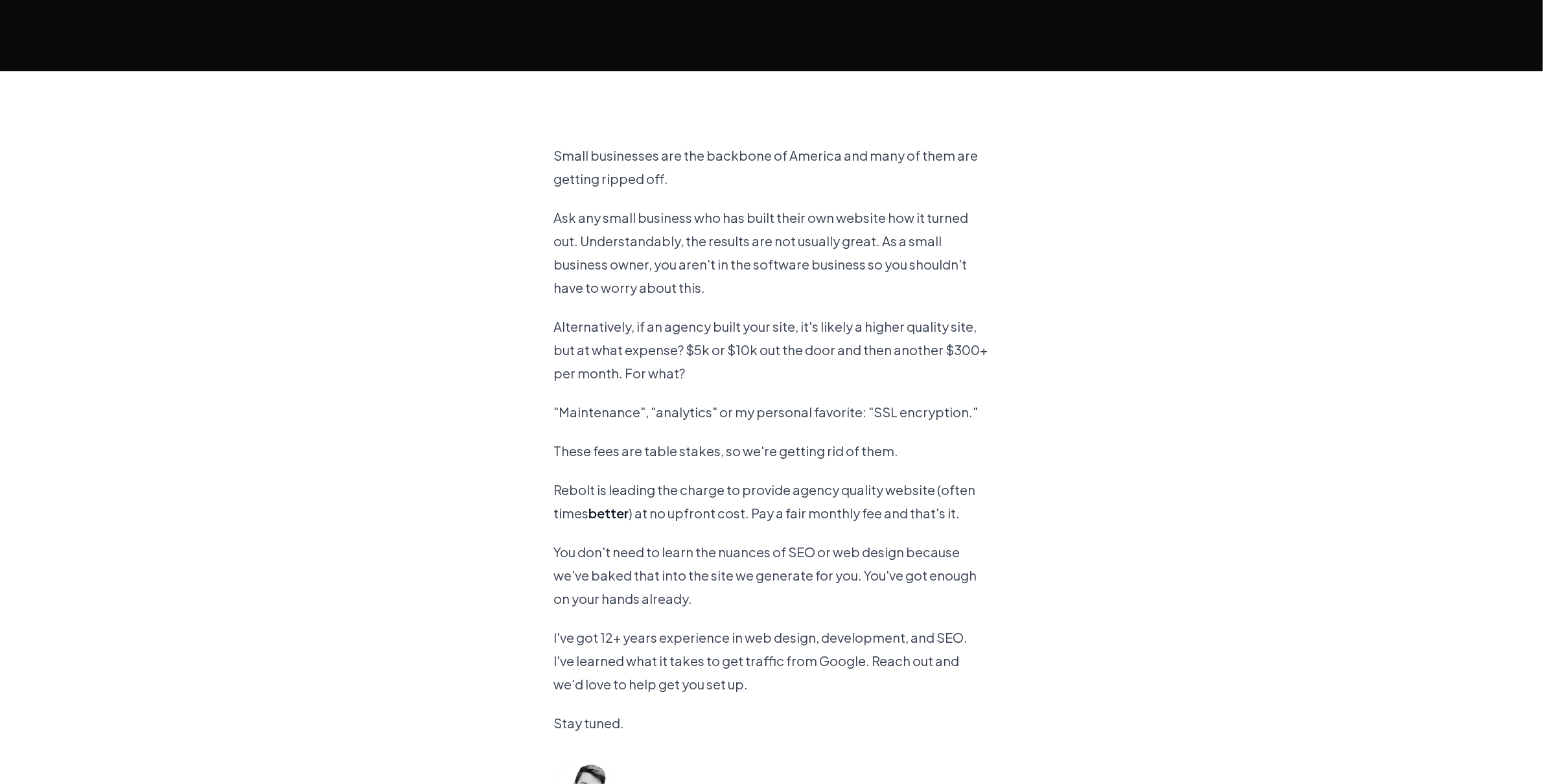
click at [629, 415] on p ""Maintenance", "analytics" or my personal favorite: "SSL encryption."" at bounding box center [772, 412] width 436 height 24
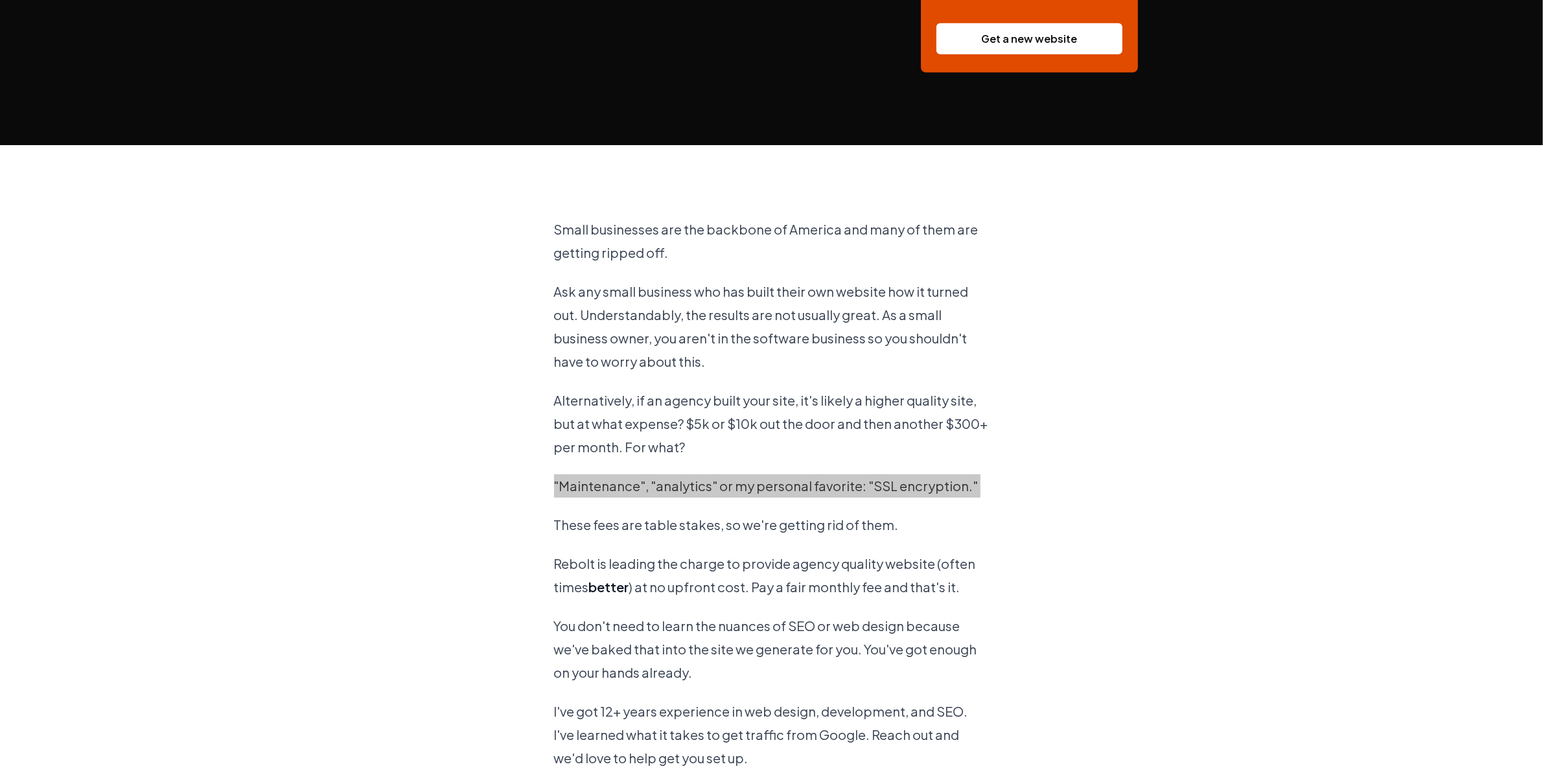
scroll to position [792, 0]
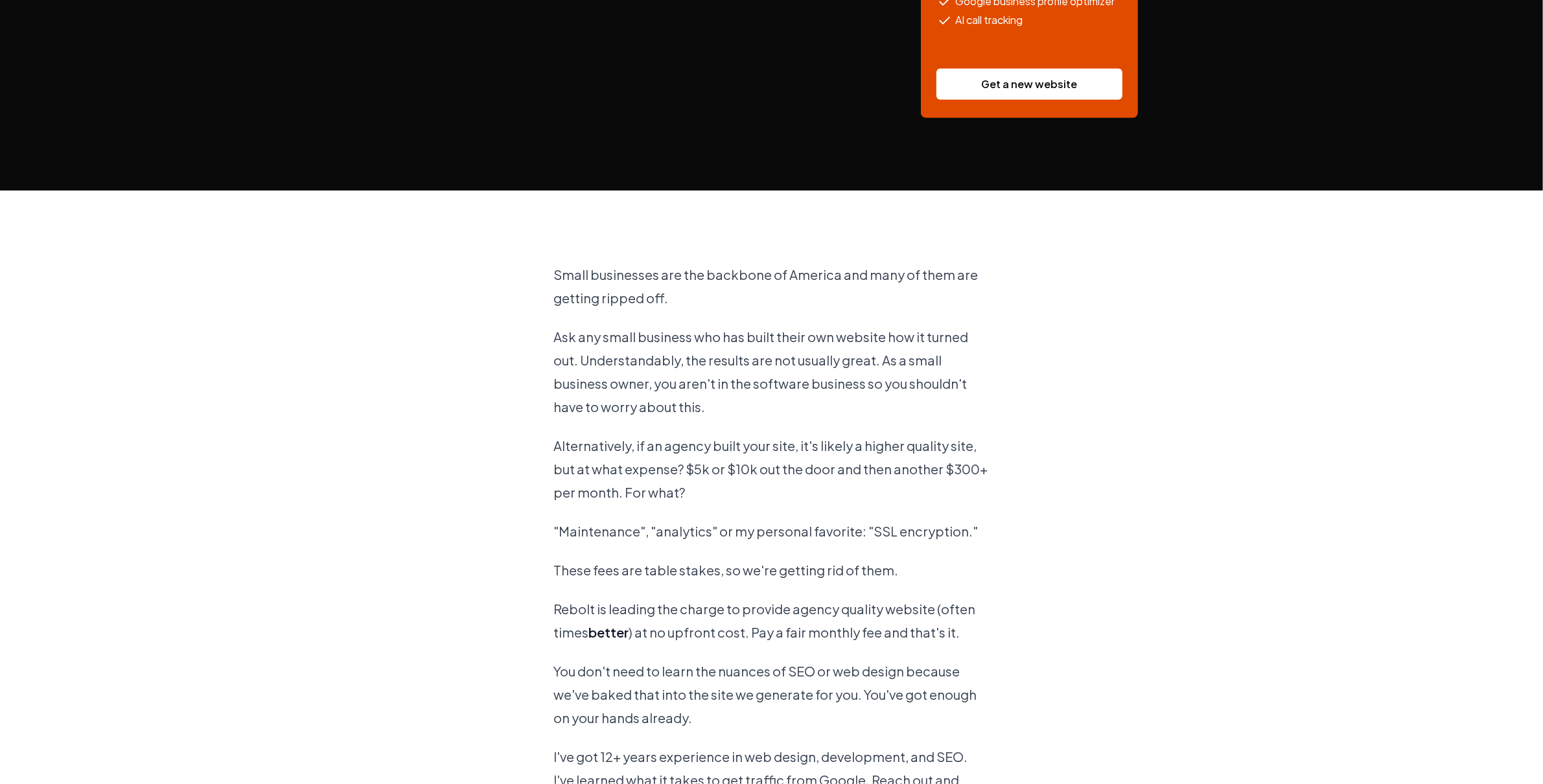
click at [547, 266] on section "Small businesses are the backbone of America and many of them are getting rippe…" at bounding box center [772, 650] width 1543 height 920
drag, startPoint x: 552, startPoint y: 267, endPoint x: 664, endPoint y: 302, distance: 117.3
click at [645, 300] on section "Small businesses are the backbone of America and many of them are getting rippe…" at bounding box center [772, 650] width 1543 height 920
click at [671, 301] on p "Small businesses are the backbone of America and many of them are getting rippe…" at bounding box center [772, 286] width 436 height 47
drag, startPoint x: 678, startPoint y: 301, endPoint x: 602, endPoint y: 271, distance: 81.7
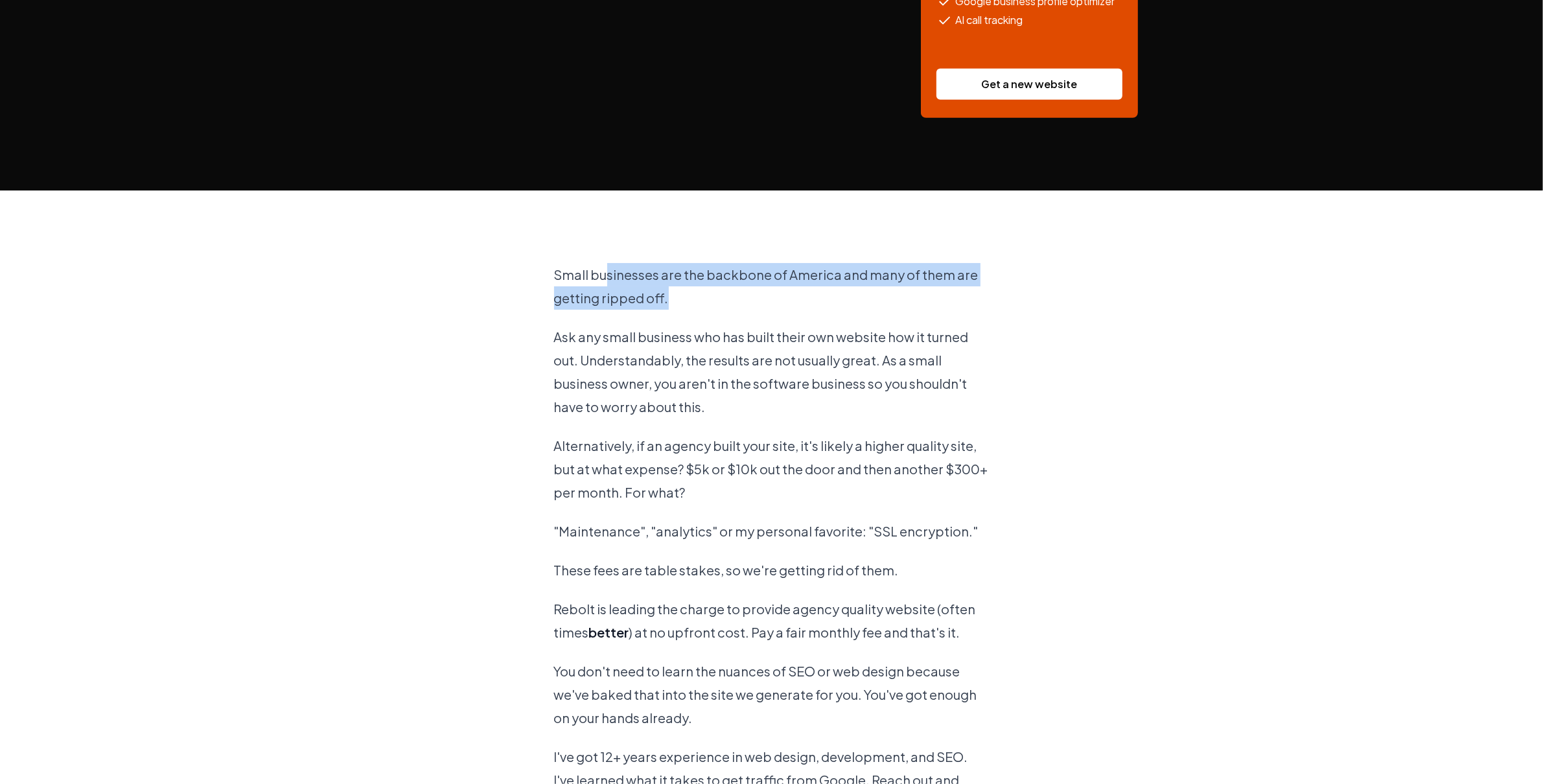
click at [602, 271] on p "Small businesses are the backbone of America and many of them are getting rippe…" at bounding box center [772, 286] width 436 height 47
click at [756, 316] on div "Small businesses are the backbone of America and many of them are getting rippe…" at bounding box center [772, 650] width 436 height 920
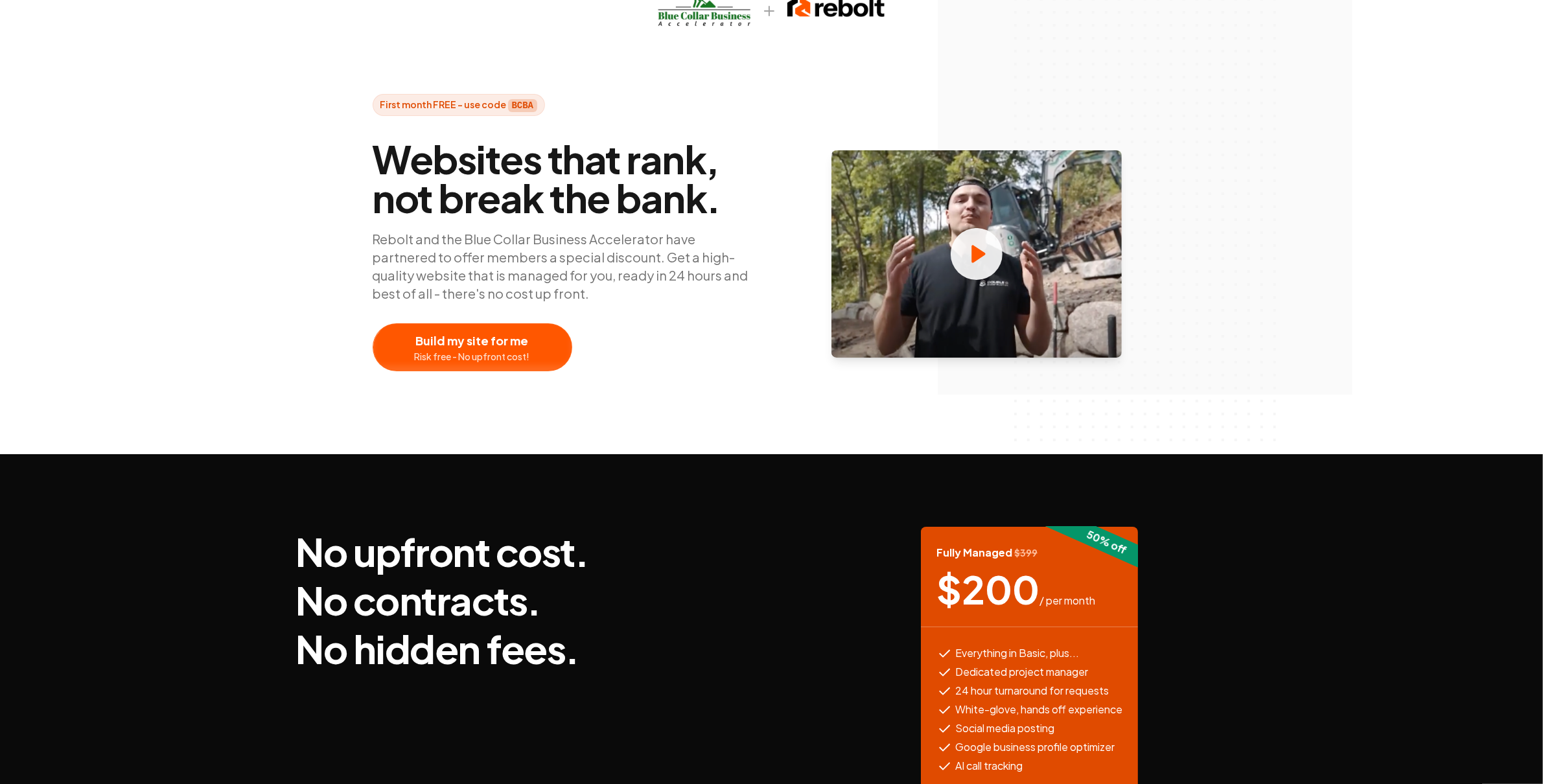
scroll to position [0, 0]
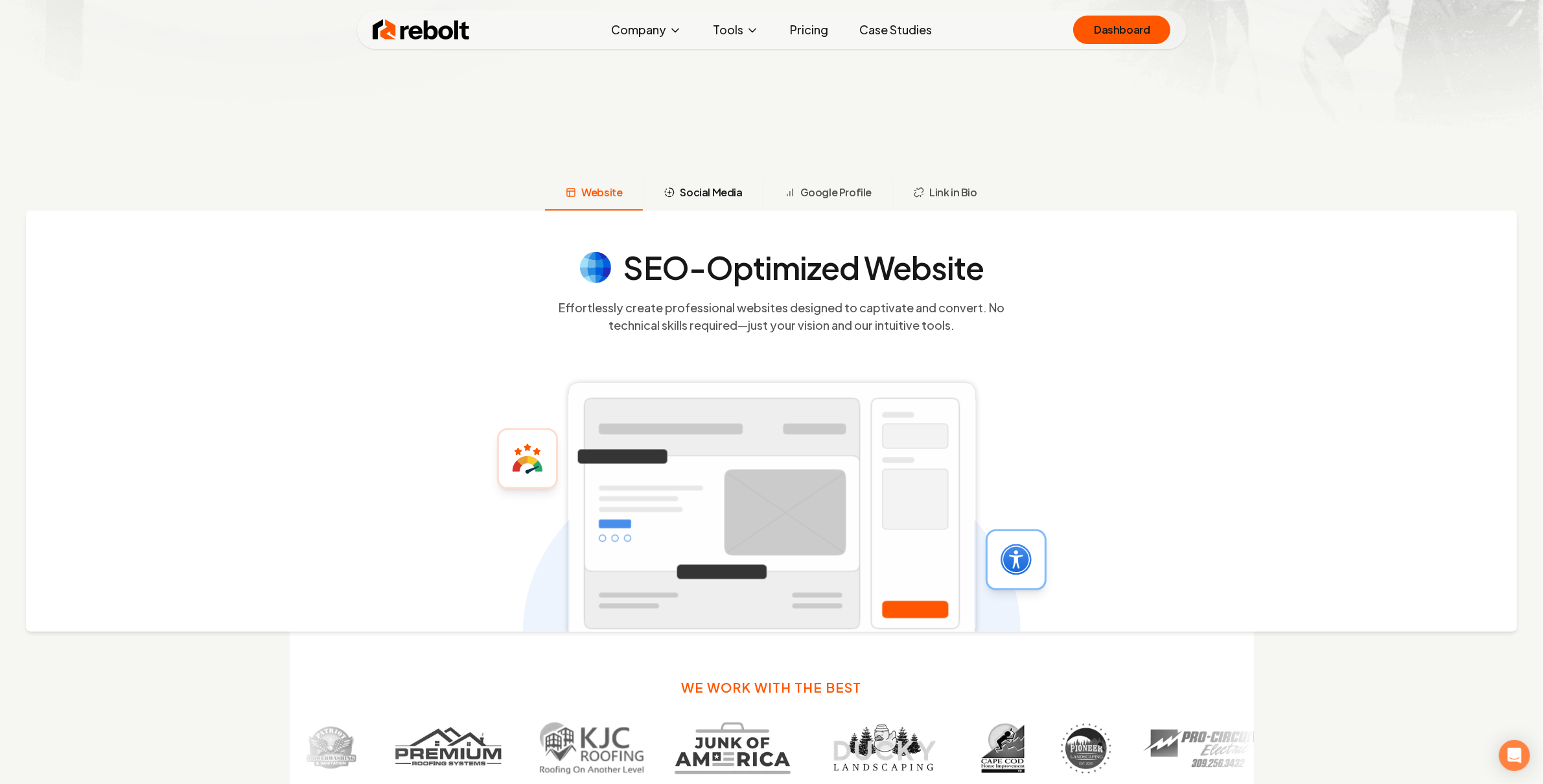
click at [716, 183] on button "Social Media" at bounding box center [703, 193] width 120 height 34
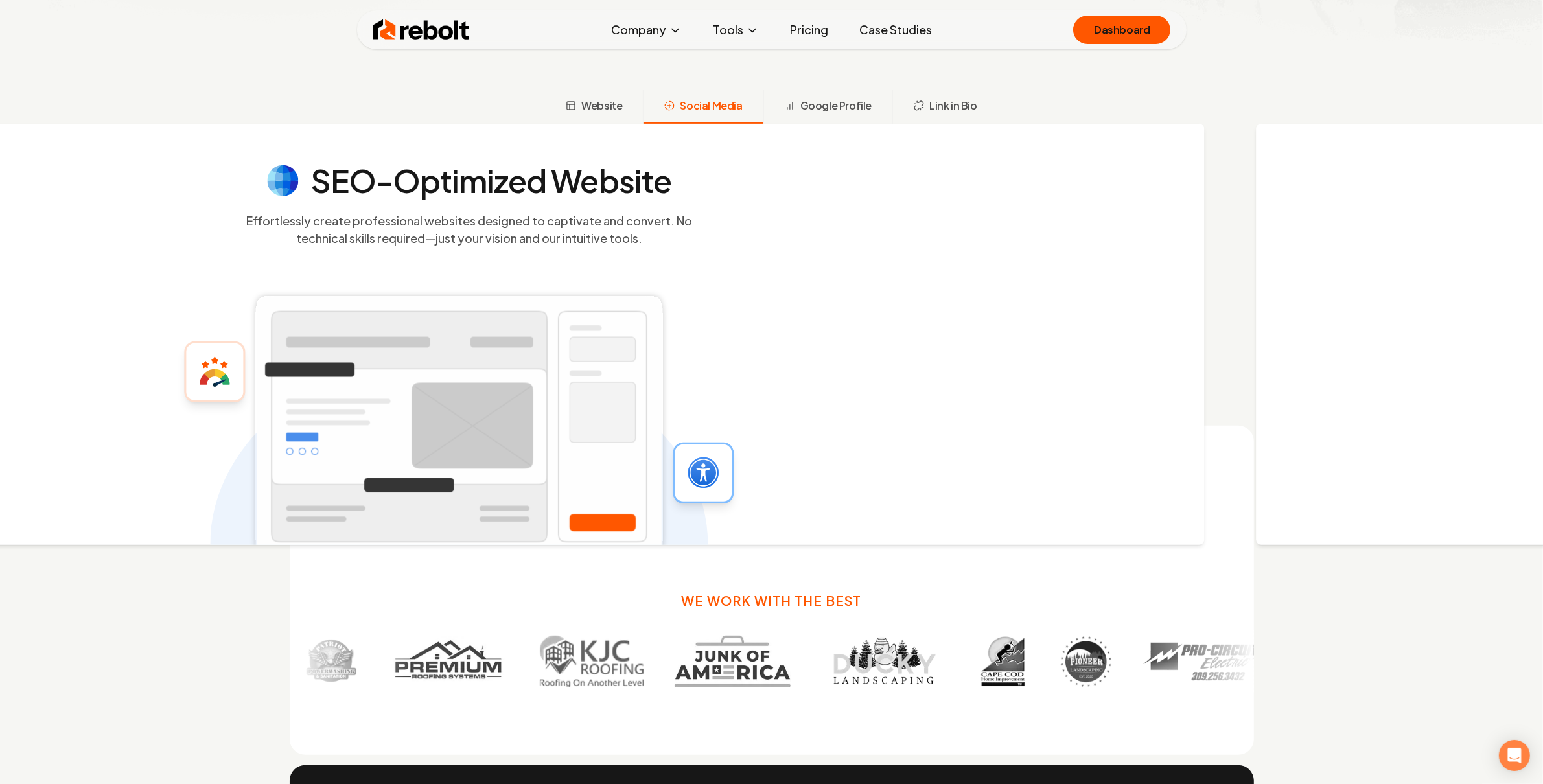
scroll to position [662, 0]
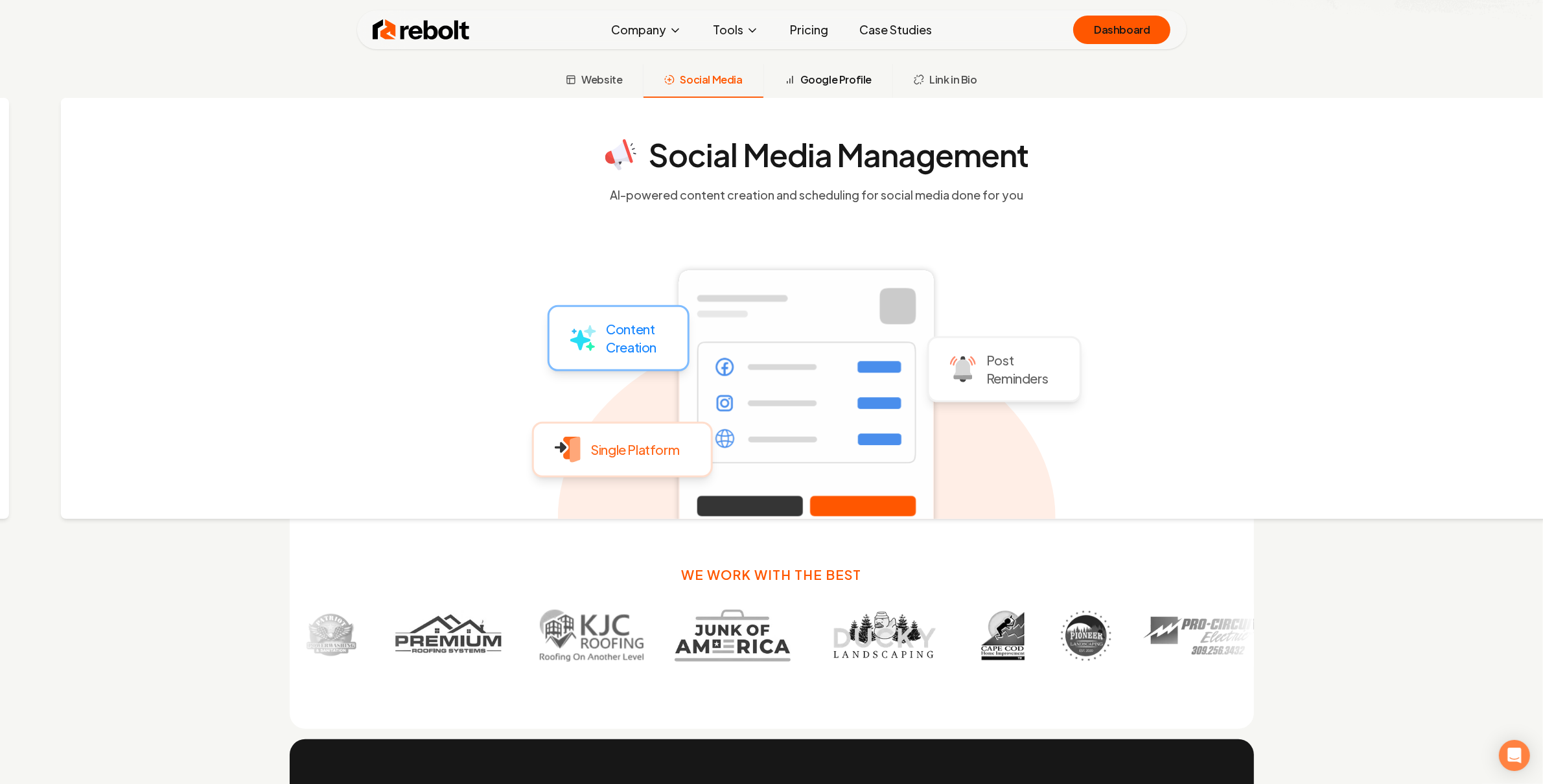
drag, startPoint x: 837, startPoint y: 70, endPoint x: 860, endPoint y: 72, distance: 23.1
click at [837, 70] on button "Google Profile" at bounding box center [828, 81] width 129 height 34
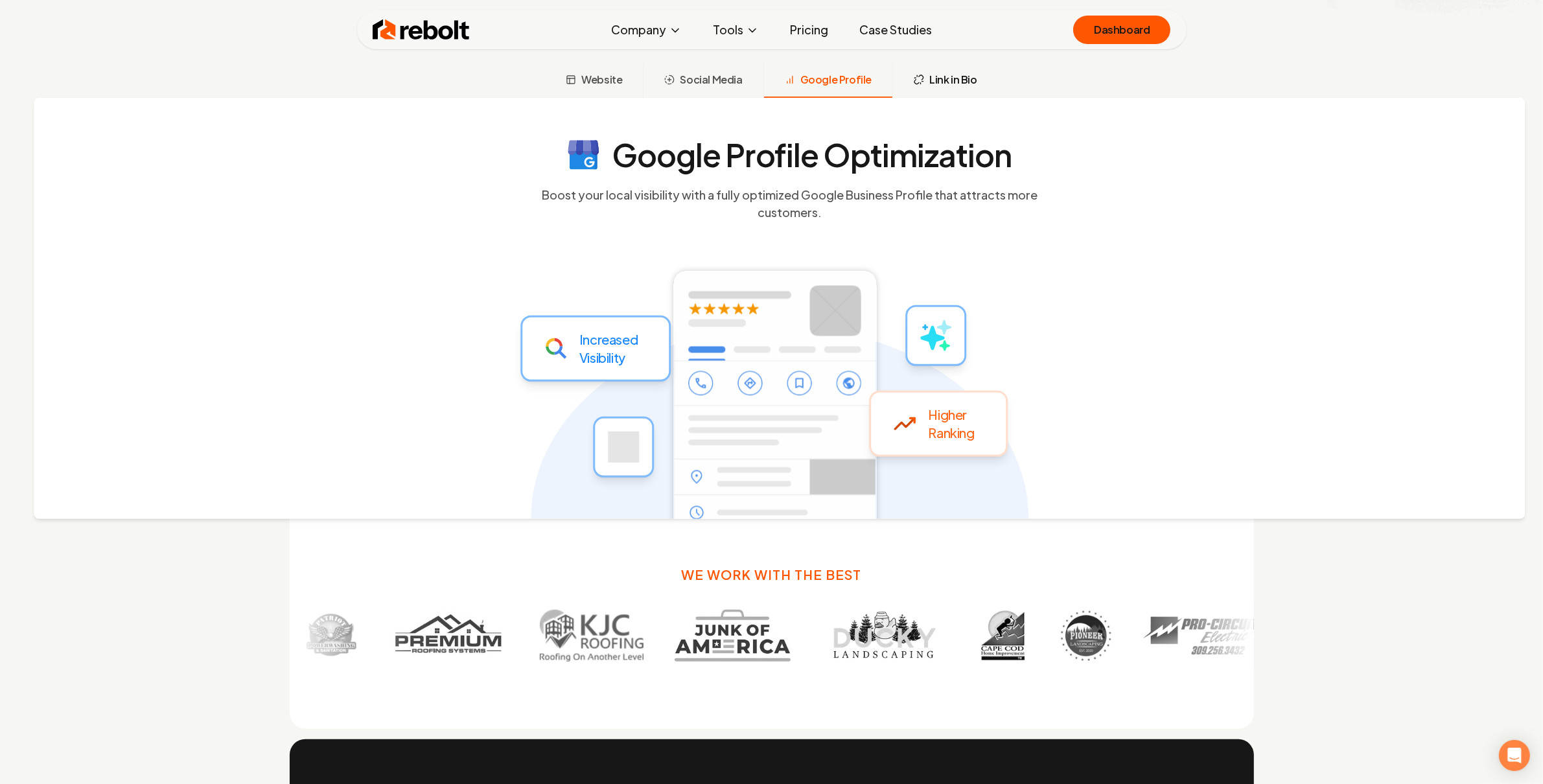
click at [923, 77] on button "Link in Bio" at bounding box center [945, 81] width 105 height 34
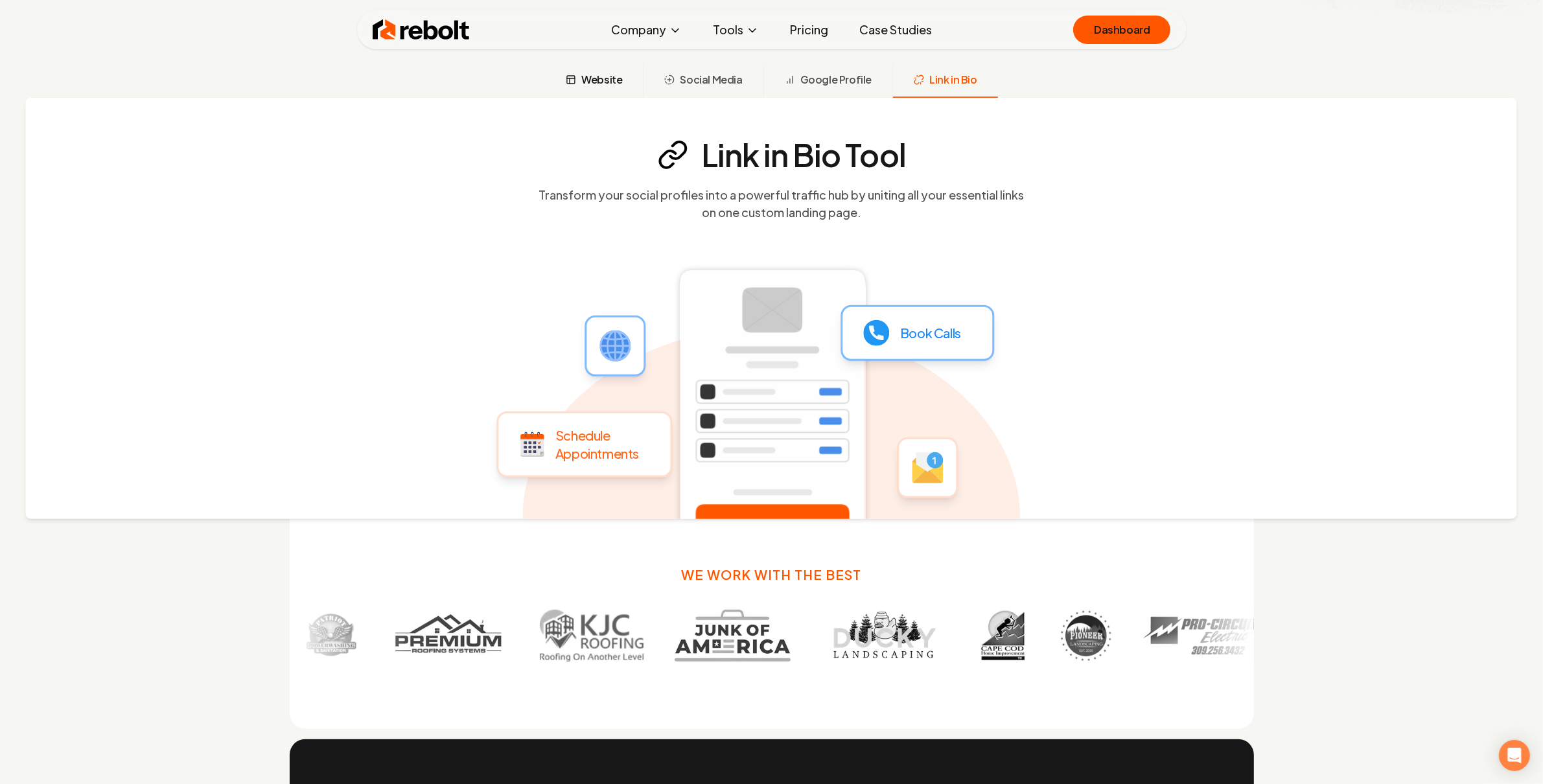
click at [625, 78] on button "Website" at bounding box center [594, 81] width 98 height 34
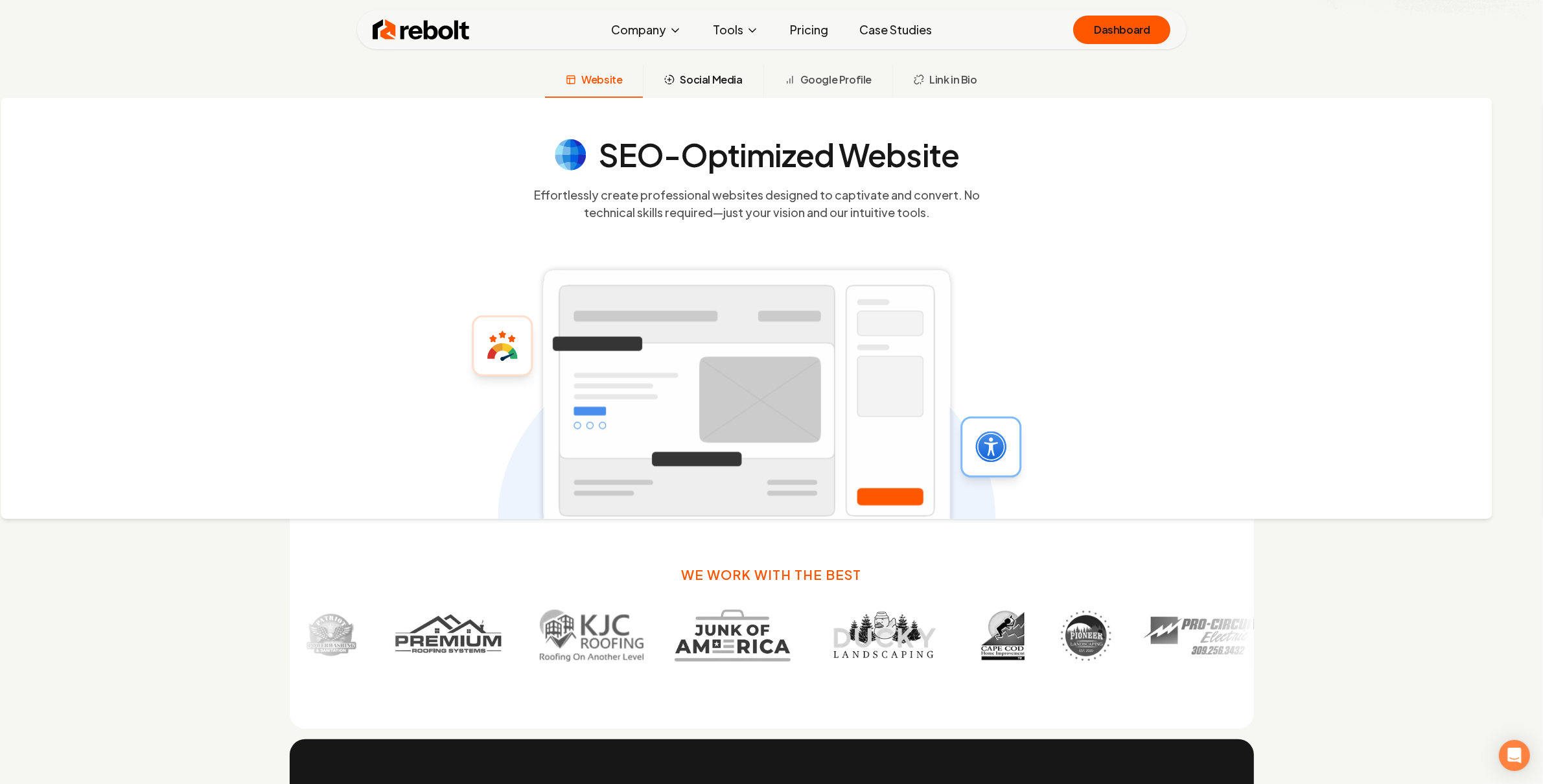
click at [737, 74] on span "Social Media" at bounding box center [711, 79] width 62 height 16
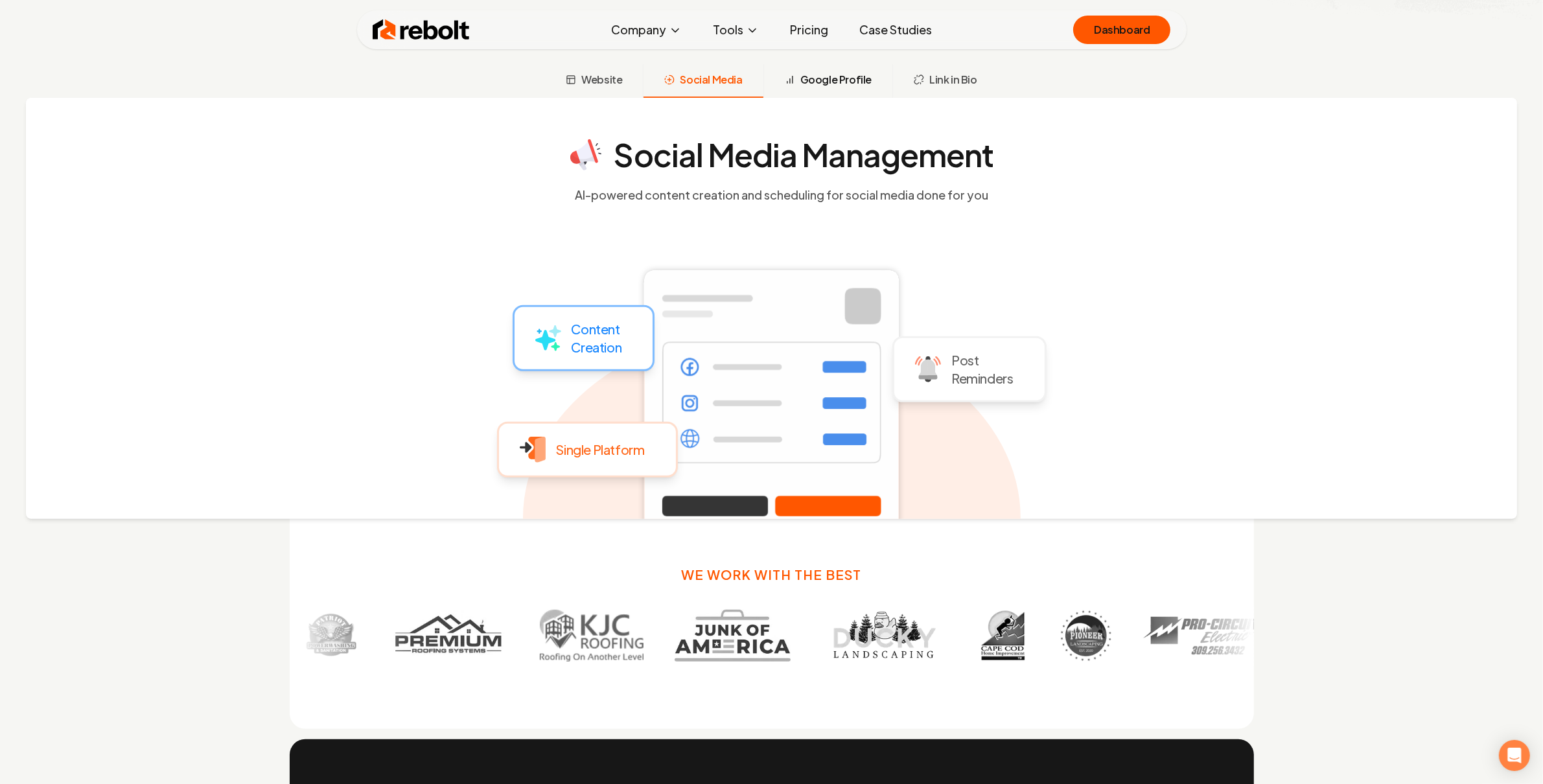
click at [835, 69] on button "Google Profile" at bounding box center [828, 81] width 129 height 34
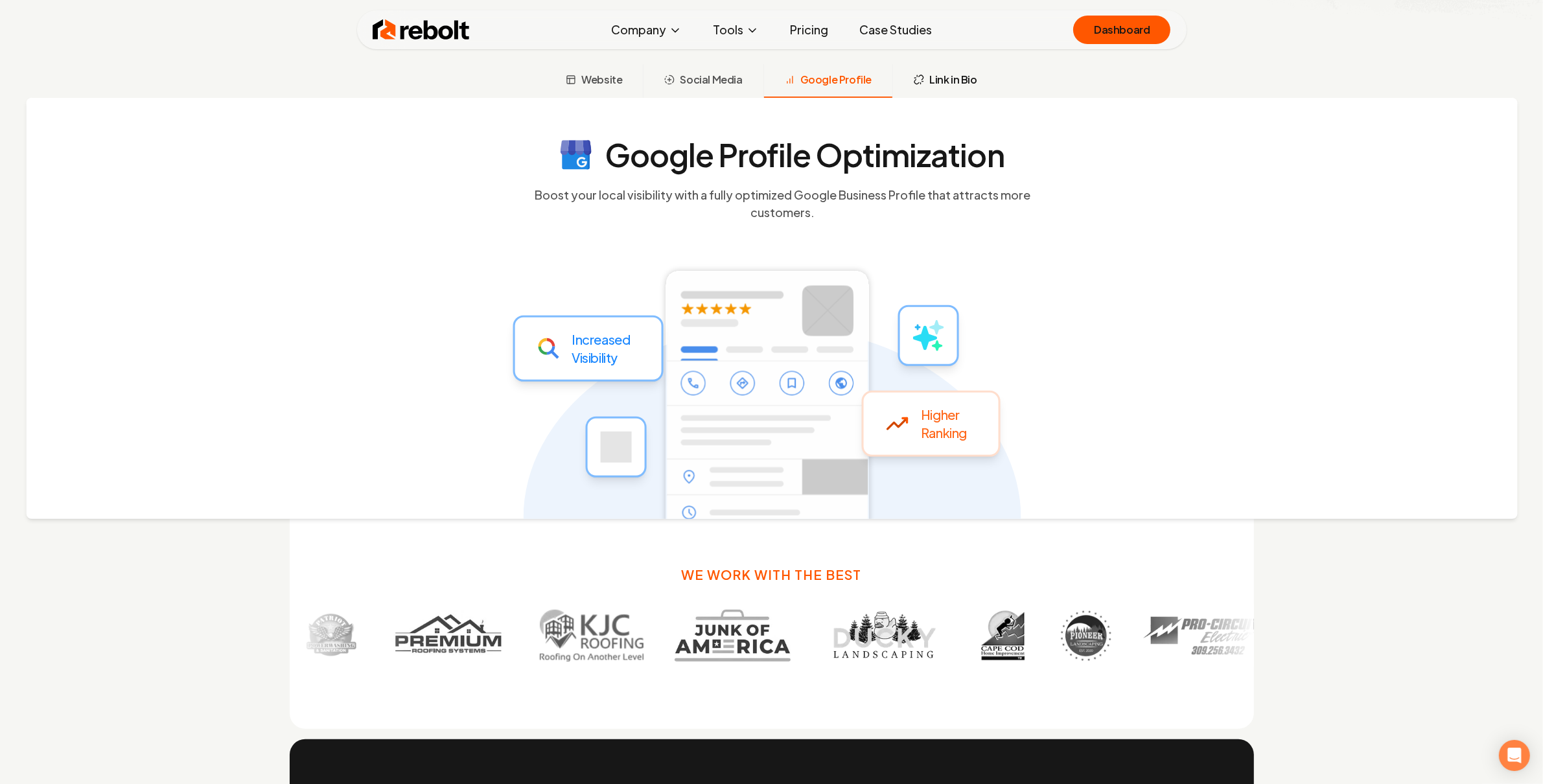
click at [923, 77] on button "Link in Bio" at bounding box center [945, 81] width 105 height 34
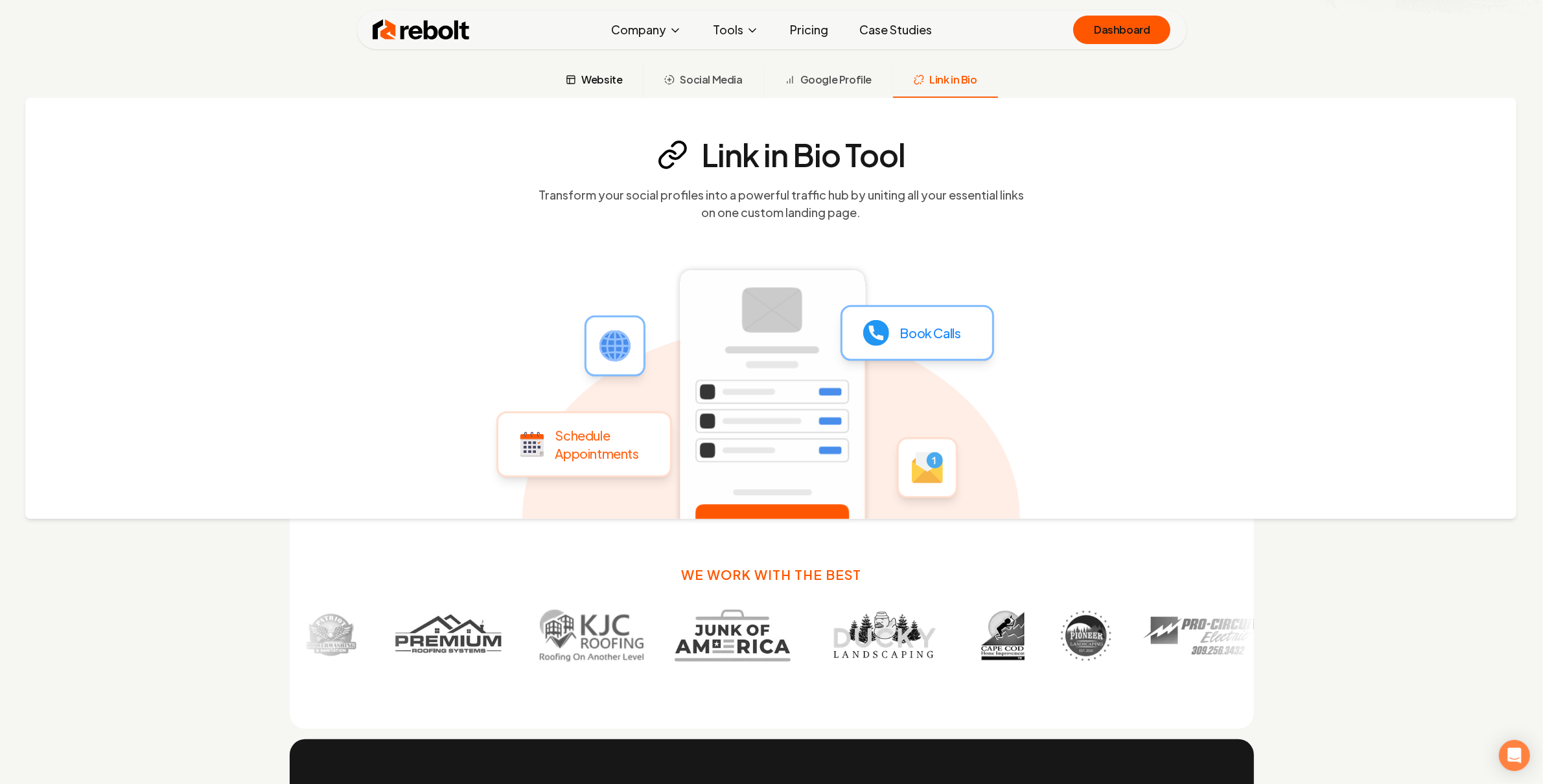
click at [610, 72] on span "Website" at bounding box center [602, 79] width 41 height 16
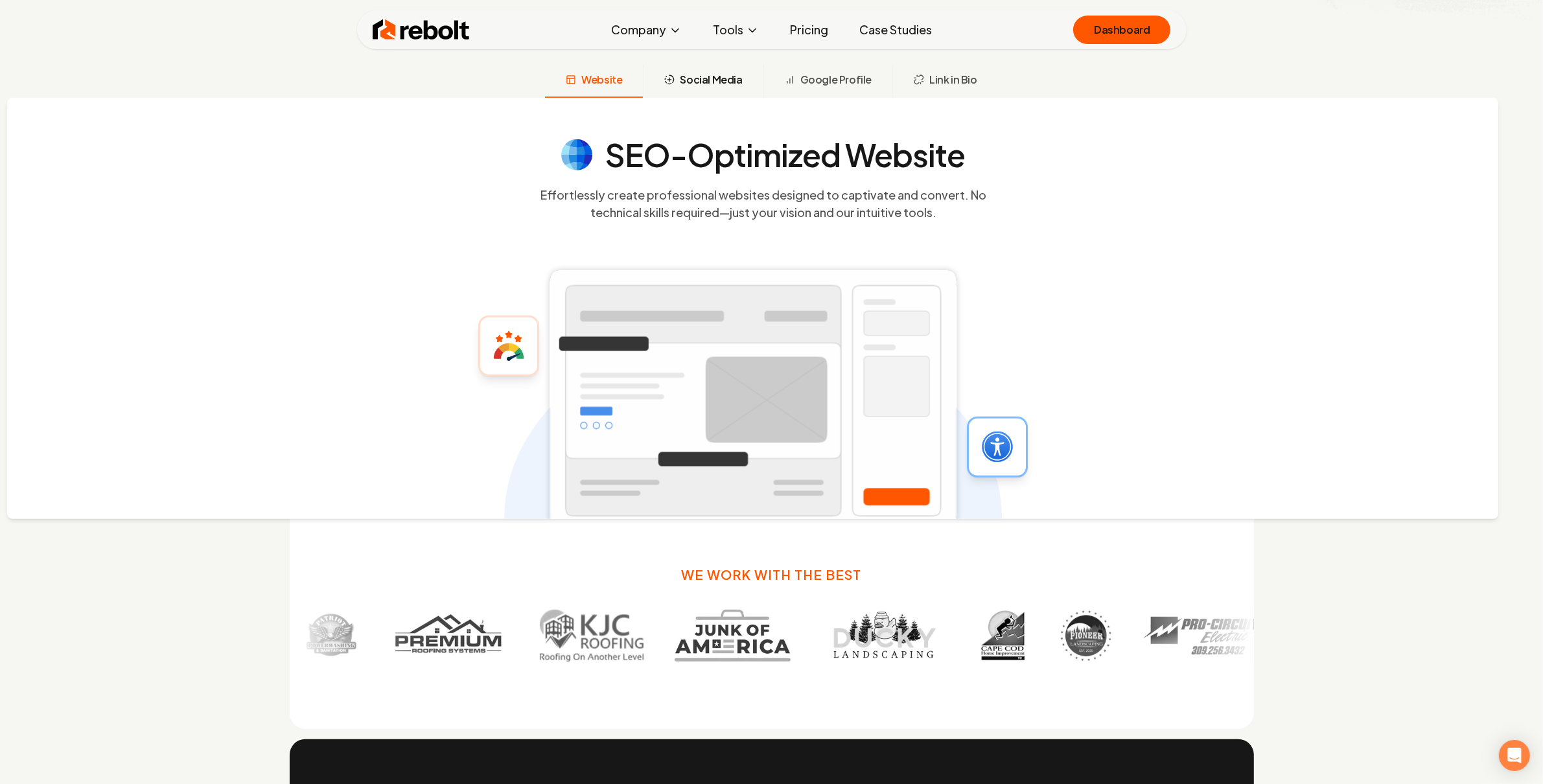
click at [738, 69] on button "Social Media" at bounding box center [703, 81] width 120 height 34
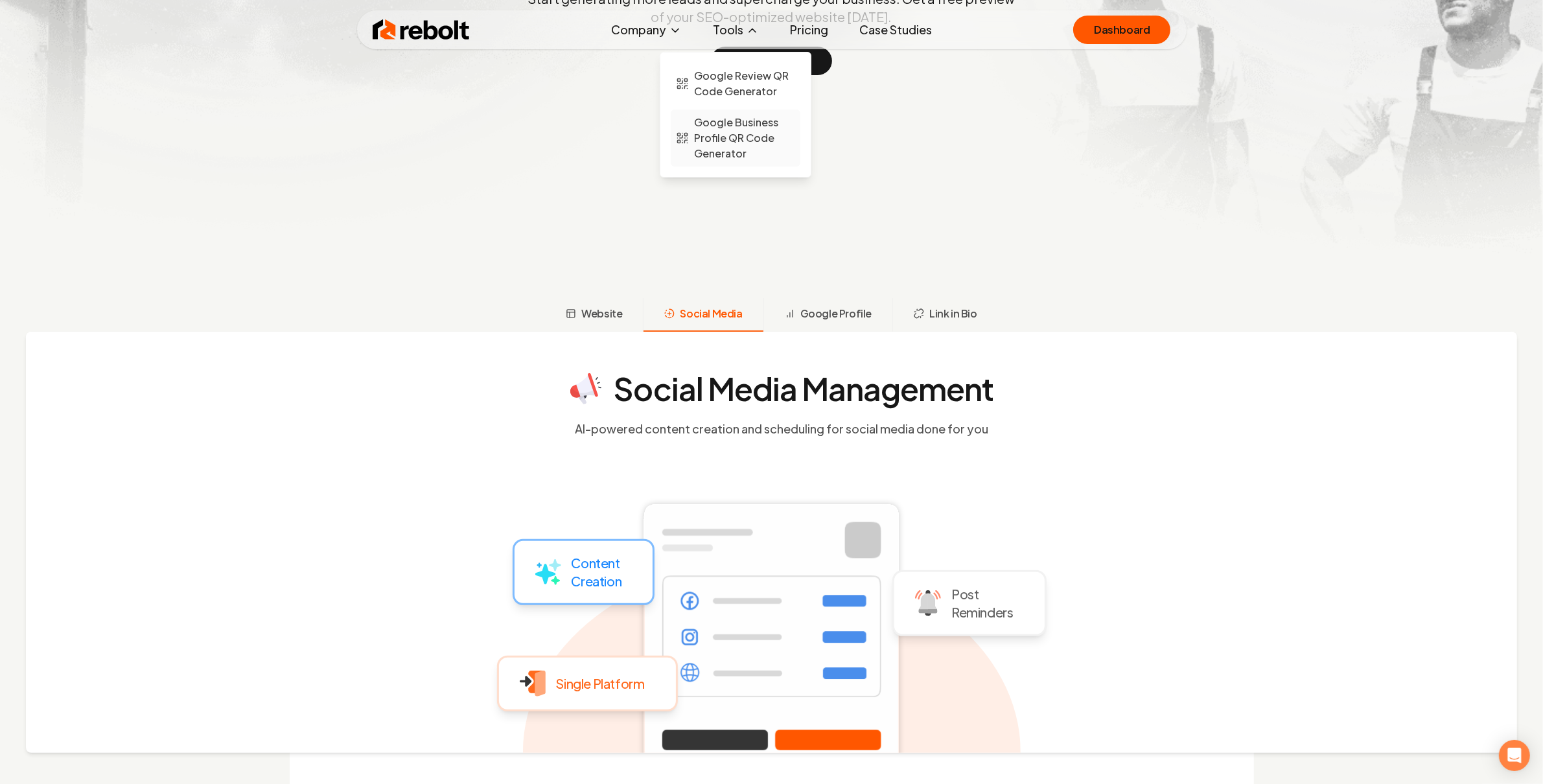
scroll to position [112, 0]
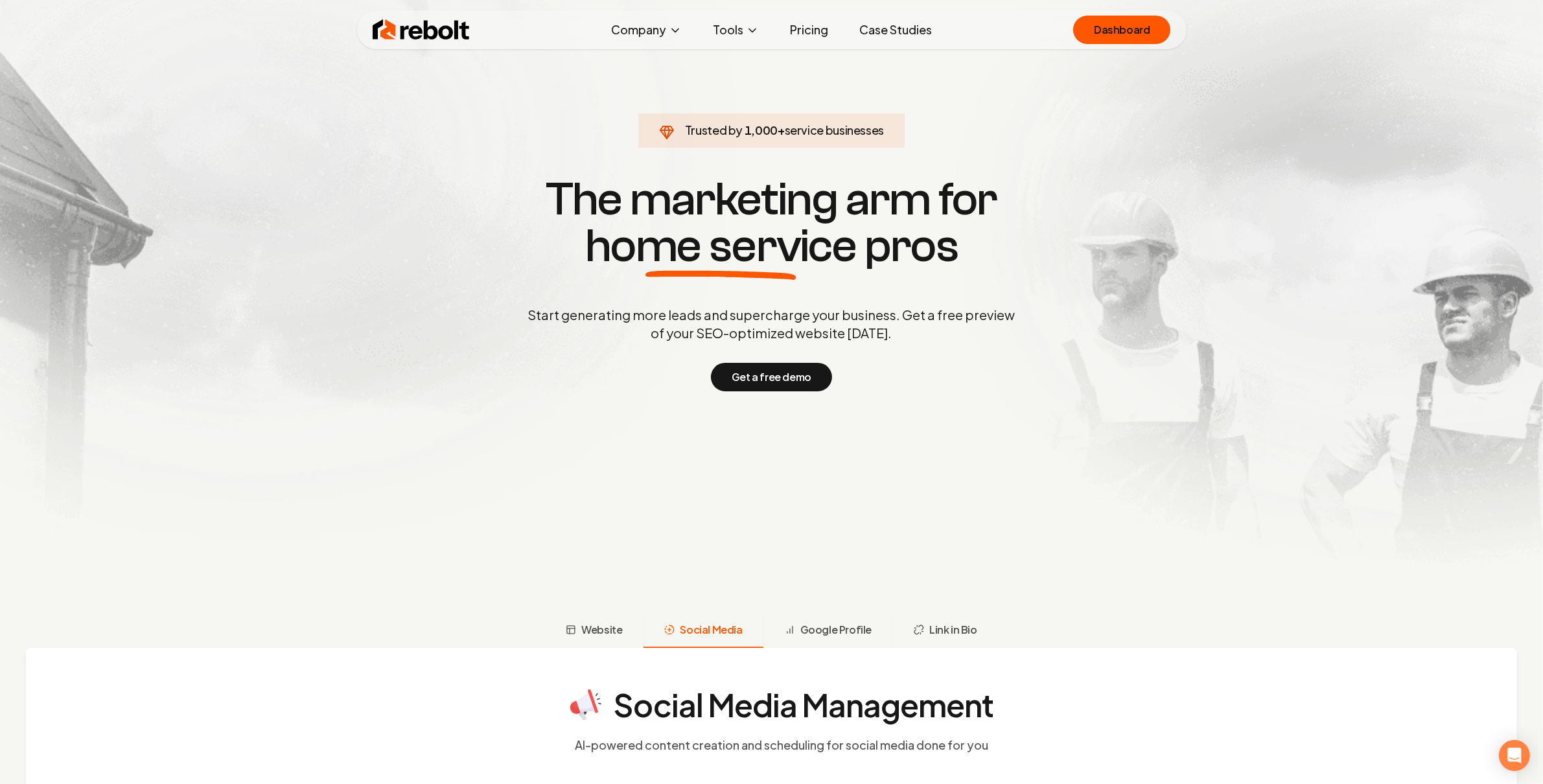
click at [885, 32] on link "Case Studies" at bounding box center [895, 30] width 93 height 26
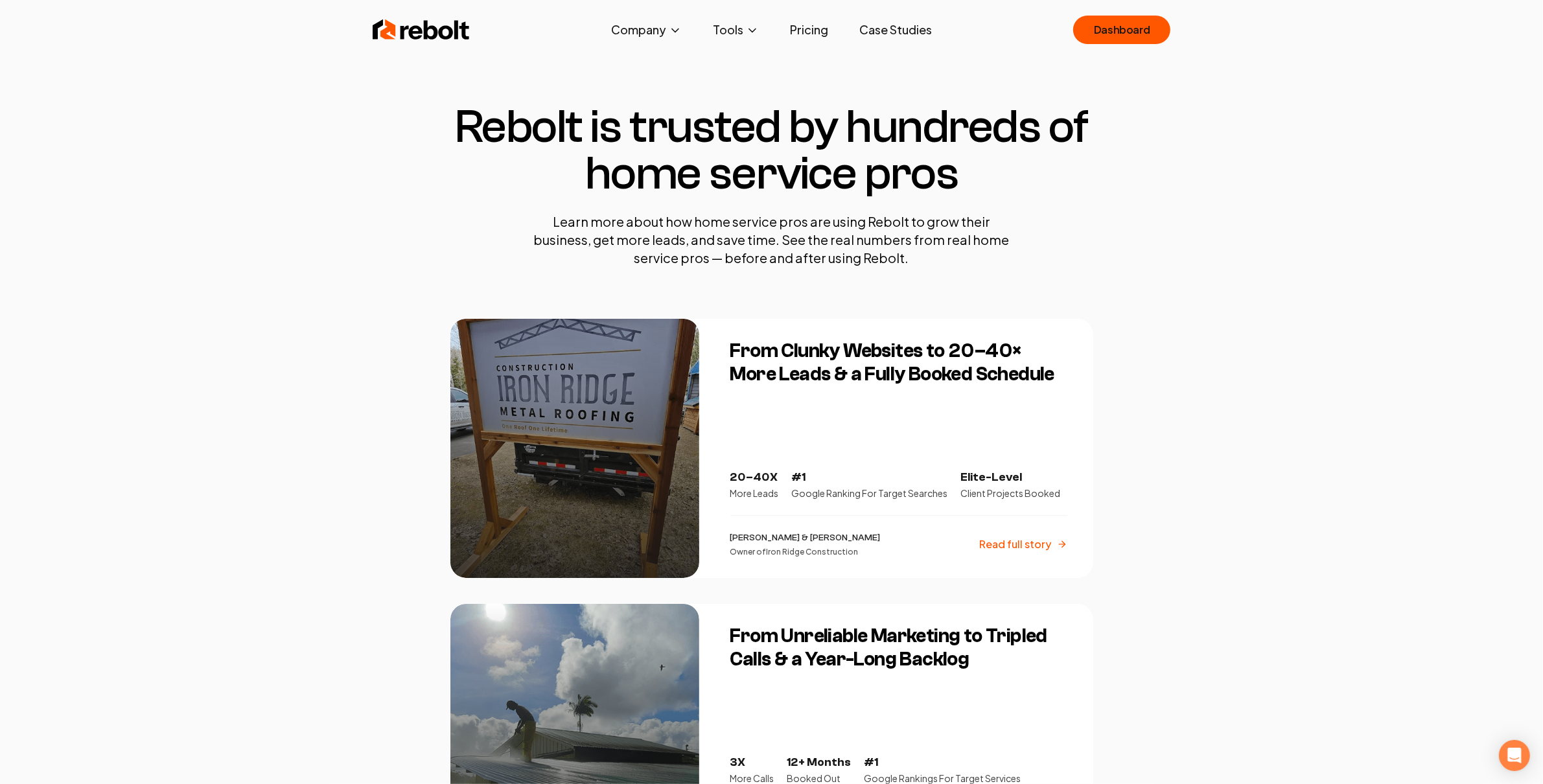
drag, startPoint x: 1049, startPoint y: 423, endPoint x: 1, endPoint y: 643, distance: 1070.8
click at [434, 30] on img at bounding box center [421, 30] width 97 height 26
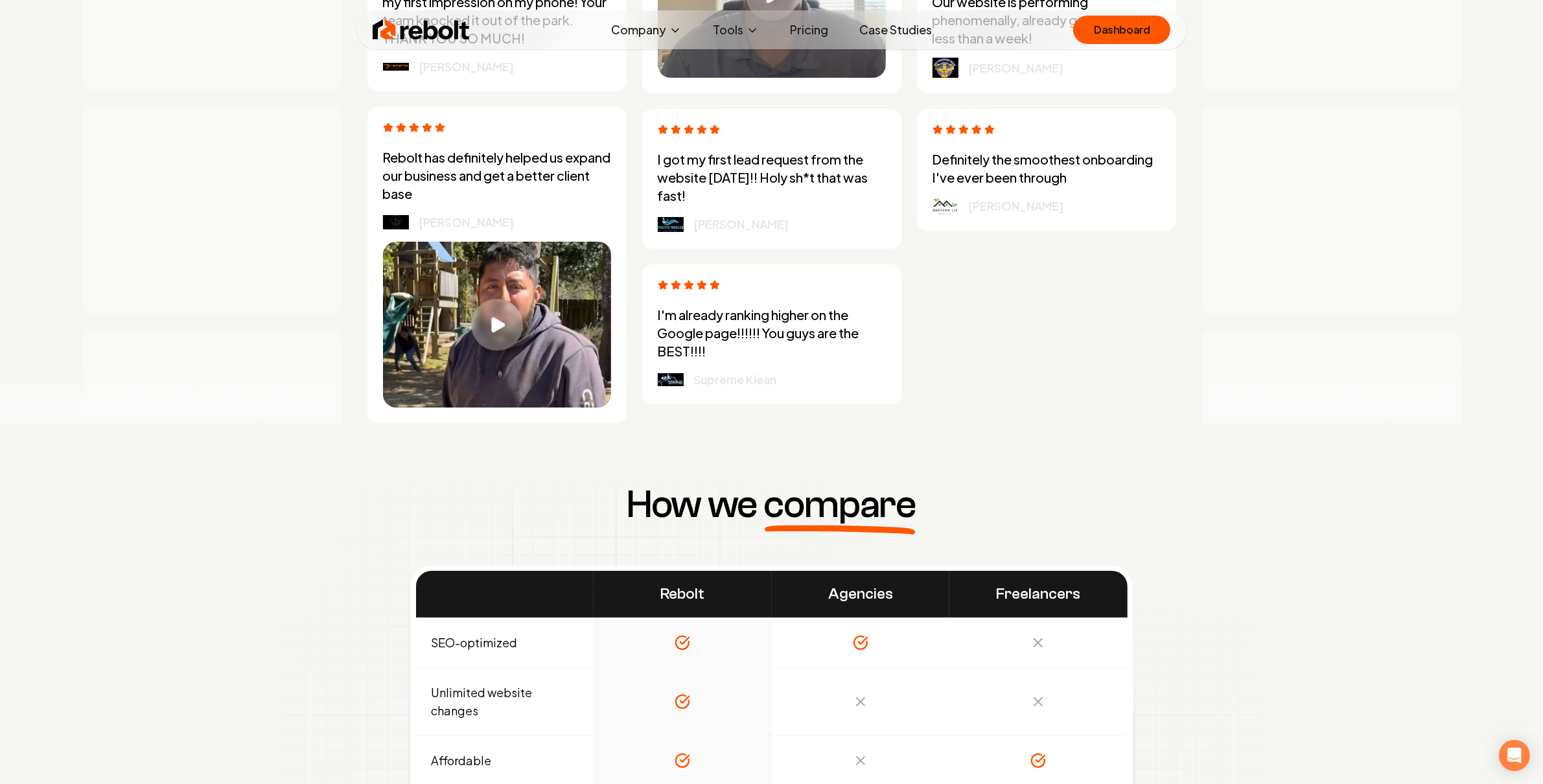
scroll to position [4520, 0]
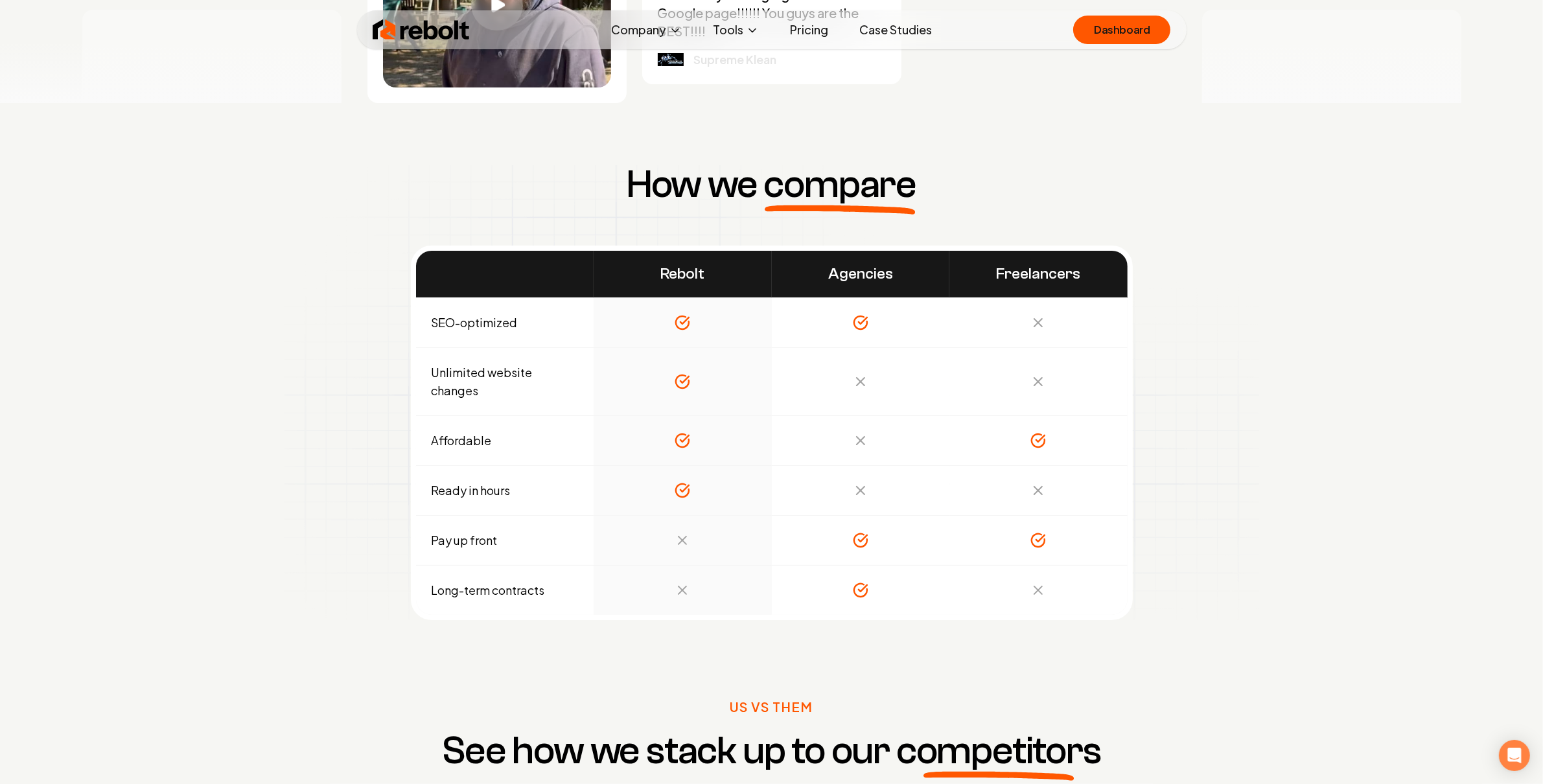
click at [829, 283] on th "Agencies" at bounding box center [861, 274] width 178 height 47
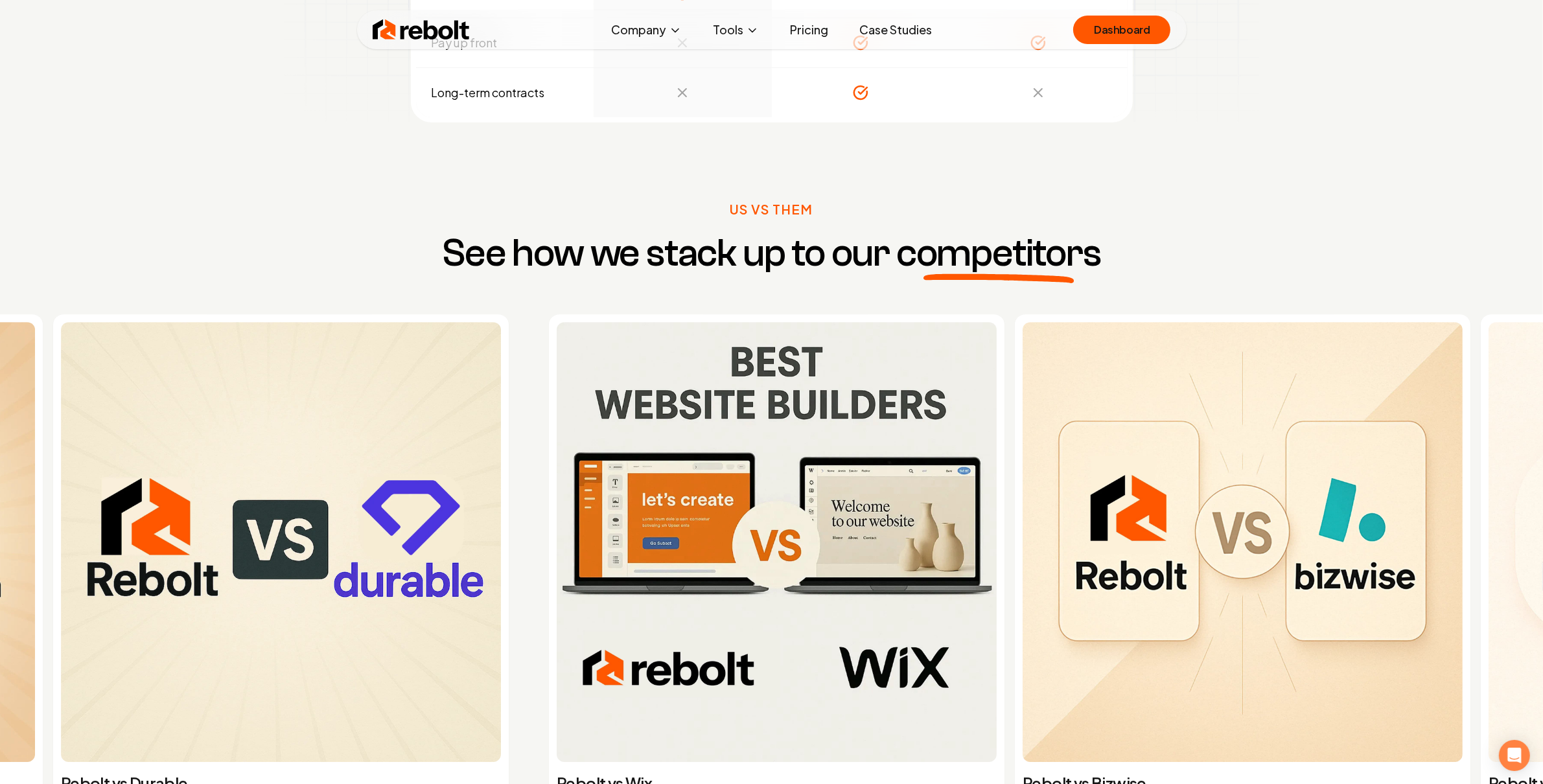
scroll to position [5218, 0]
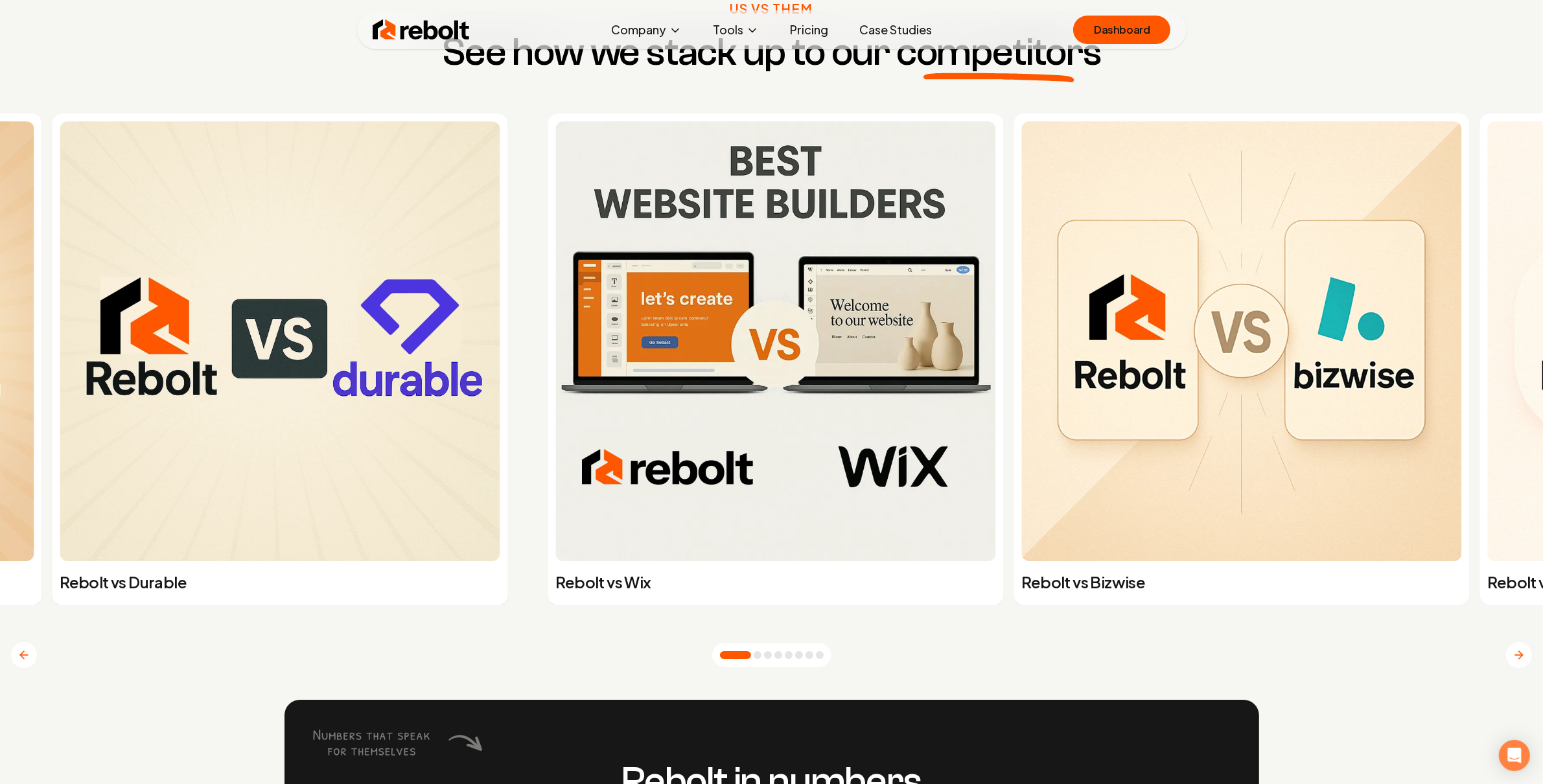
click at [761, 658] on button "Go to slide 2" at bounding box center [757, 654] width 8 height 8
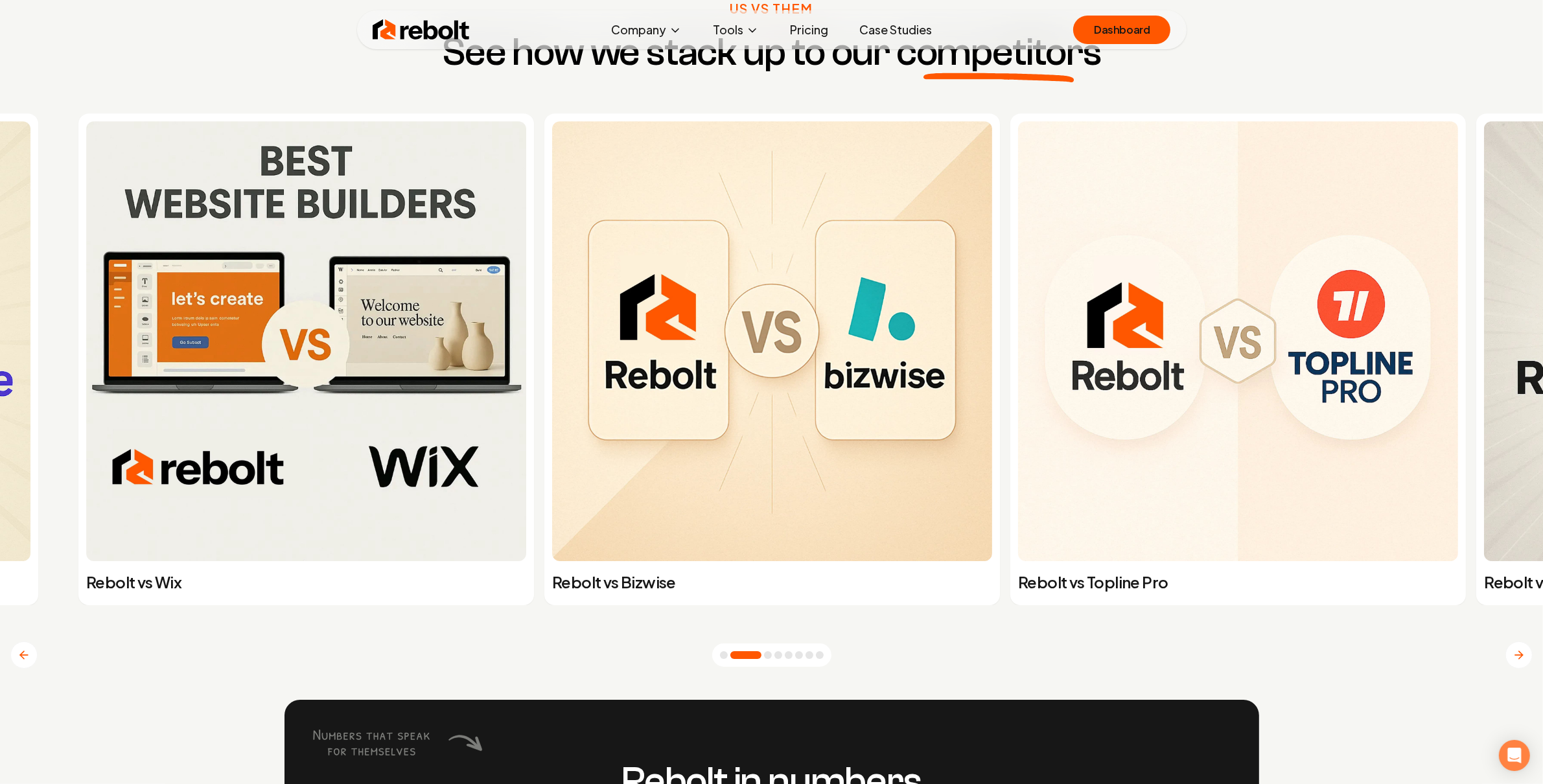
click at [772, 659] on button "Go to slide 3" at bounding box center [768, 654] width 8 height 8
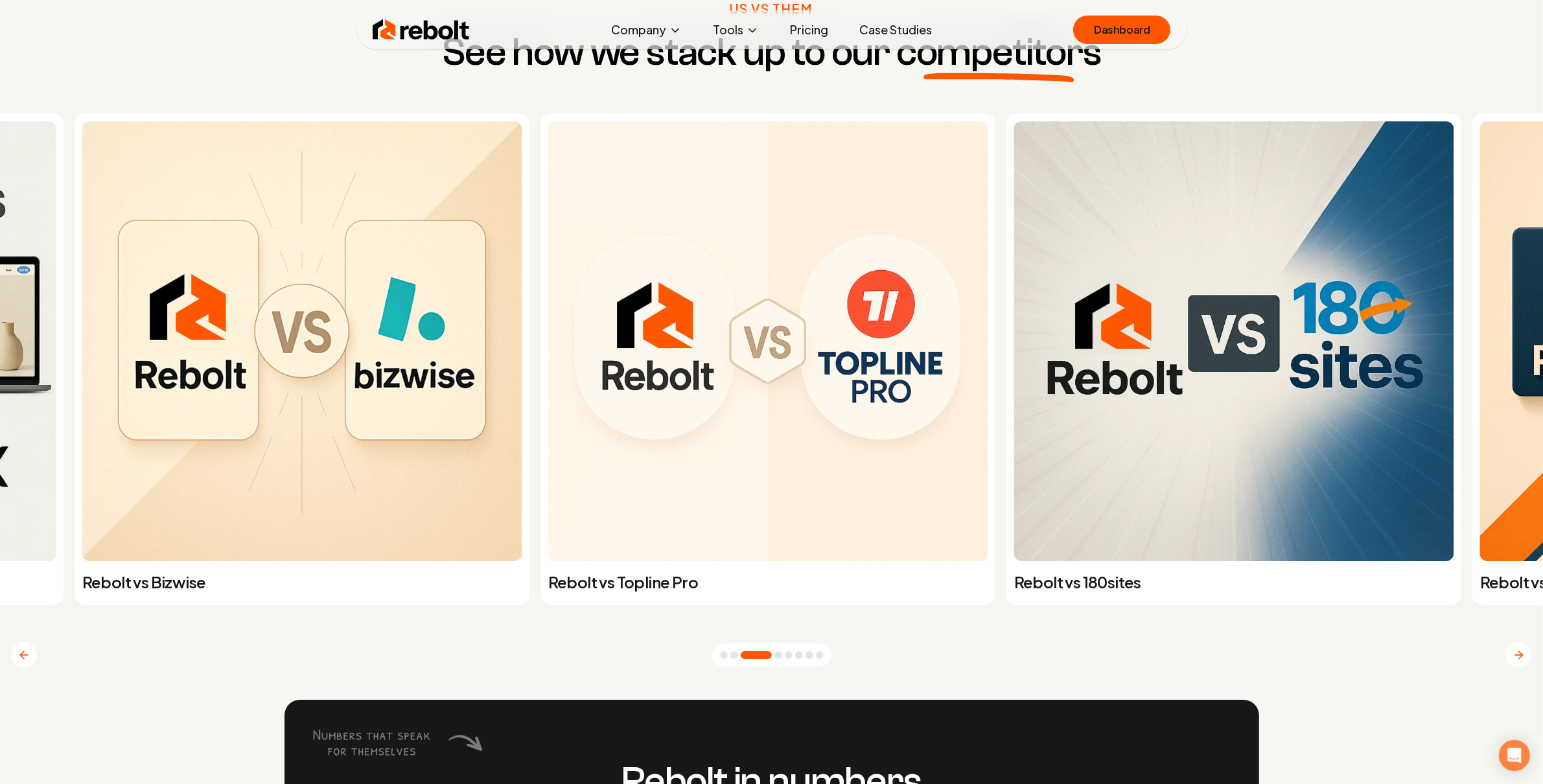
click at [782, 659] on button "Go to slide 4" at bounding box center [778, 654] width 8 height 8
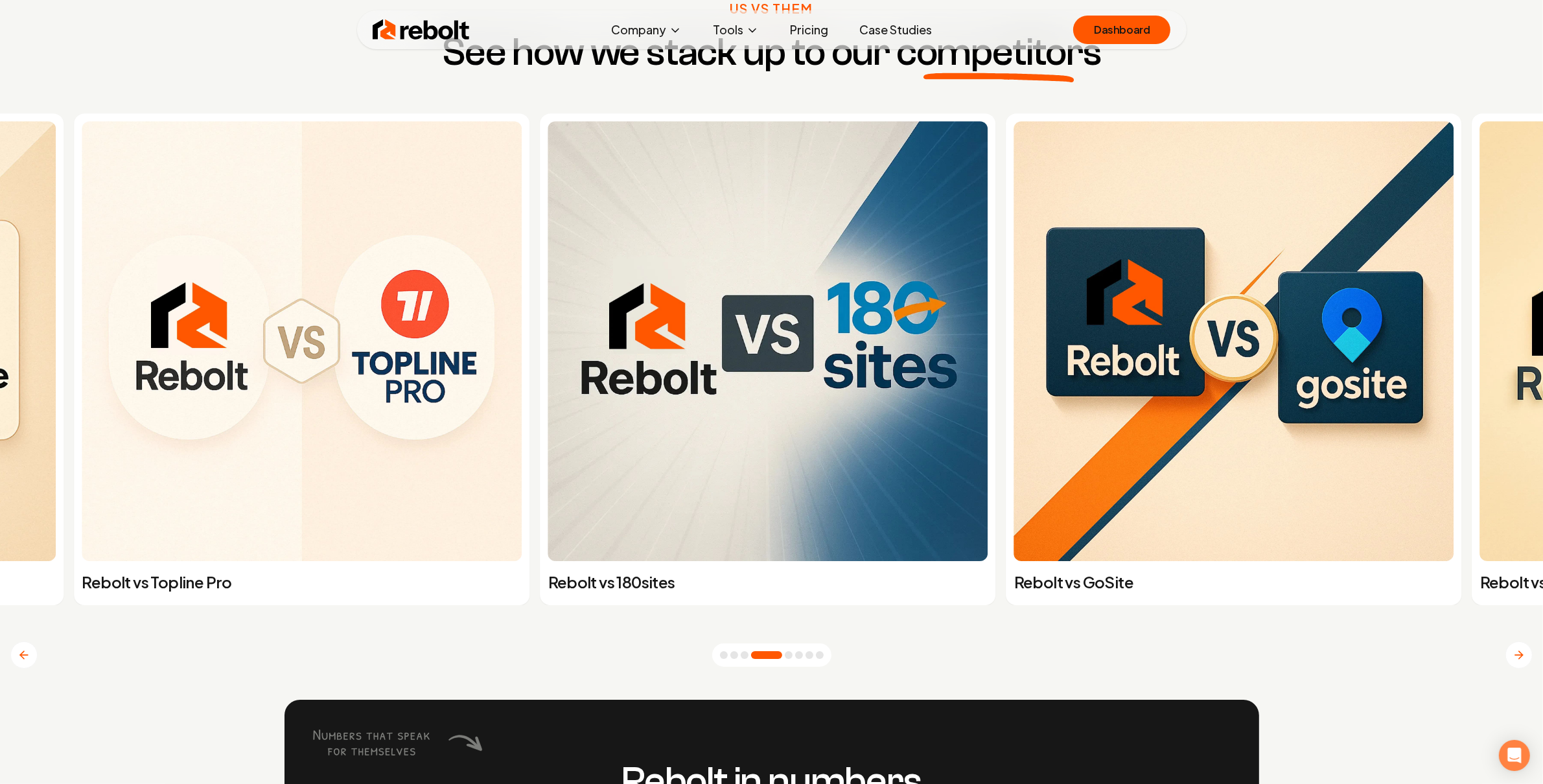
click at [793, 659] on button "Go to slide 5" at bounding box center [789, 654] width 8 height 8
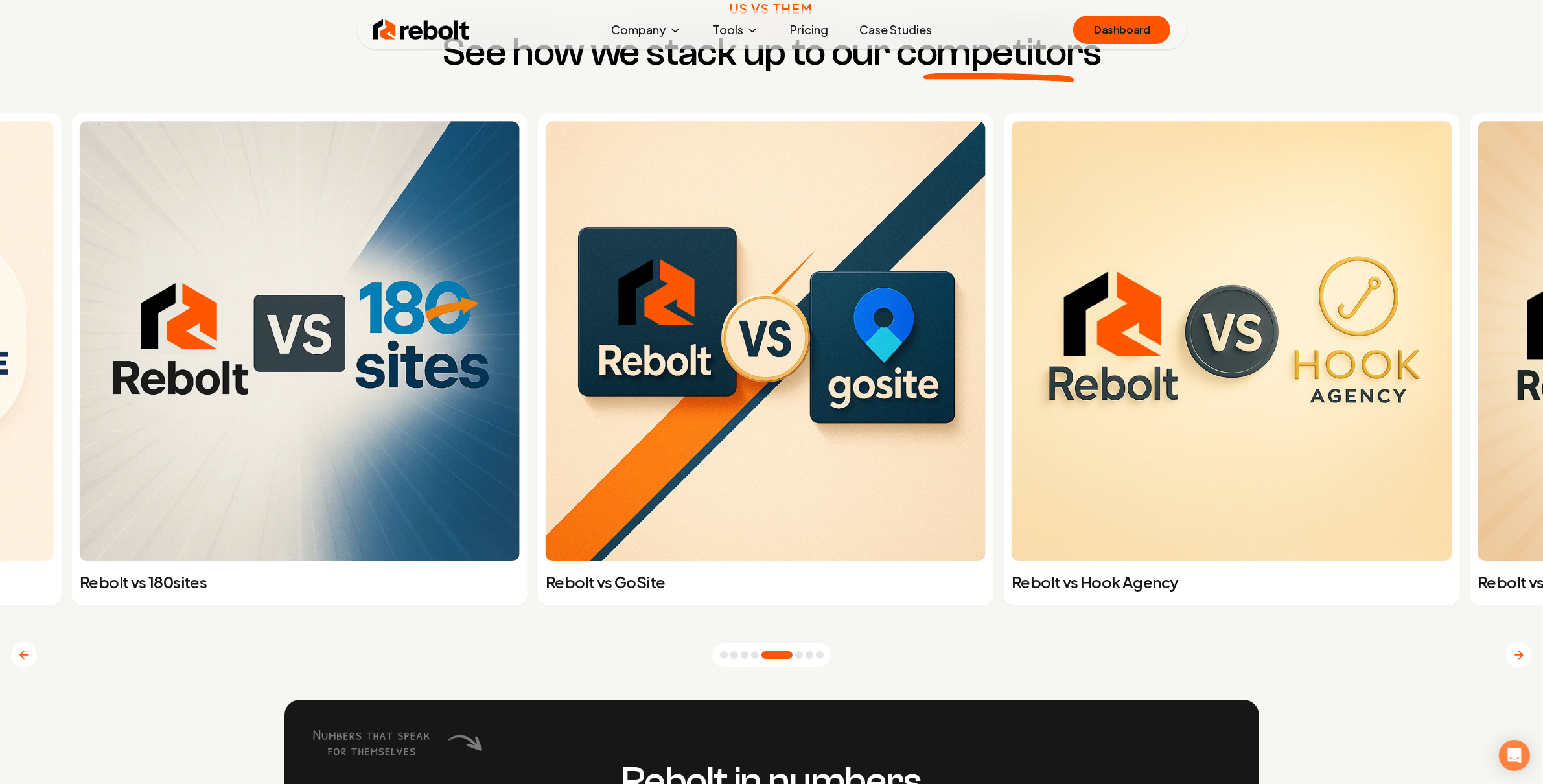
click at [802, 659] on button "Go to slide 6" at bounding box center [799, 654] width 8 height 8
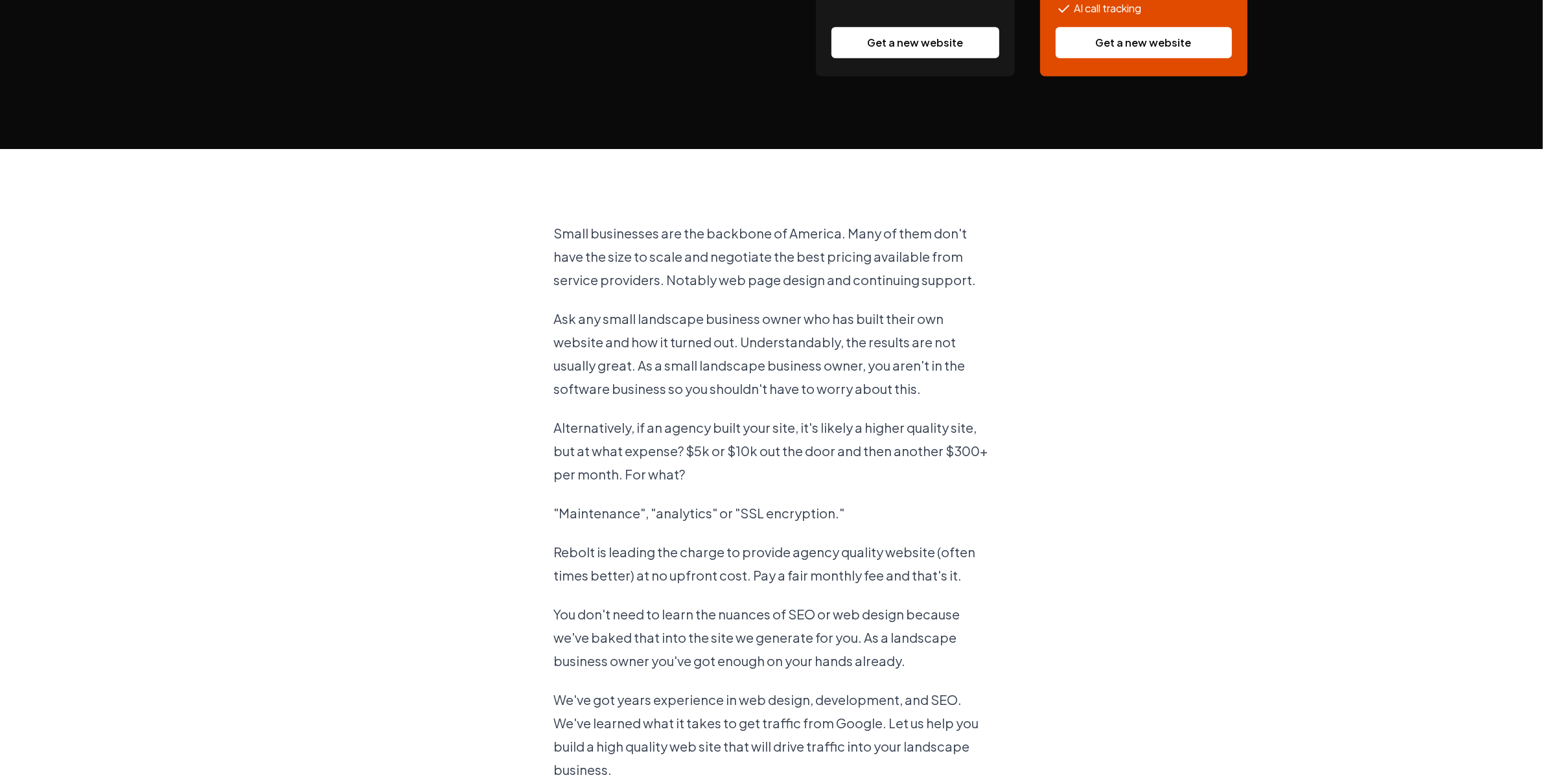
scroll to position [1433, 0]
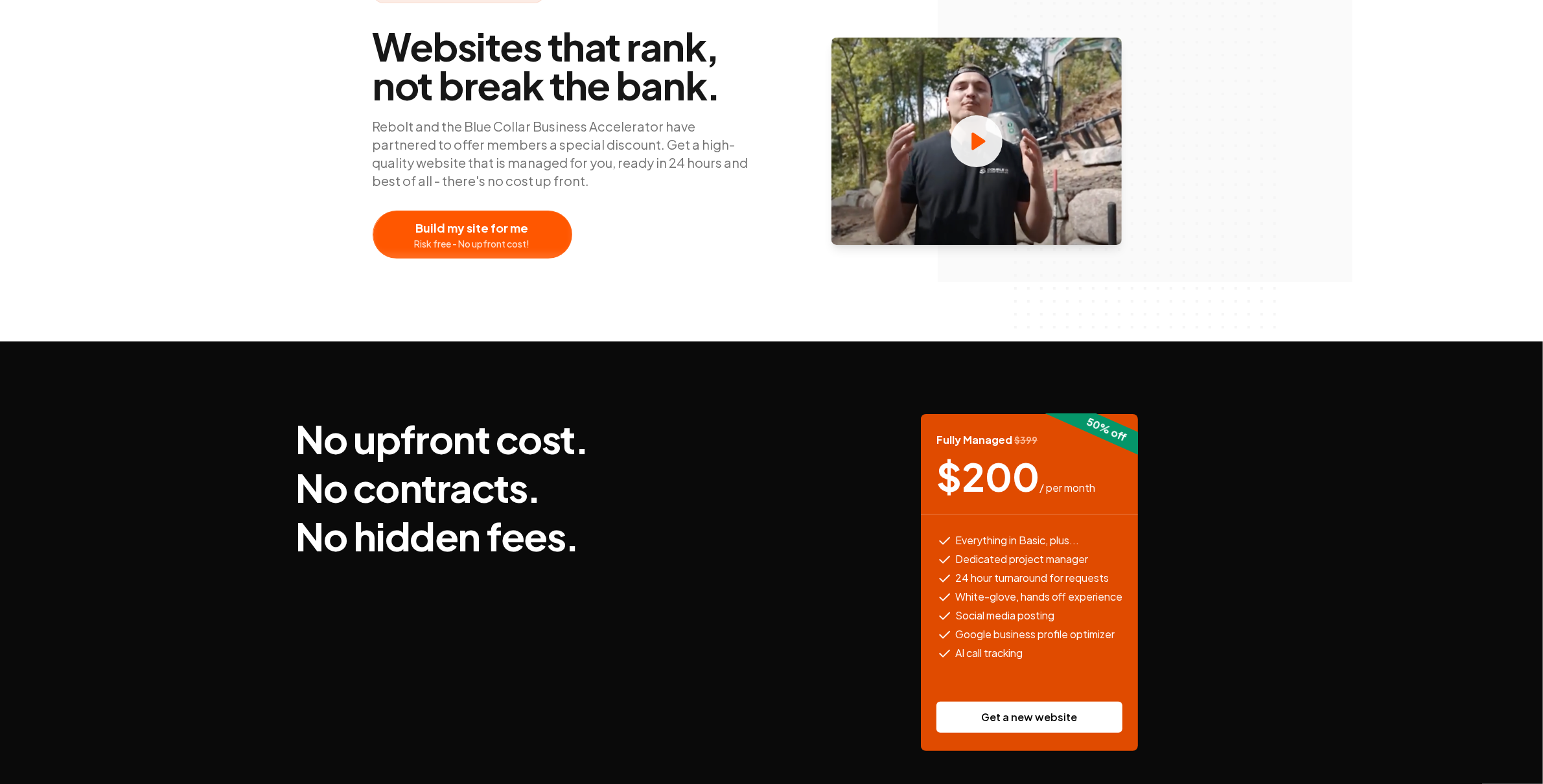
scroll to position [261, 0]
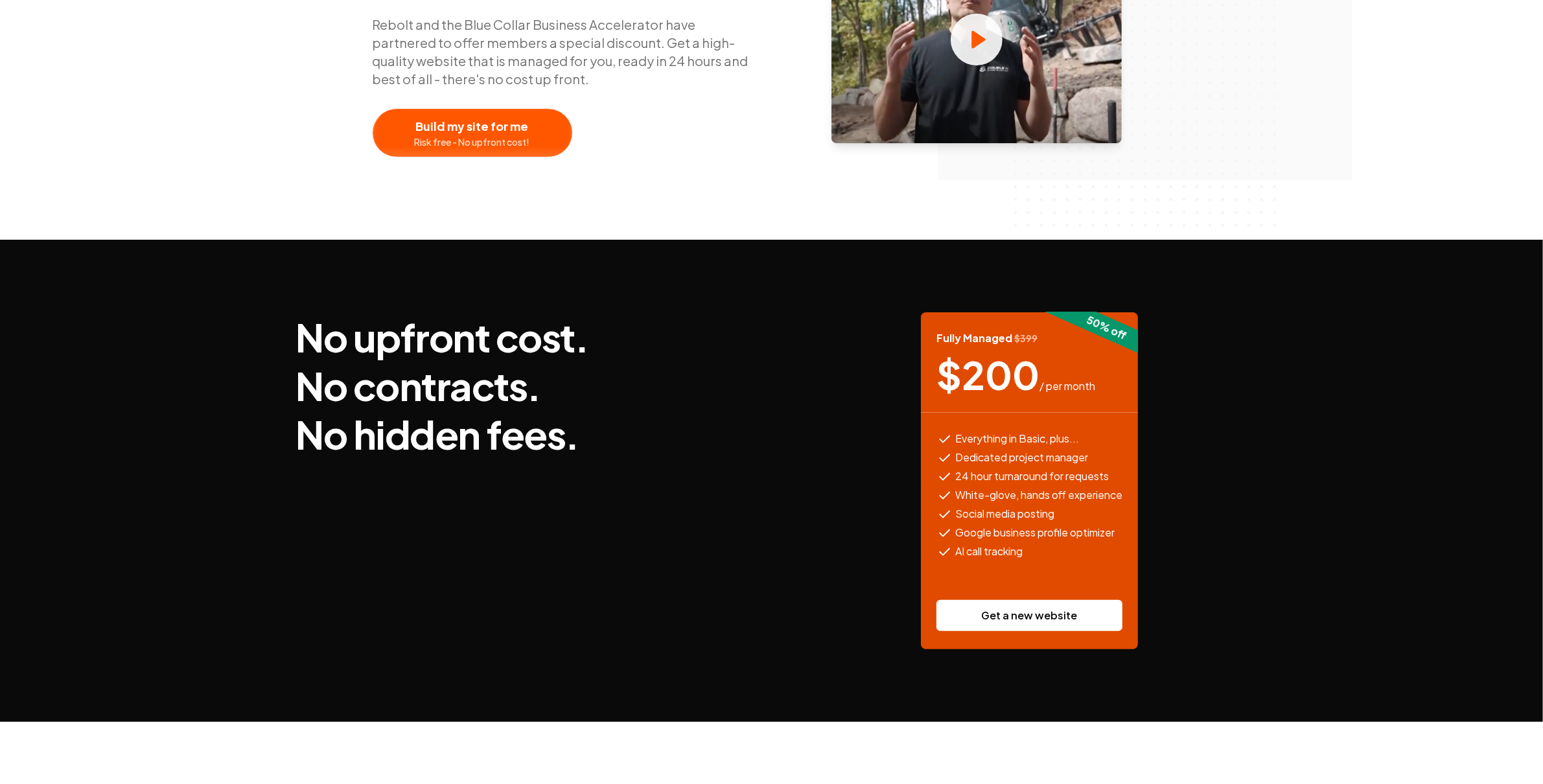
drag, startPoint x: 972, startPoint y: 374, endPoint x: 1024, endPoint y: 372, distance: 52.0
click at [1029, 372] on span "$ 200" at bounding box center [988, 374] width 103 height 39
click at [1024, 372] on span "$ 200" at bounding box center [988, 374] width 103 height 39
click at [1008, 372] on span "$ 200" at bounding box center [988, 374] width 103 height 39
click at [1003, 373] on span "$ 200" at bounding box center [988, 374] width 103 height 39
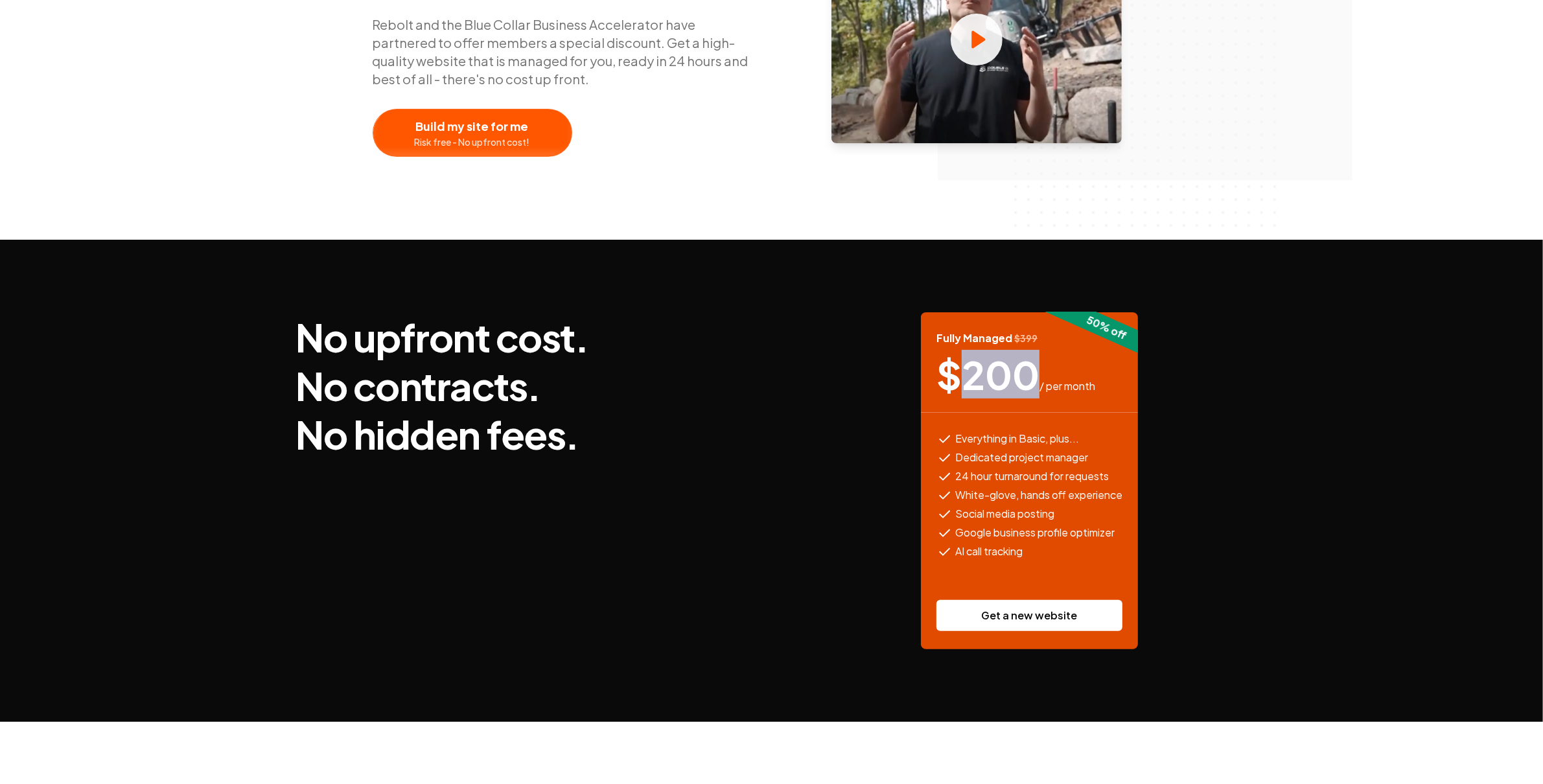
click at [1003, 373] on span "$ 200" at bounding box center [988, 374] width 103 height 39
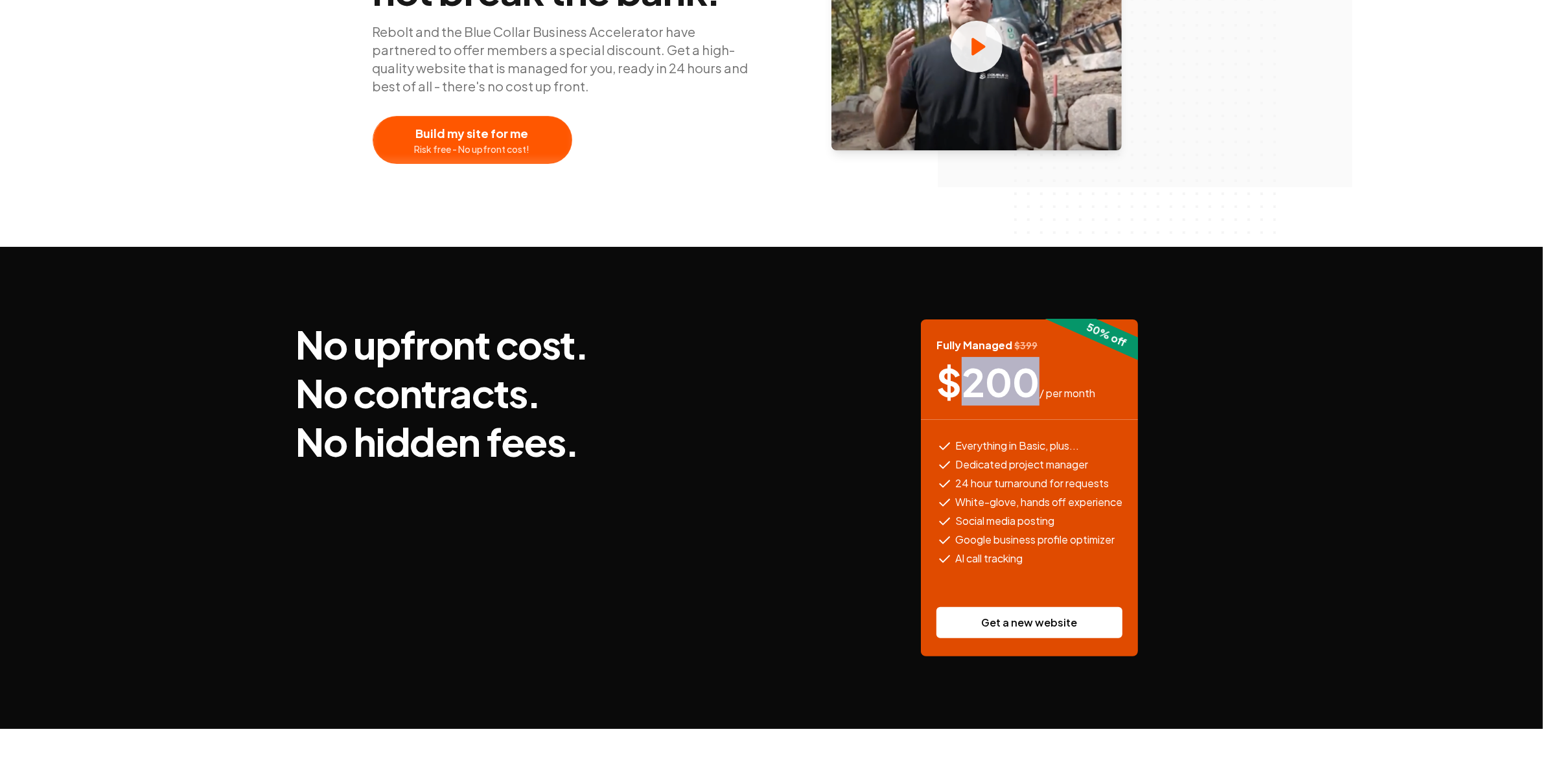
scroll to position [0, 0]
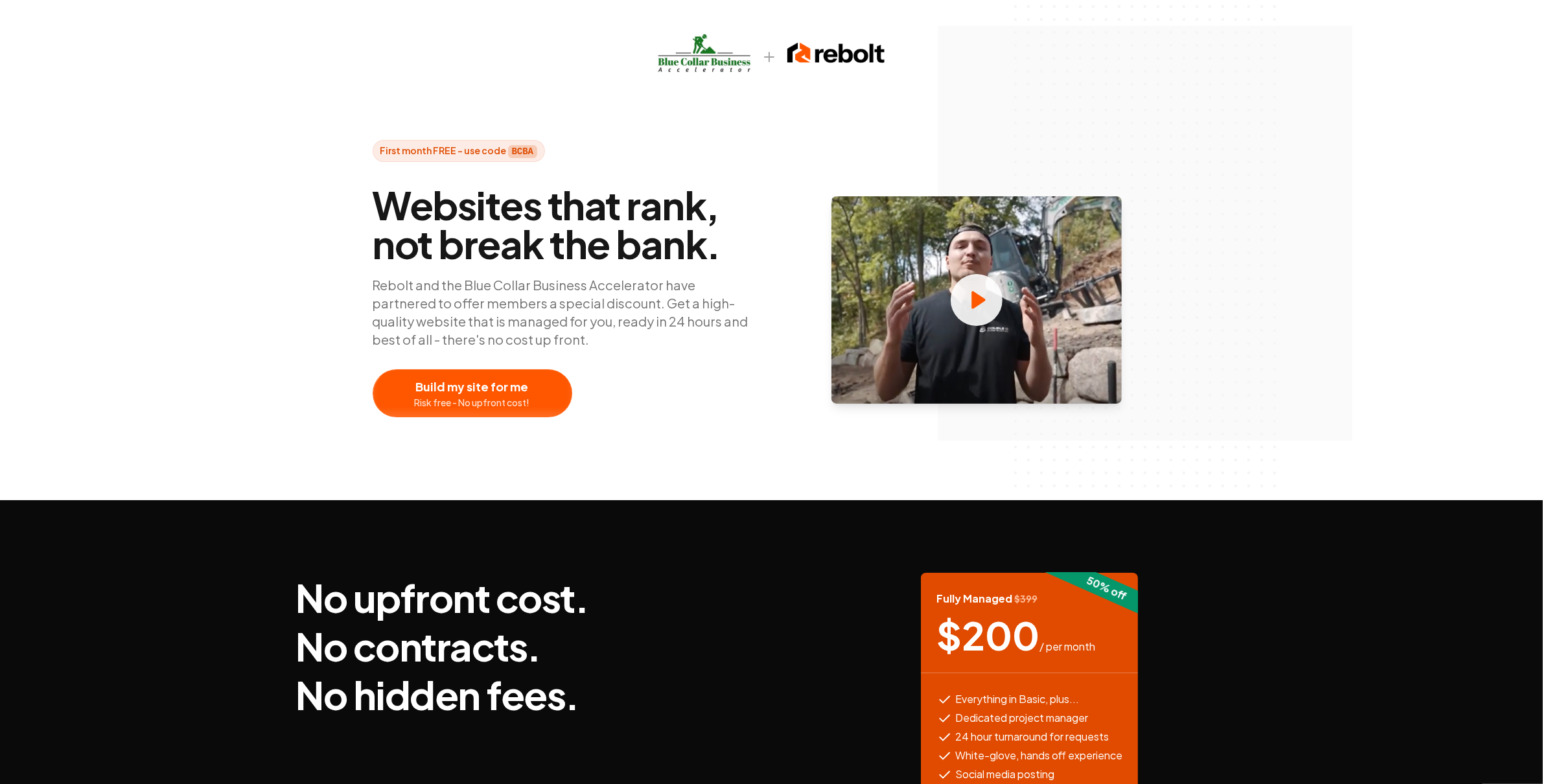
click at [557, 233] on span "Websites that rank, not break the bank." at bounding box center [567, 224] width 389 height 78
